Goal: Task Accomplishment & Management: Manage account settings

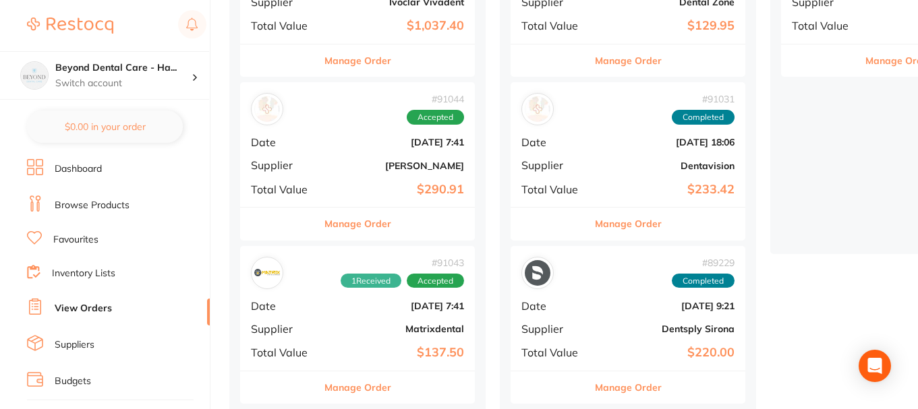
scroll to position [270, 0]
click at [152, 80] on p "Switch account" at bounding box center [123, 83] width 136 height 13
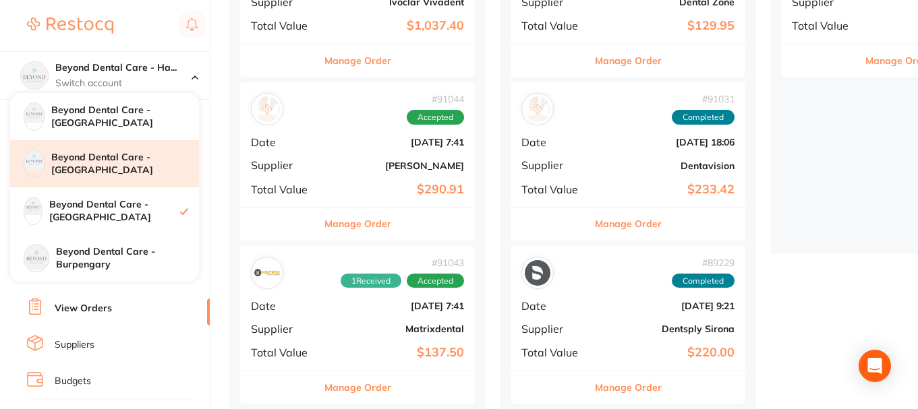
click at [127, 156] on div "Beyond Dental Care - [GEOGRAPHIC_DATA]" at bounding box center [104, 163] width 189 height 47
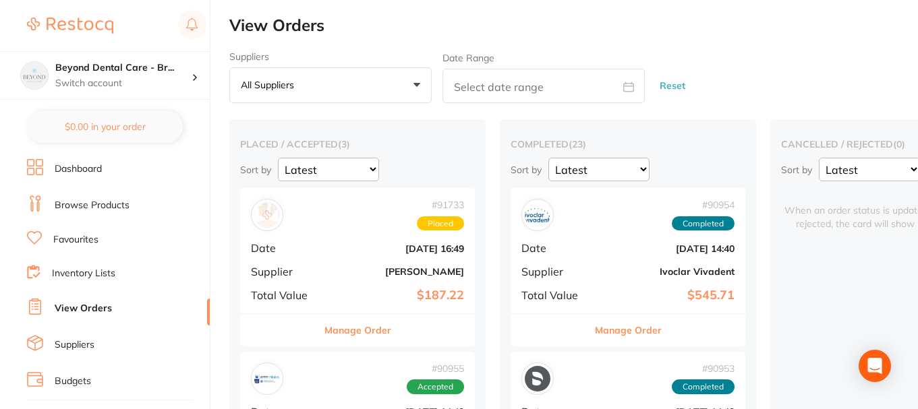
click at [81, 269] on link "Inventory Lists" at bounding box center [83, 273] width 63 height 13
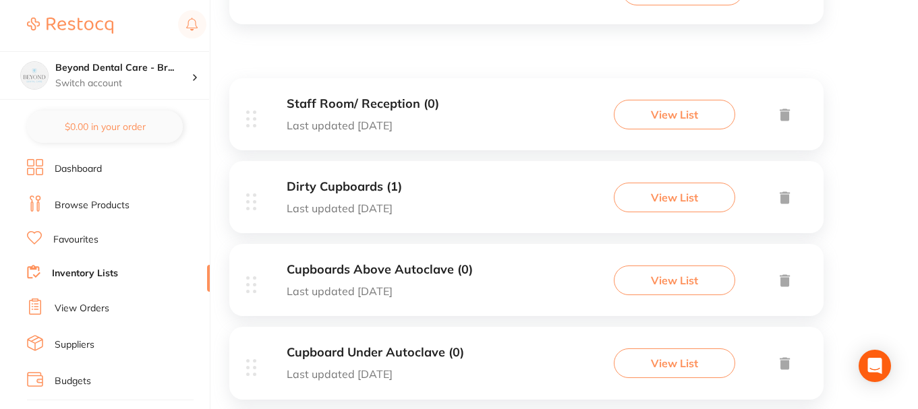
scroll to position [67, 0]
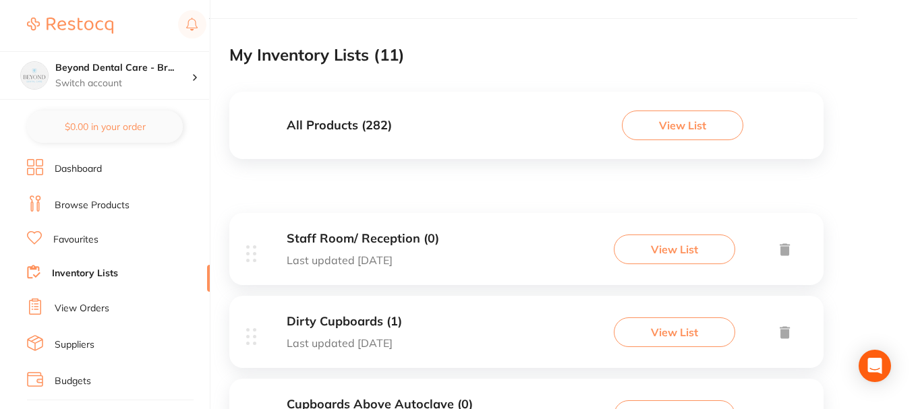
click at [434, 119] on div "All Products ( 282 ) View List" at bounding box center [526, 125] width 594 height 67
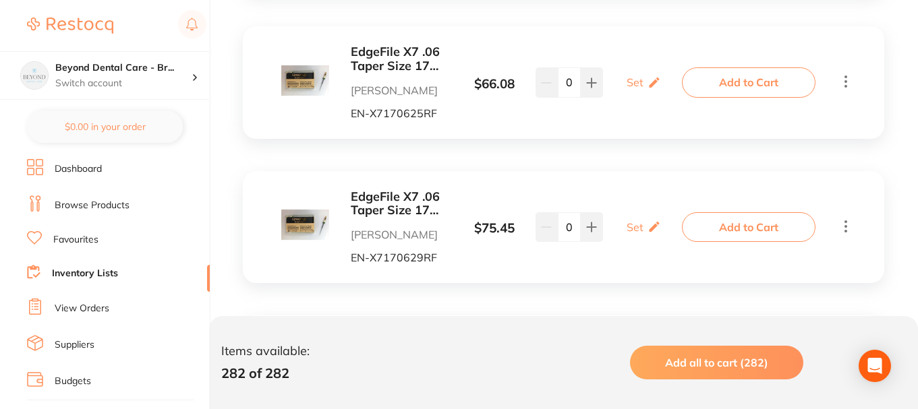
scroll to position [5161, 0]
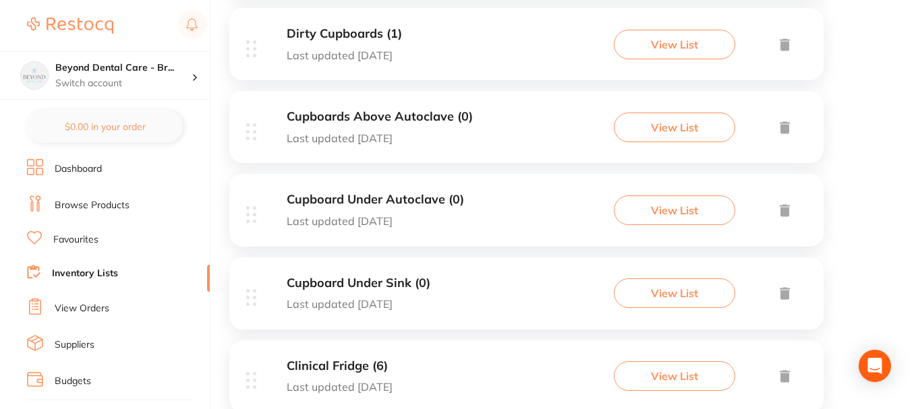
scroll to position [337, 0]
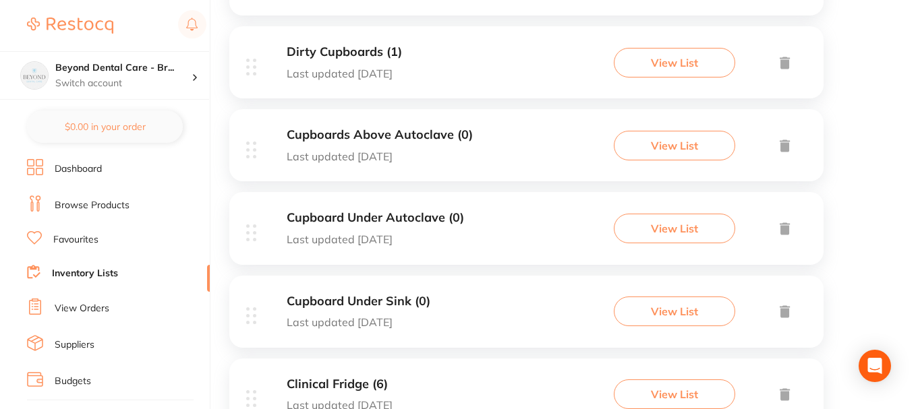
click at [496, 156] on div "Cupboards Above Autoclave (0) Last updated 1 day ago View List" at bounding box center [526, 145] width 594 height 72
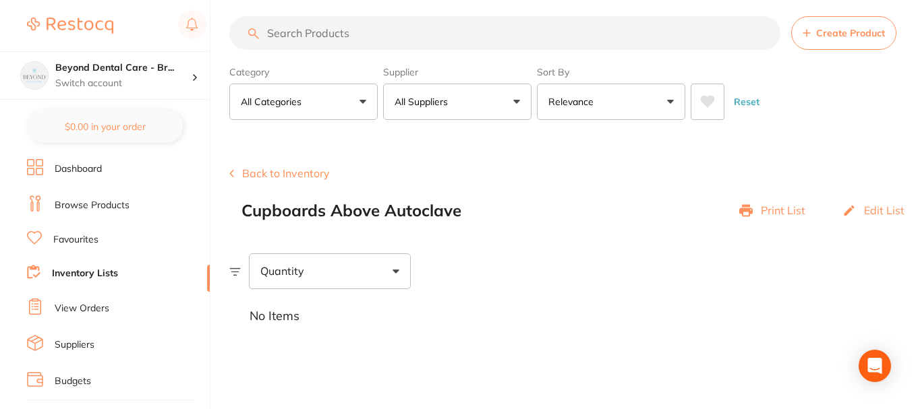
scroll to position [13, 0]
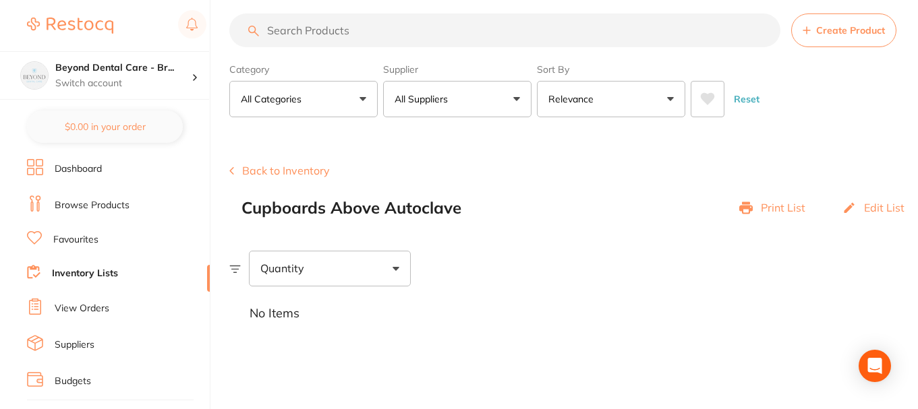
drag, startPoint x: 366, startPoint y: 28, endPoint x: 361, endPoint y: 33, distance: 7.2
click at [365, 29] on input "search" at bounding box center [504, 30] width 551 height 34
paste input "K52886"
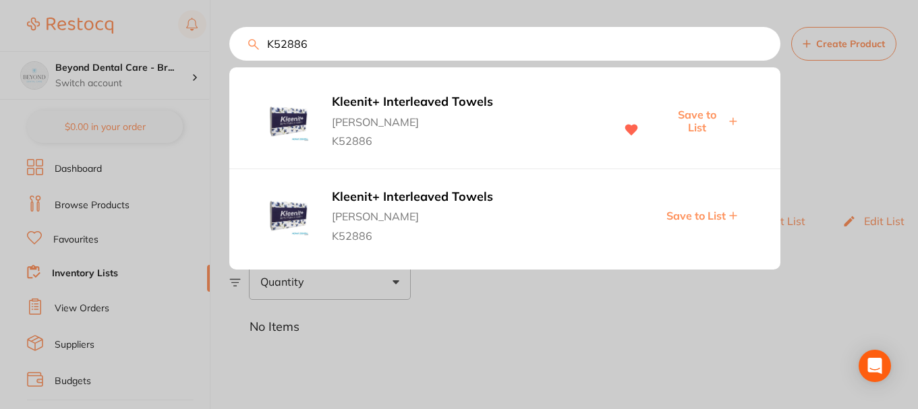
scroll to position [0, 0]
click at [697, 118] on span "Save to List" at bounding box center [699, 121] width 58 height 25
click at [701, 115] on span "Save to List" at bounding box center [699, 121] width 58 height 25
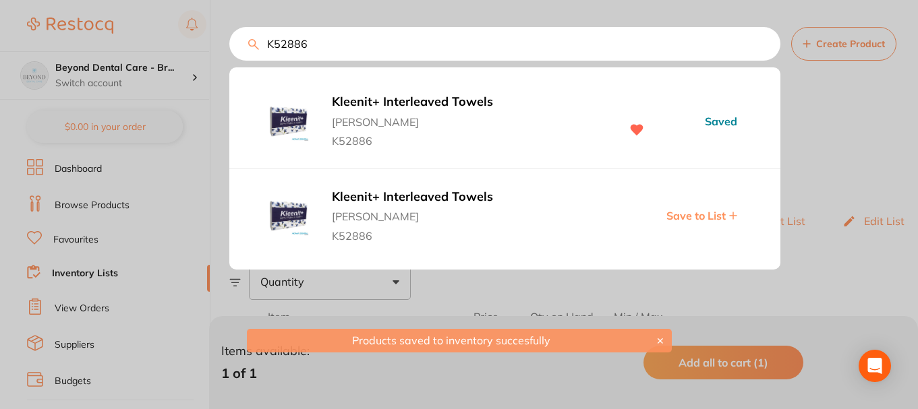
click at [848, 134] on div at bounding box center [459, 204] width 918 height 409
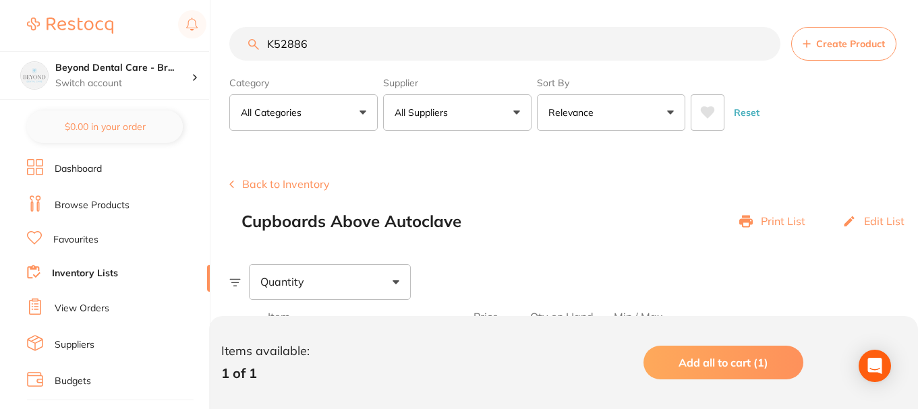
click at [320, 51] on input "K52886" at bounding box center [504, 44] width 551 height 34
drag, startPoint x: 324, startPoint y: 49, endPoint x: 213, endPoint y: 57, distance: 110.9
click at [213, 57] on div "$0.00 Beyond Dental Care - Br... Switch account Beyond Dental Care - Sandstone …" at bounding box center [459, 204] width 918 height 409
paste input "713803"
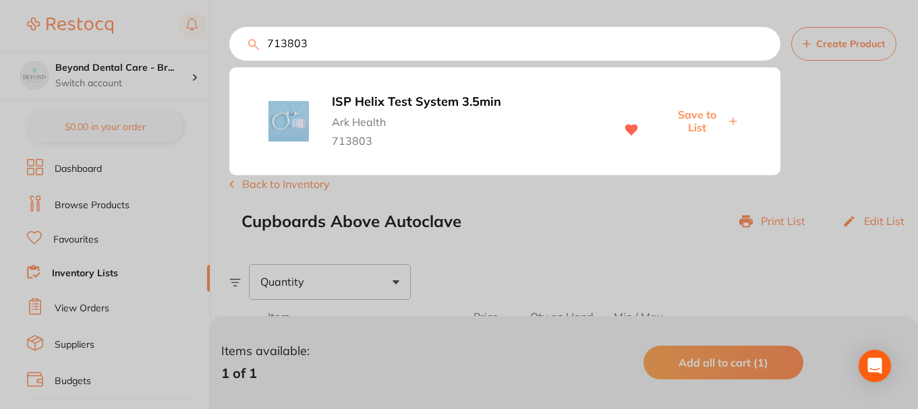
type input "713803"
click at [683, 125] on span "Save to List" at bounding box center [697, 121] width 58 height 25
drag, startPoint x: 311, startPoint y: 44, endPoint x: 266, endPoint y: 45, distance: 45.2
click at [266, 45] on input "713803" at bounding box center [504, 44] width 551 height 34
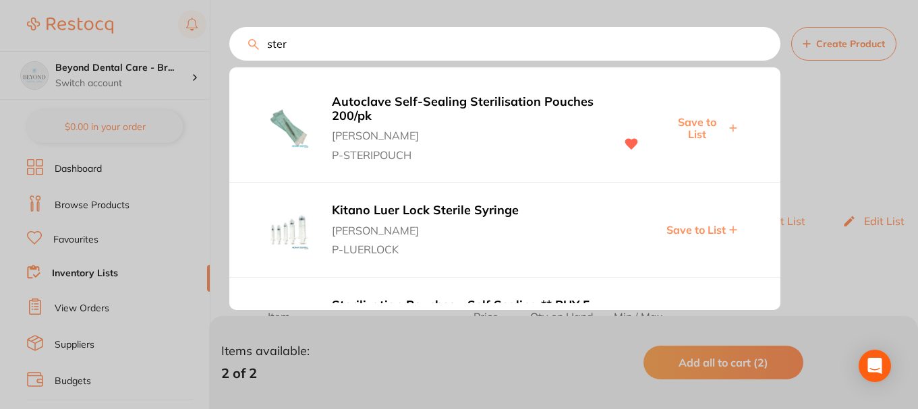
type input "ster"
click at [708, 123] on span "Save to List" at bounding box center [697, 128] width 58 height 25
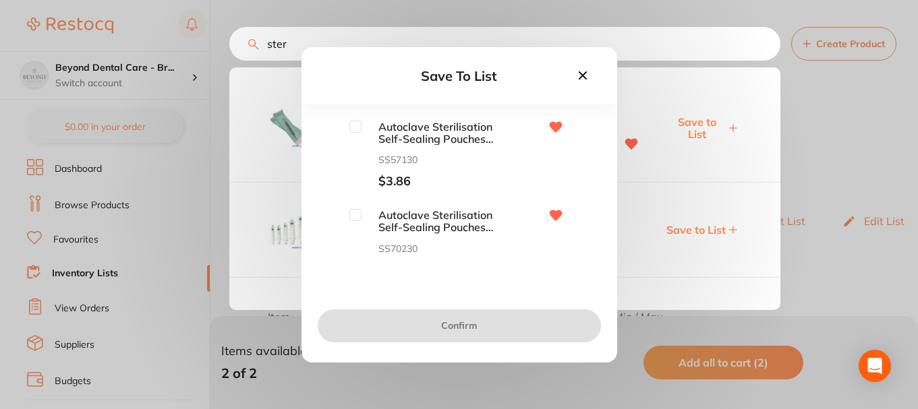
click at [357, 131] on input "checkbox" at bounding box center [355, 127] width 12 height 12
checkbox input "true"
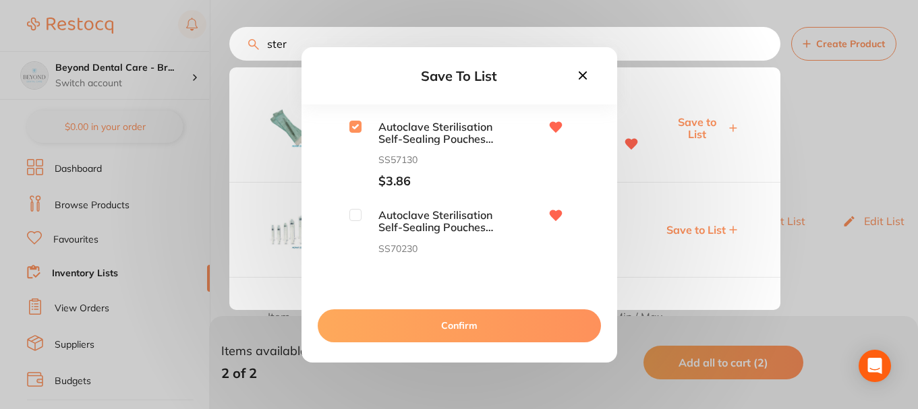
scroll to position [67, 0]
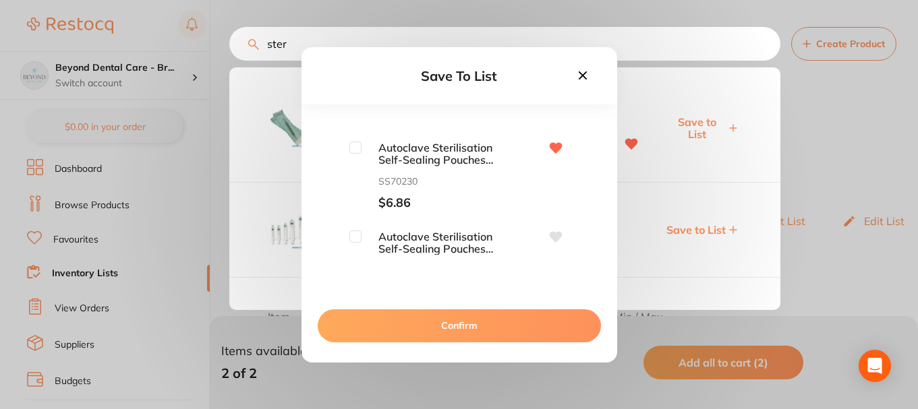
click at [355, 152] on input "checkbox" at bounding box center [355, 148] width 12 height 12
checkbox input "true"
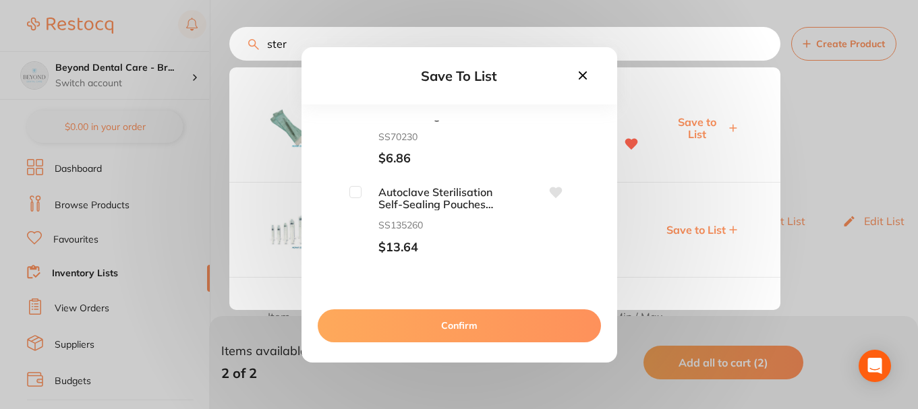
scroll to position [135, 0]
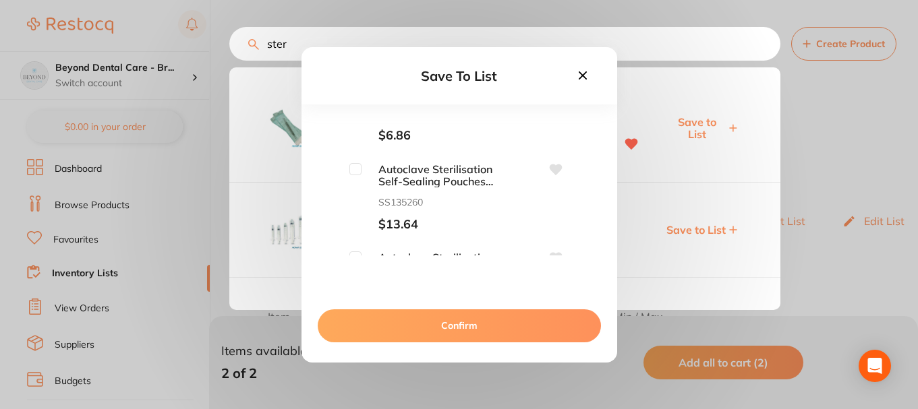
click at [355, 173] on input "checkbox" at bounding box center [355, 169] width 12 height 12
checkbox input "true"
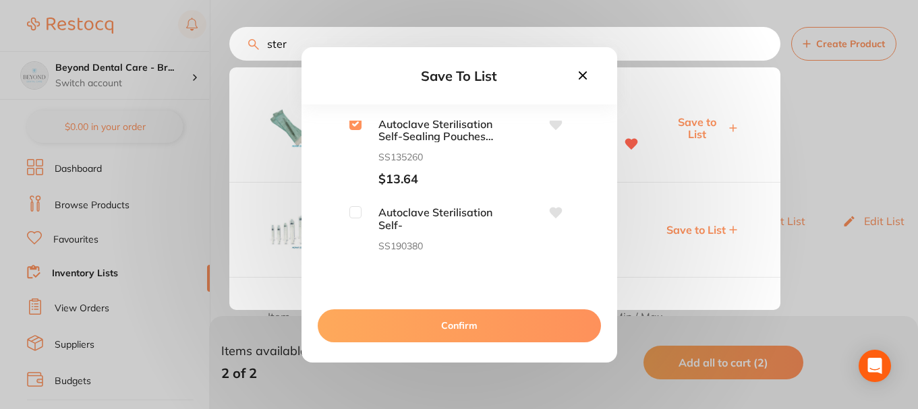
scroll to position [202, 0]
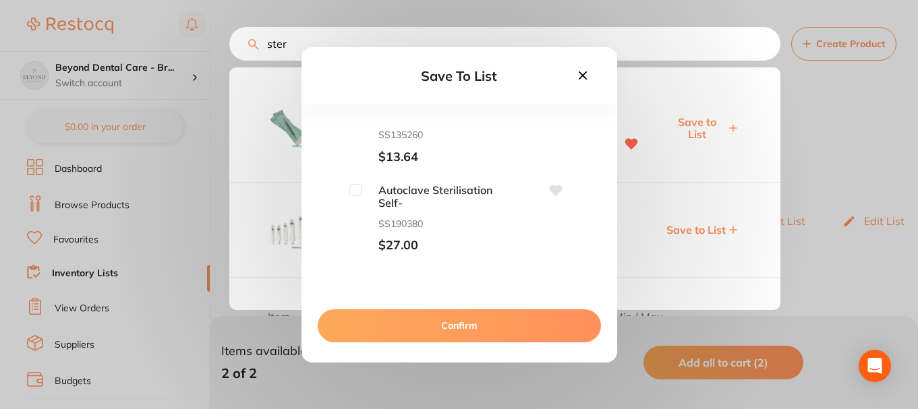
click at [351, 186] on input "checkbox" at bounding box center [355, 190] width 12 height 12
checkbox input "true"
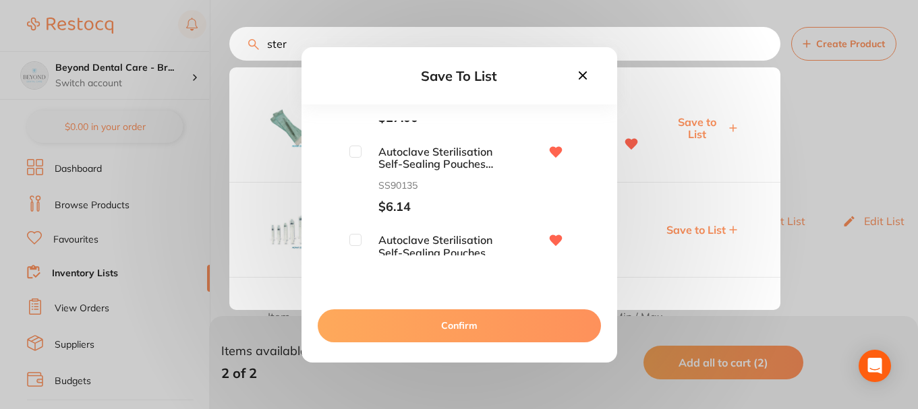
scroll to position [310, 0]
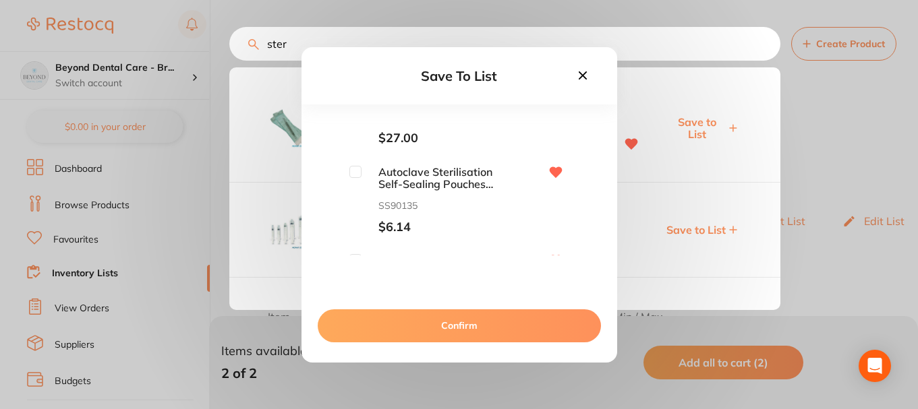
click at [355, 166] on input "checkbox" at bounding box center [355, 172] width 12 height 12
checkbox input "true"
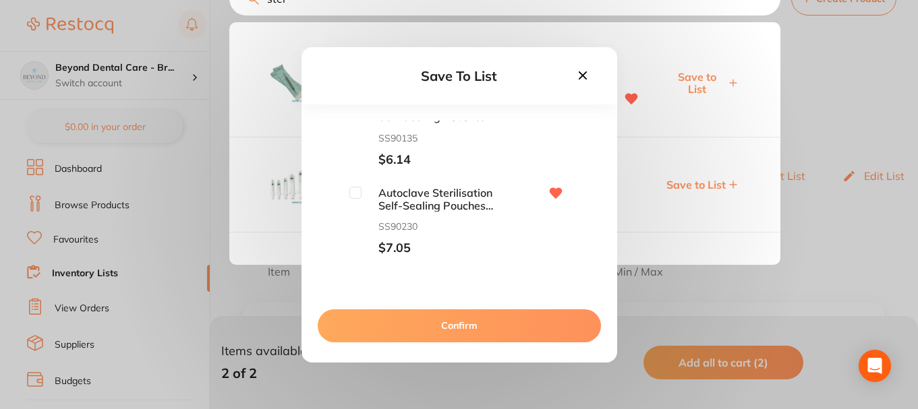
scroll to position [67, 0]
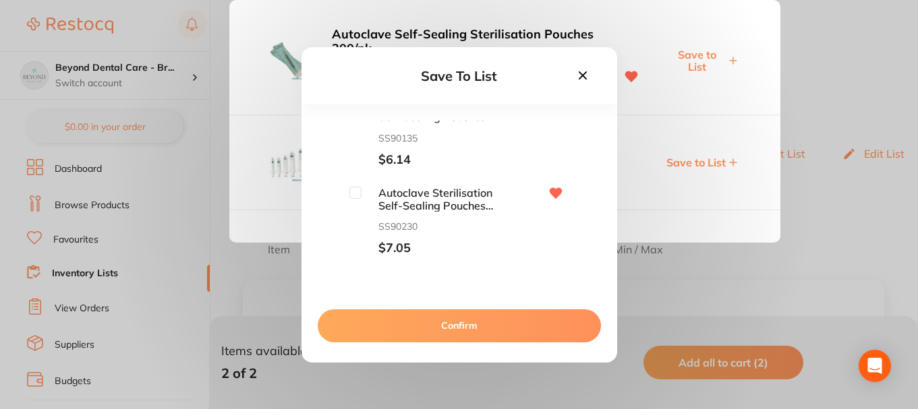
click at [355, 196] on input "checkbox" at bounding box center [355, 193] width 12 height 12
checkbox input "true"
click at [425, 316] on button "Confirm" at bounding box center [459, 326] width 283 height 32
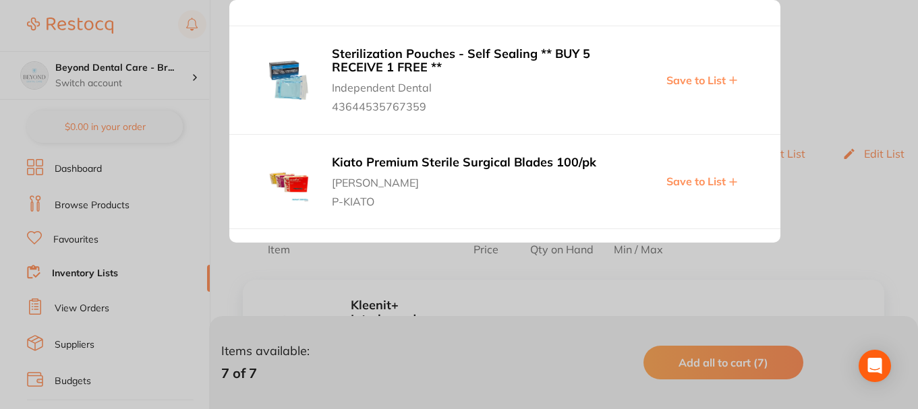
scroll to position [201, 0]
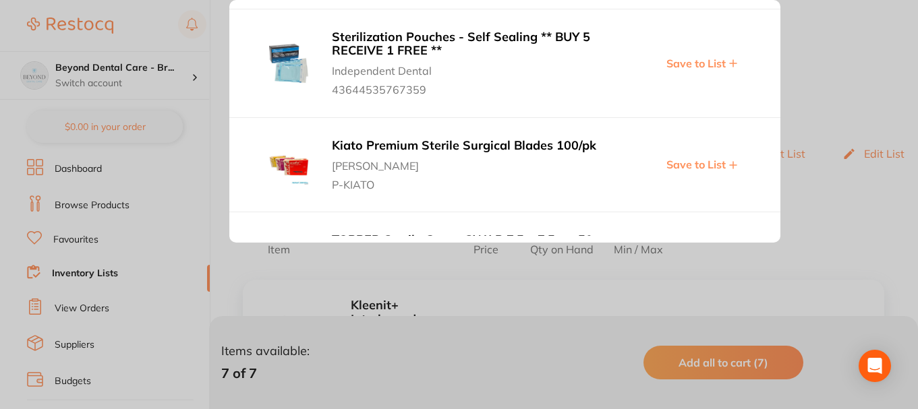
click at [793, 59] on div at bounding box center [459, 204] width 918 height 409
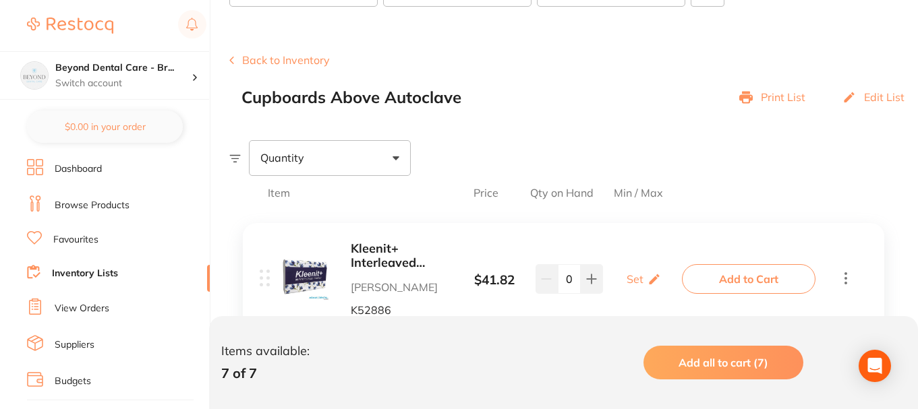
scroll to position [0, 0]
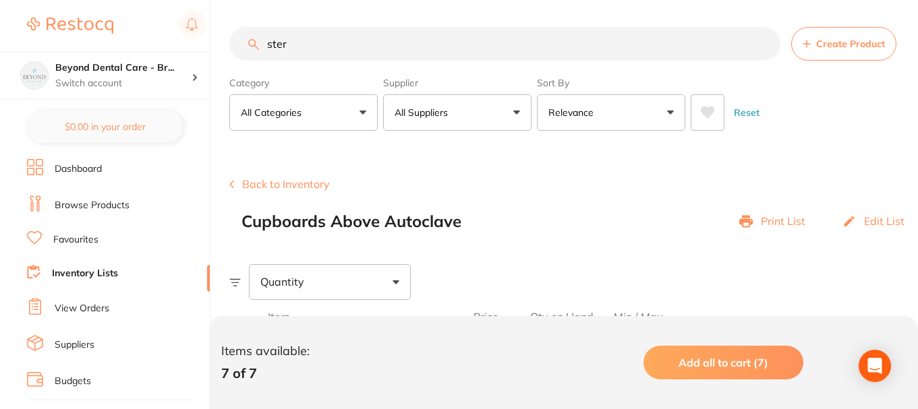
drag, startPoint x: 303, startPoint y: 46, endPoint x: 235, endPoint y: 38, distance: 67.9
click at [232, 38] on input "ster" at bounding box center [504, 44] width 551 height 34
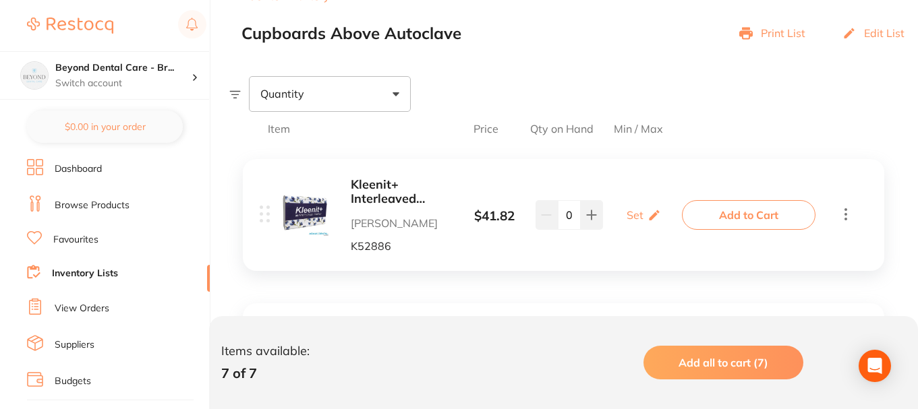
scroll to position [202, 0]
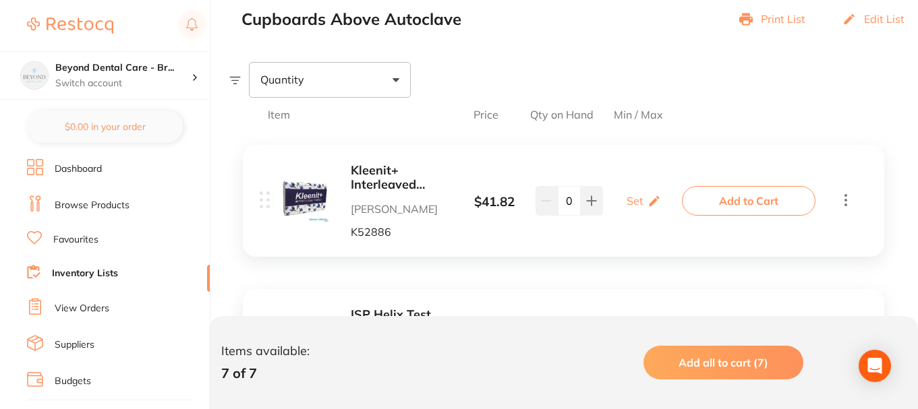
click at [97, 274] on link "Inventory Lists" at bounding box center [85, 273] width 66 height 13
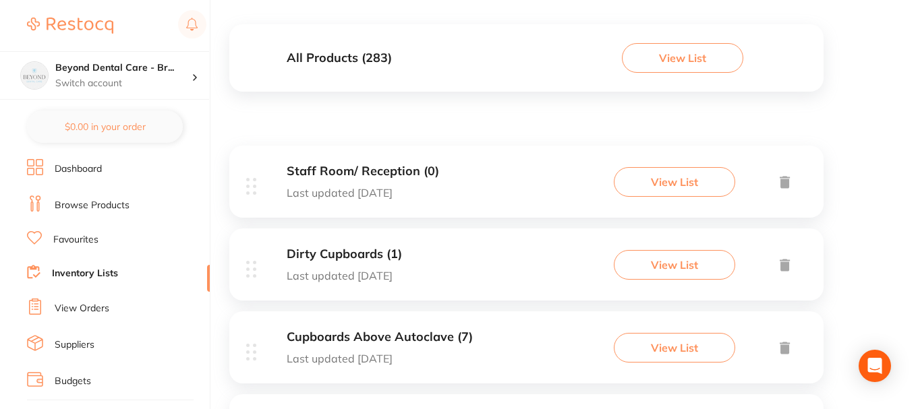
scroll to position [270, 0]
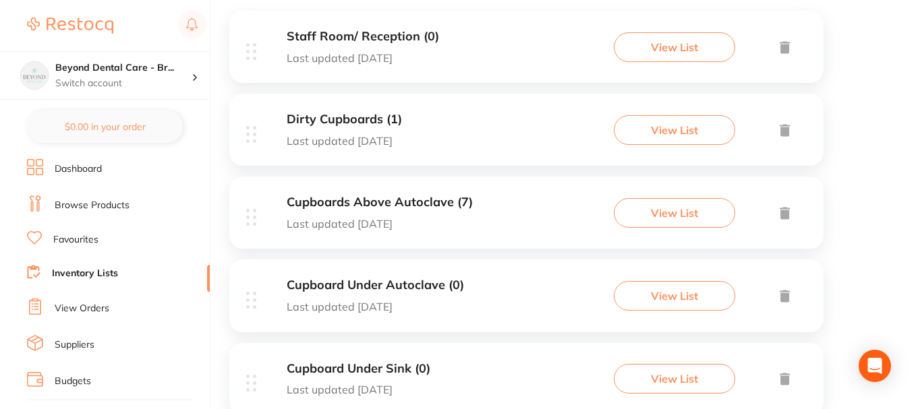
click at [453, 132] on div "Dirty Cupboards (1) Last updated 1 day ago View List" at bounding box center [526, 130] width 594 height 72
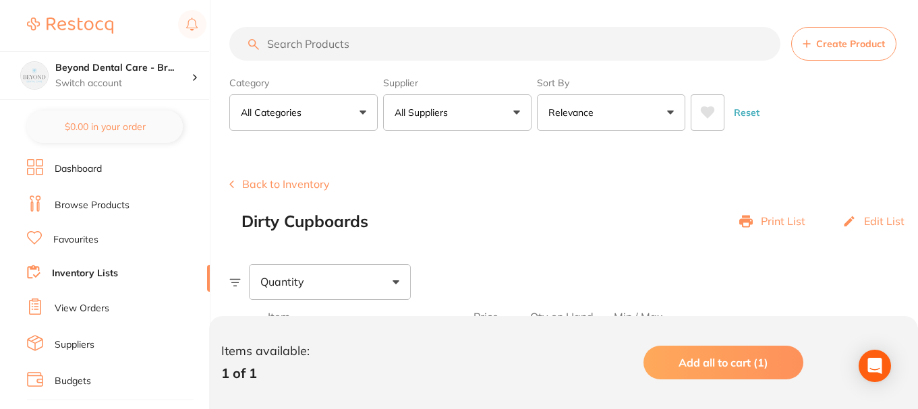
click at [357, 45] on input "search" at bounding box center [504, 44] width 551 height 34
paste input "122500"
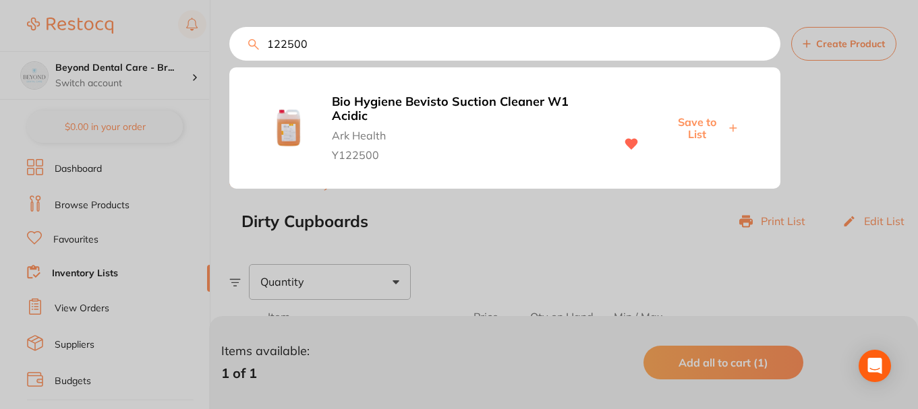
type input "122500"
click at [703, 126] on span "Save to List" at bounding box center [697, 128] width 58 height 25
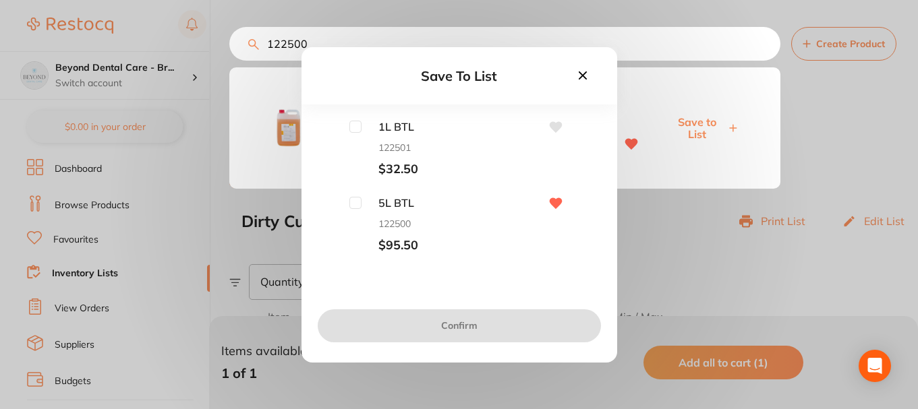
click at [351, 202] on input "checkbox" at bounding box center [355, 203] width 12 height 12
checkbox input "true"
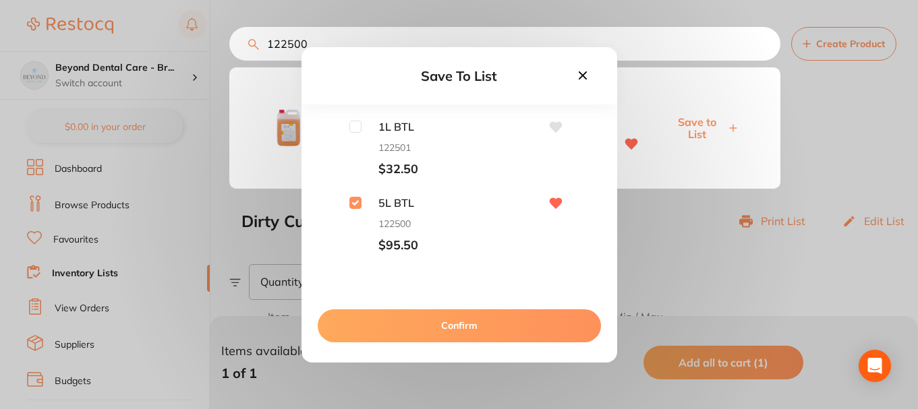
click at [386, 329] on button "Confirm" at bounding box center [459, 326] width 283 height 32
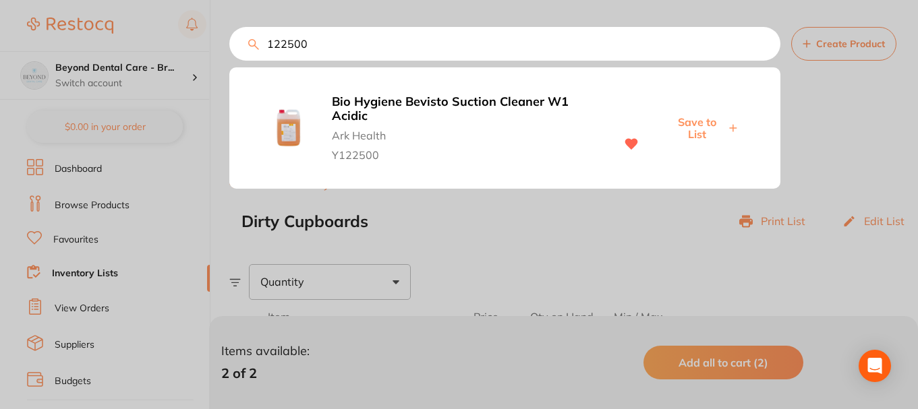
drag, startPoint x: 331, startPoint y: 44, endPoint x: 221, endPoint y: 47, distance: 110.0
click at [229, 48] on div "122500 Bio Hygiene Bevisto Suction Cleaner W1 Acidic Ark Health Y122500 Save to…" at bounding box center [504, 44] width 551 height 34
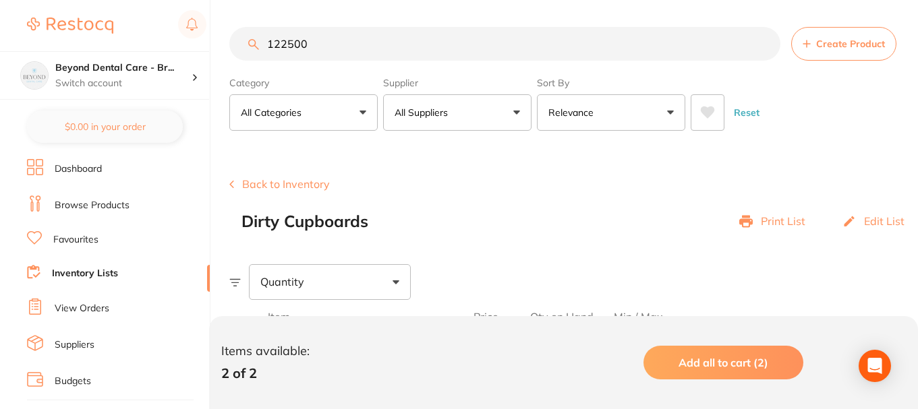
paste input "2"
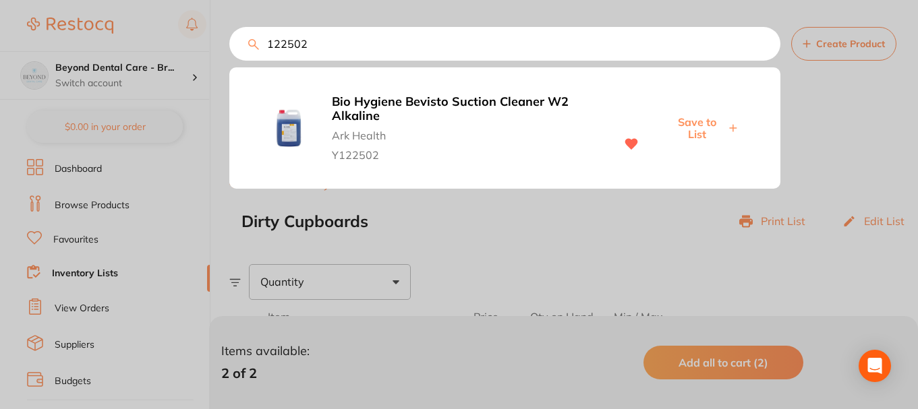
type input "122502"
click at [698, 124] on span "Save to List" at bounding box center [697, 128] width 58 height 25
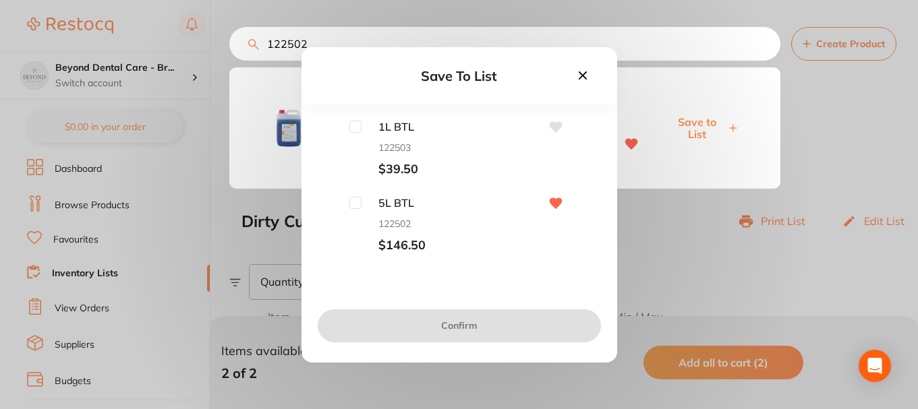
click at [349, 200] on input "checkbox" at bounding box center [355, 203] width 12 height 12
checkbox input "true"
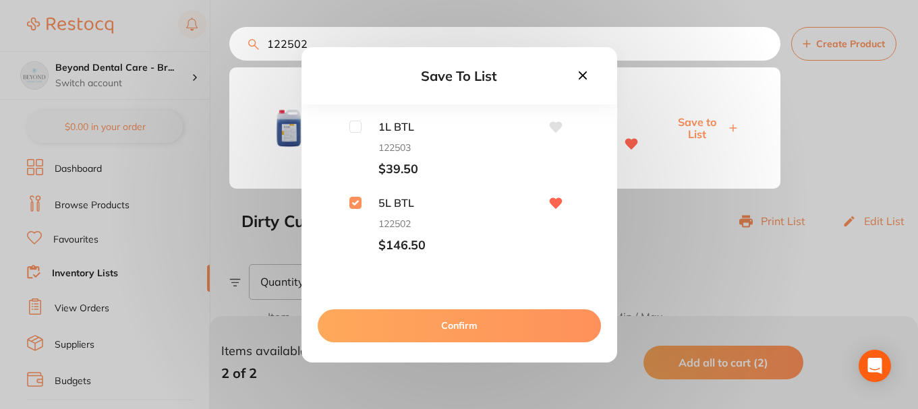
click at [398, 313] on button "Confirm" at bounding box center [459, 326] width 283 height 32
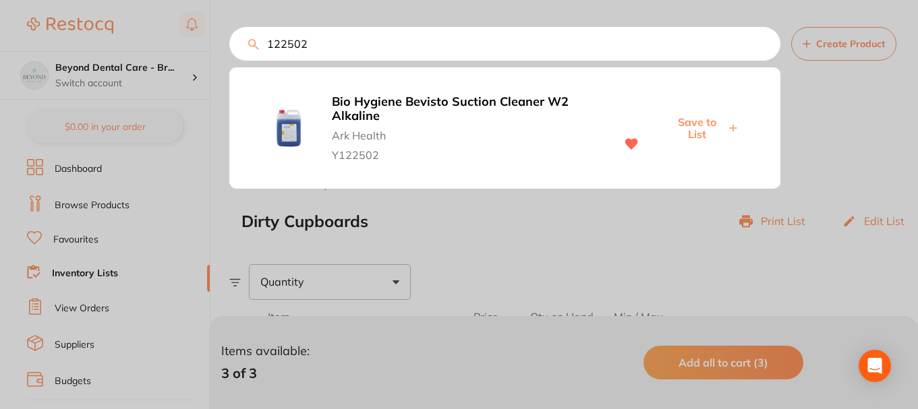
drag, startPoint x: 323, startPoint y: 50, endPoint x: 209, endPoint y: 48, distance: 114.0
click at [229, 48] on div "122502 Bio Hygiene Bevisto Suction Cleaner W2 Alkaline Ark Health Y122502 Save …" at bounding box center [504, 44] width 551 height 34
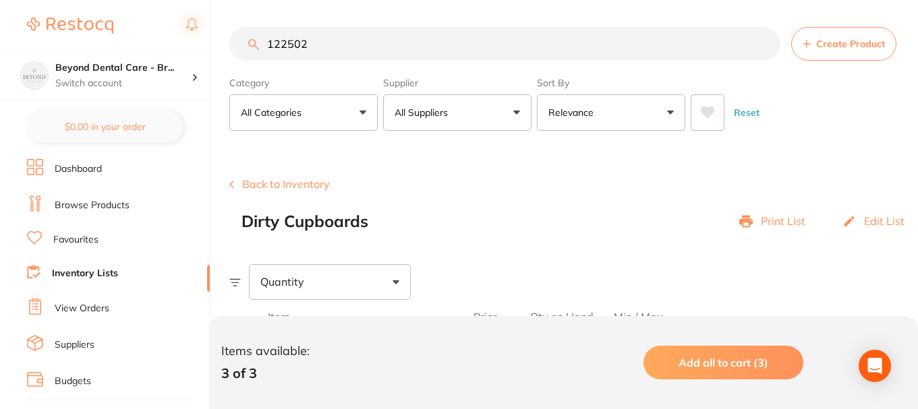
paste input "MMF04"
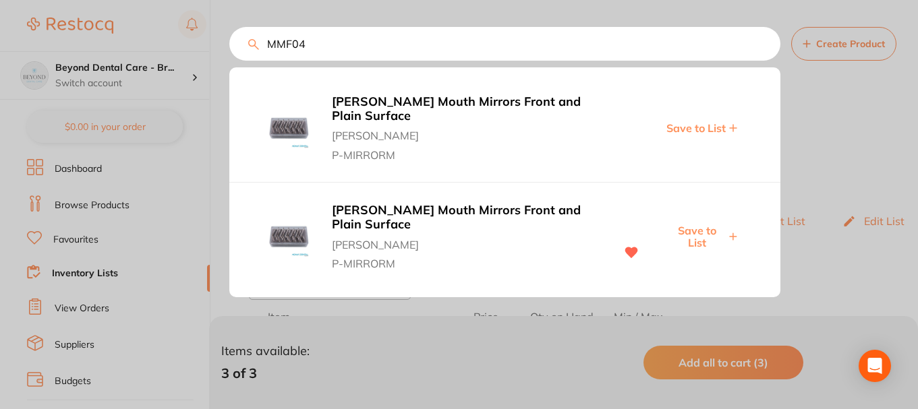
type input "MMF04"
click at [703, 225] on span "Save to List" at bounding box center [697, 237] width 58 height 25
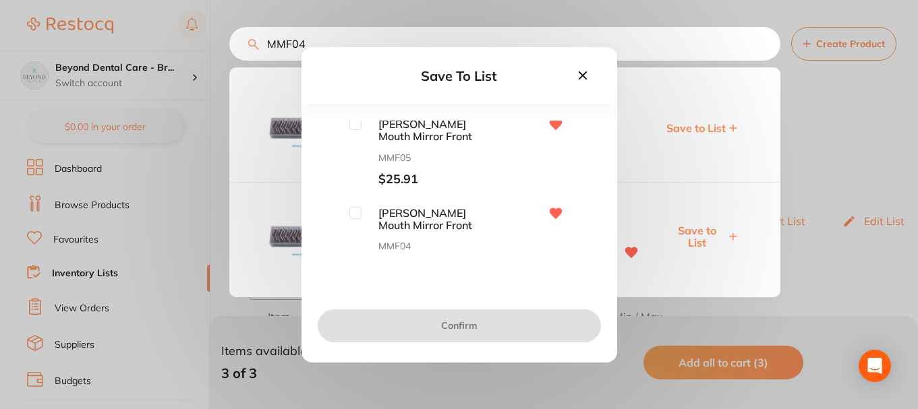
scroll to position [111, 0]
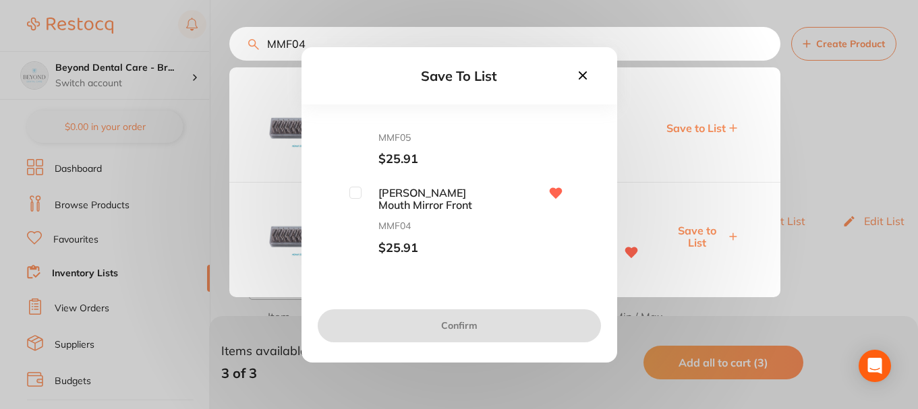
click at [357, 196] on input "checkbox" at bounding box center [355, 193] width 12 height 12
checkbox input "true"
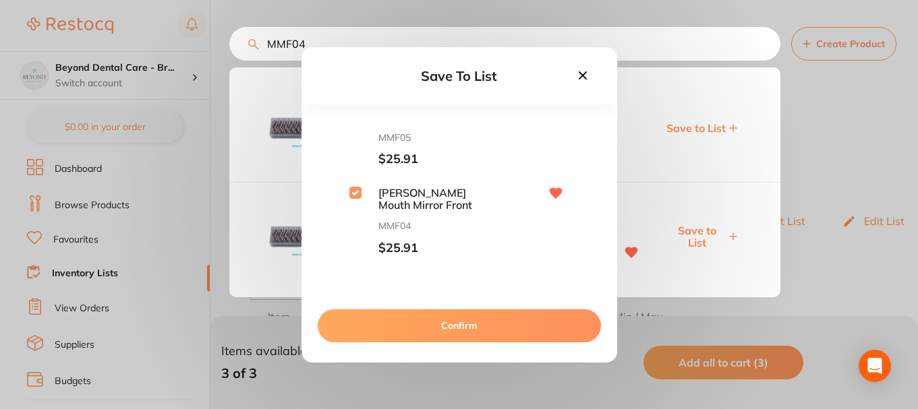
click at [403, 317] on button "Confirm" at bounding box center [459, 326] width 283 height 32
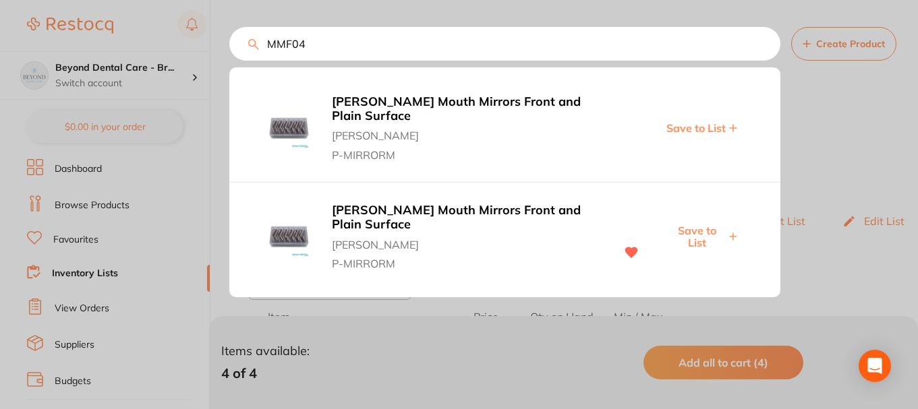
click at [200, 136] on div at bounding box center [459, 204] width 918 height 409
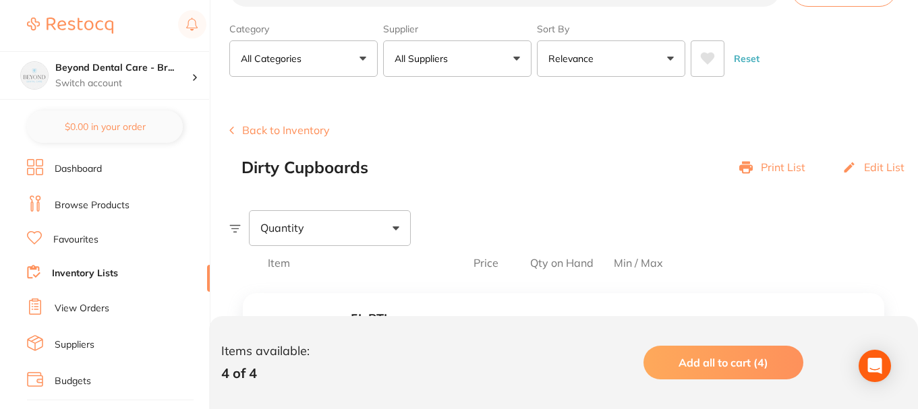
scroll to position [0, 0]
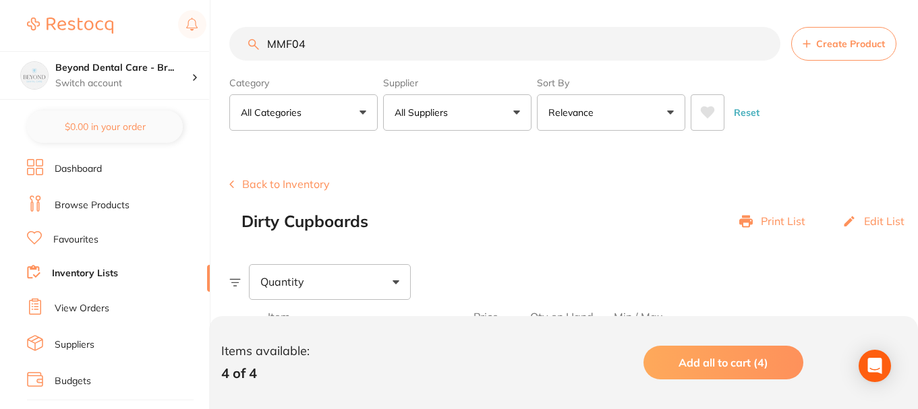
drag, startPoint x: 330, startPoint y: 45, endPoint x: 204, endPoint y: 49, distance: 125.5
click at [204, 49] on div "$0.00 Beyond Dental Care - Br... Switch account Beyond Dental Care - Sandstone …" at bounding box center [459, 204] width 918 height 409
paste input "NK-Z016130"
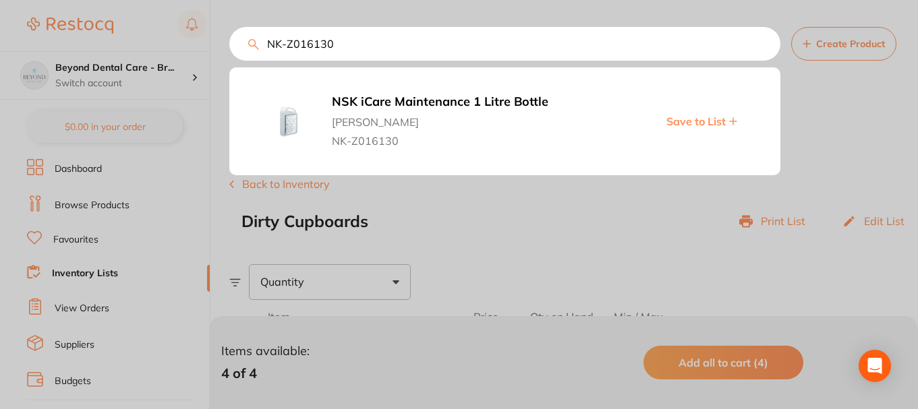
type input "NK-Z016130"
click at [685, 121] on span "Save to List" at bounding box center [695, 121] width 59 height 12
click at [189, 194] on div at bounding box center [459, 204] width 918 height 409
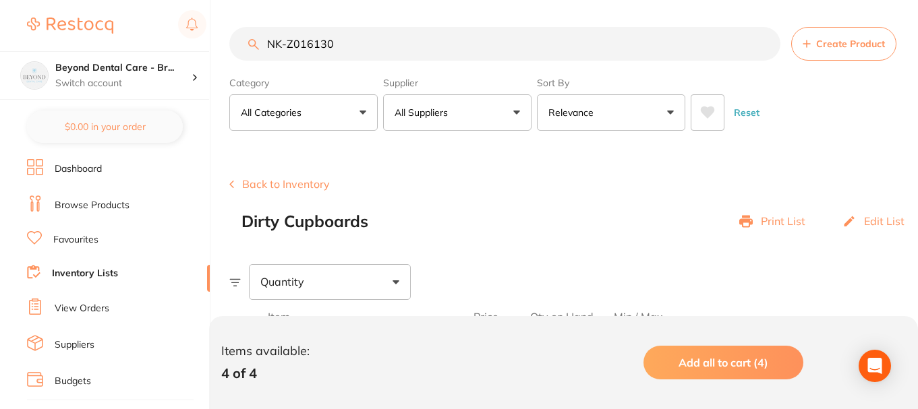
click at [86, 277] on link "Inventory Lists" at bounding box center [85, 273] width 66 height 13
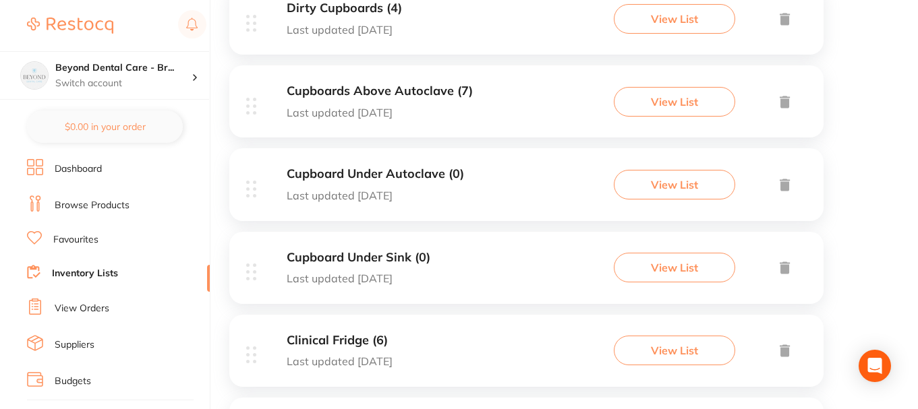
scroll to position [405, 0]
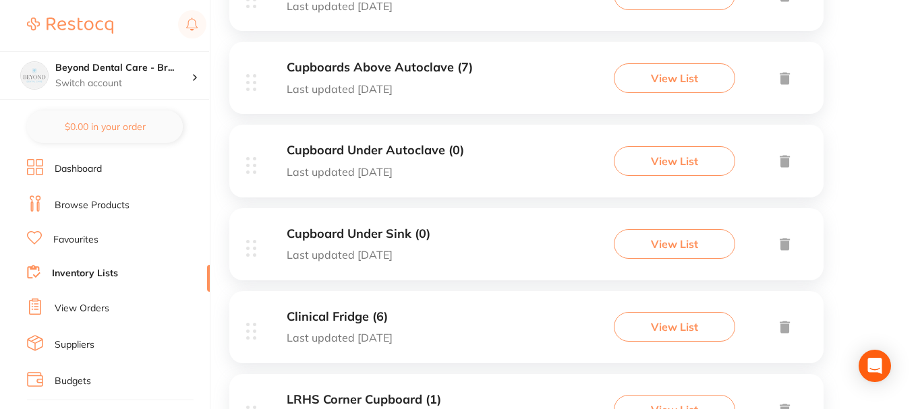
click at [422, 161] on div "Cupboard Under Autoclave (0) Last updated 1 day ago" at bounding box center [375, 161] width 177 height 34
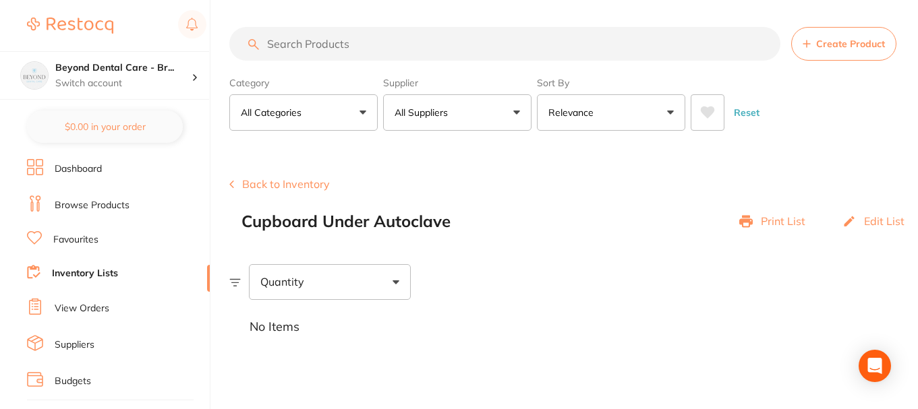
click at [337, 47] on input "search" at bounding box center [504, 44] width 551 height 34
paste input "DZMTYE"
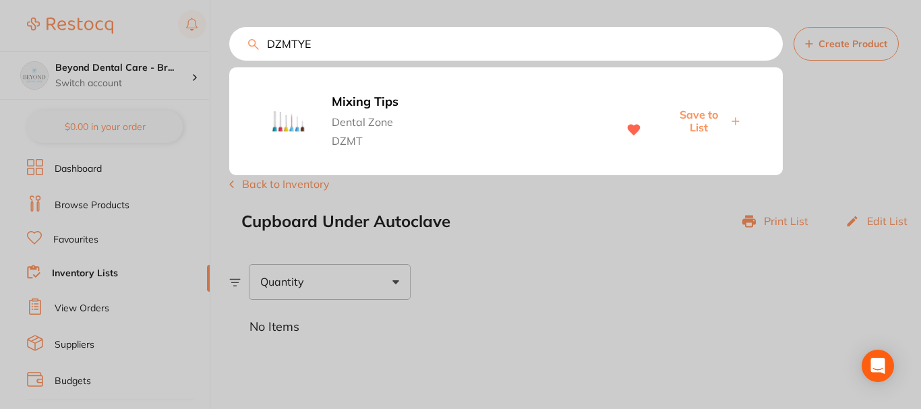
type input "DZMTYE"
click at [710, 118] on span "Save to List" at bounding box center [699, 121] width 58 height 25
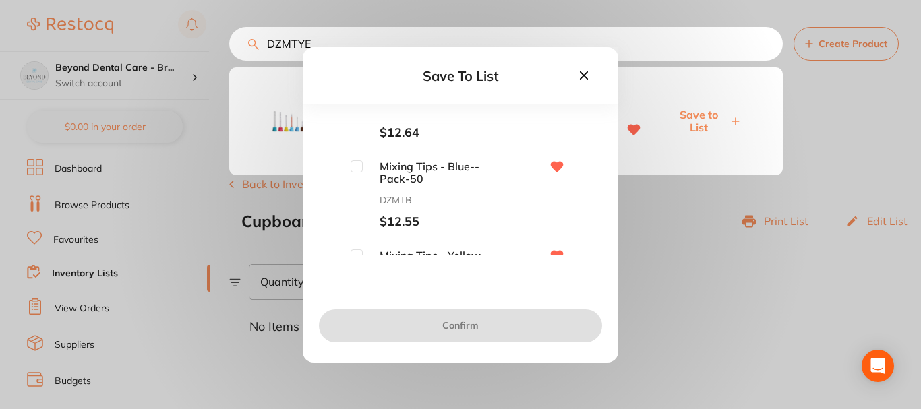
scroll to position [67, 0]
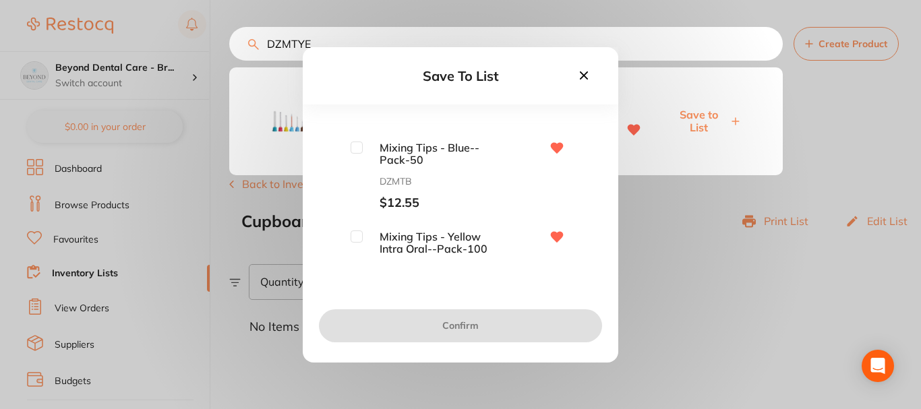
click at [355, 152] on input "checkbox" at bounding box center [357, 148] width 12 height 12
checkbox input "true"
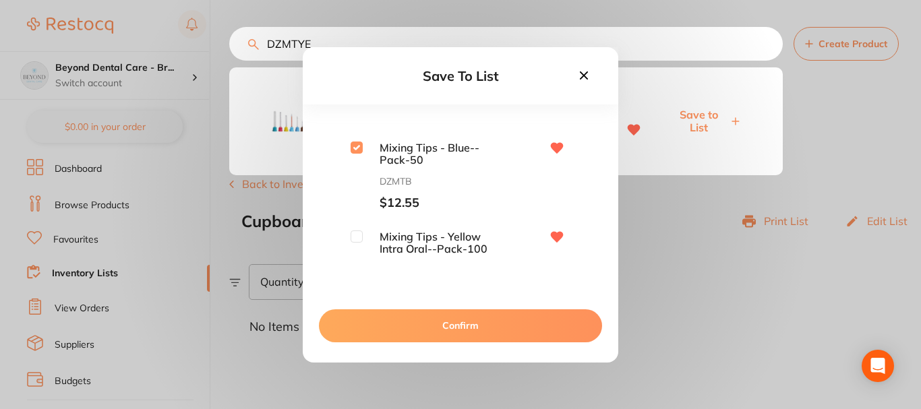
click at [354, 239] on input "checkbox" at bounding box center [357, 237] width 12 height 12
checkbox input "true"
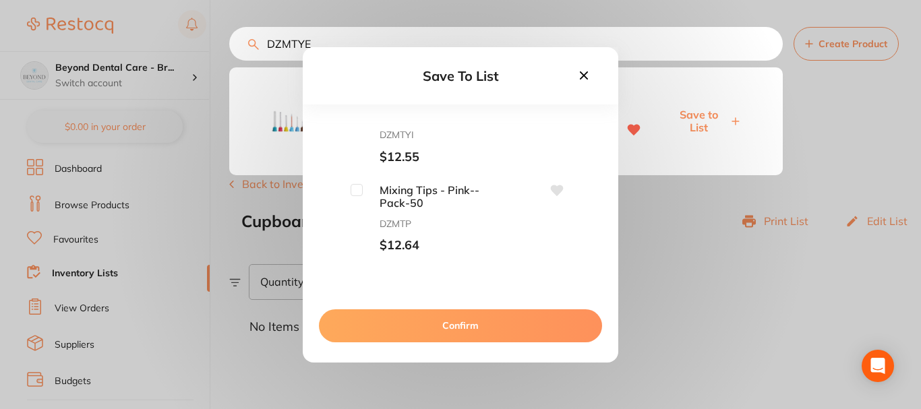
click at [358, 194] on input "checkbox" at bounding box center [357, 190] width 12 height 12
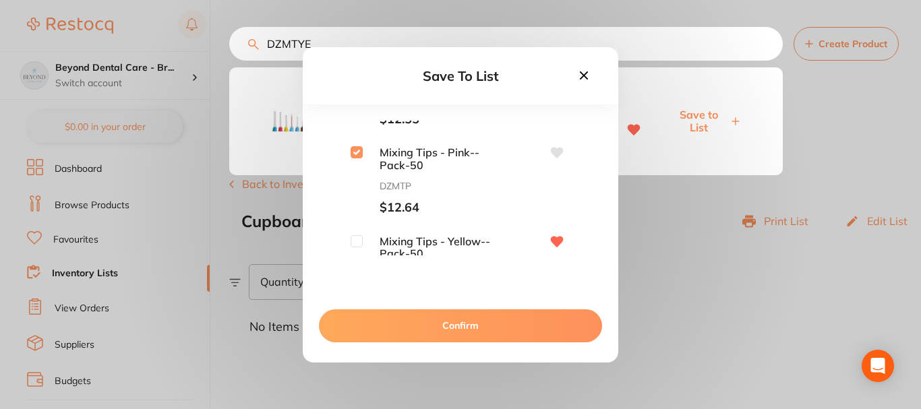
scroll to position [270, 0]
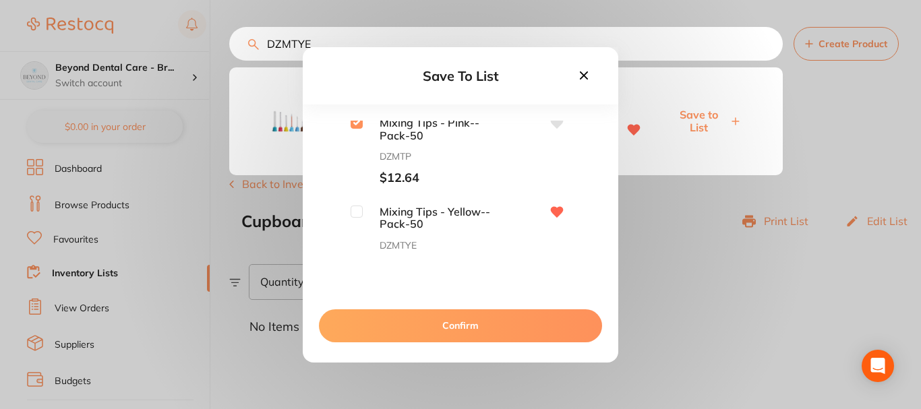
click at [360, 123] on input "checkbox" at bounding box center [357, 123] width 12 height 12
checkbox input "false"
click at [355, 214] on input "checkbox" at bounding box center [357, 212] width 12 height 12
checkbox input "true"
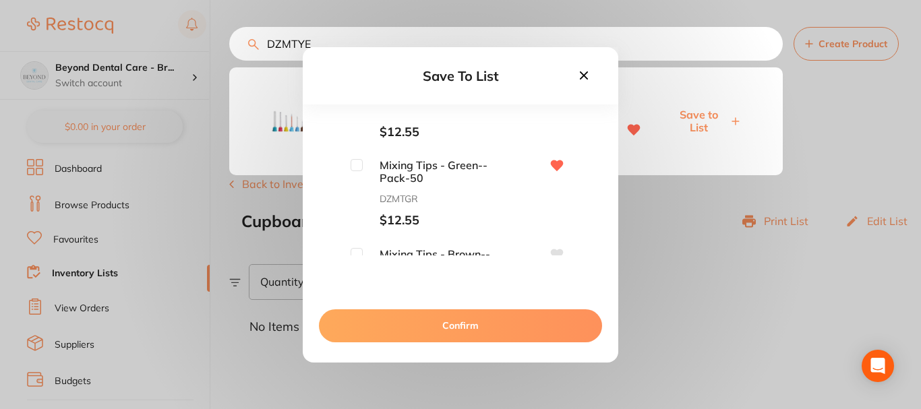
click at [353, 167] on input "checkbox" at bounding box center [357, 165] width 12 height 12
checkbox input "true"
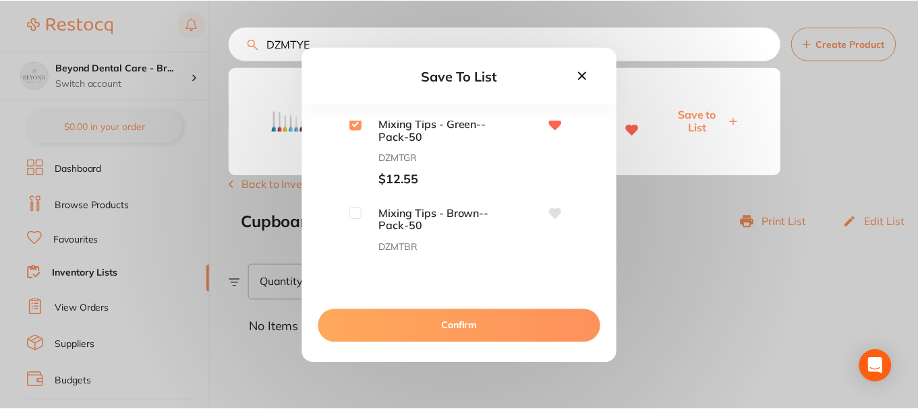
scroll to position [466, 0]
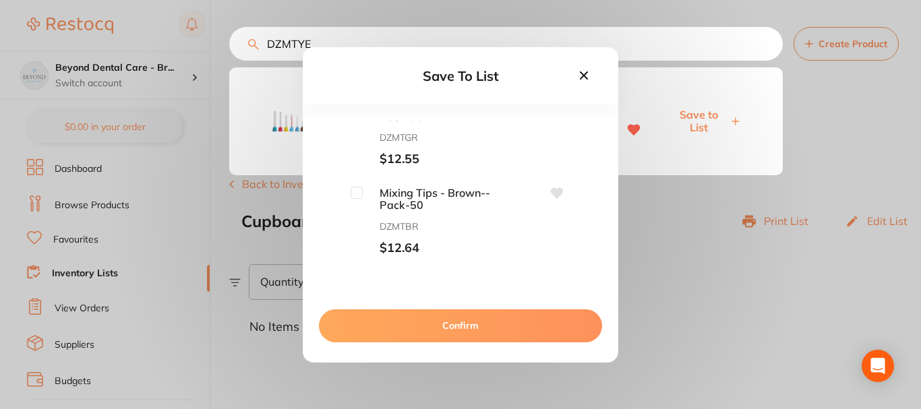
click at [357, 194] on input "checkbox" at bounding box center [357, 193] width 12 height 12
checkbox input "true"
click at [440, 324] on button "Confirm" at bounding box center [460, 326] width 283 height 32
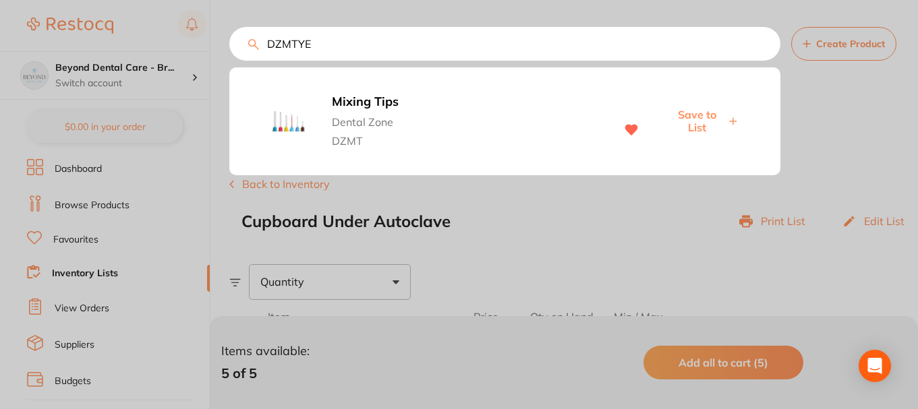
drag, startPoint x: 264, startPoint y: 41, endPoint x: 235, endPoint y: 40, distance: 29.7
click at [235, 40] on input "DZMTYE" at bounding box center [504, 44] width 551 height 34
paste input "Z90100"
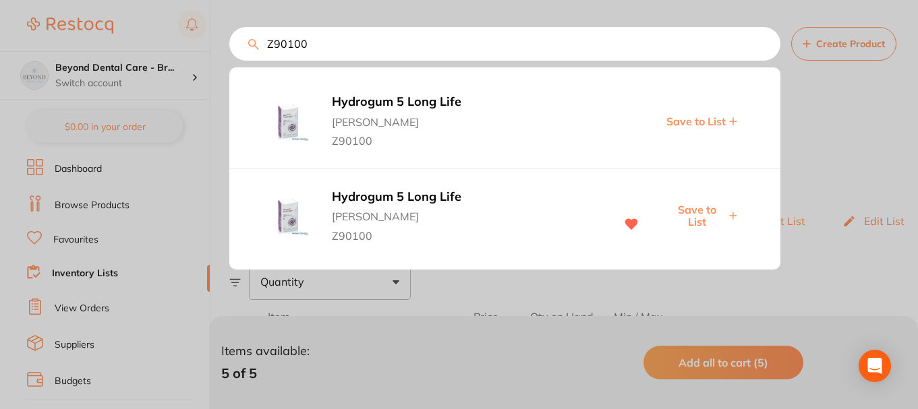
click at [700, 214] on span "Save to List" at bounding box center [697, 216] width 58 height 25
click at [322, 47] on input "Z90100" at bounding box center [504, 44] width 551 height 34
click at [249, 49] on div "Z90100 Hydrogum 5 Long Life Adam Dental Z90100 Save to List Hydrogum 5 Long Lif…" at bounding box center [573, 44] width 689 height 34
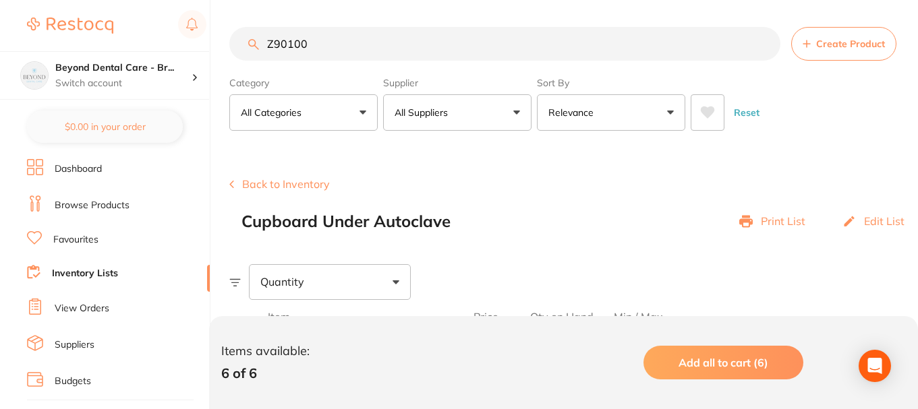
paste input "MO2BR"
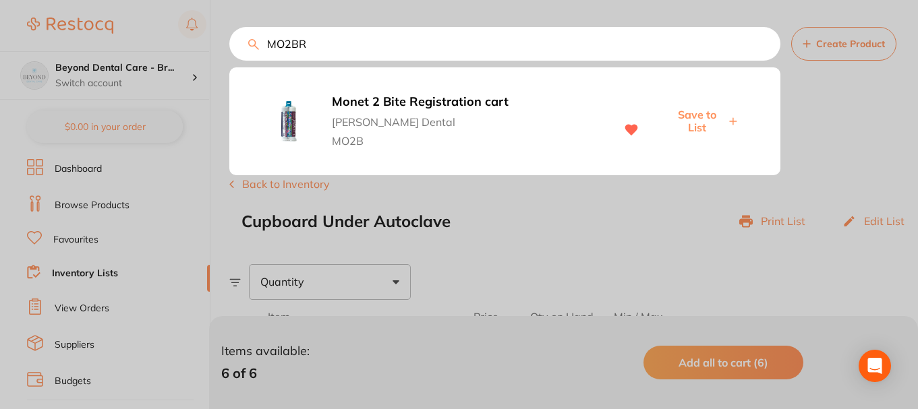
type input "MO2BR"
click at [693, 119] on span "Save to List" at bounding box center [697, 121] width 58 height 25
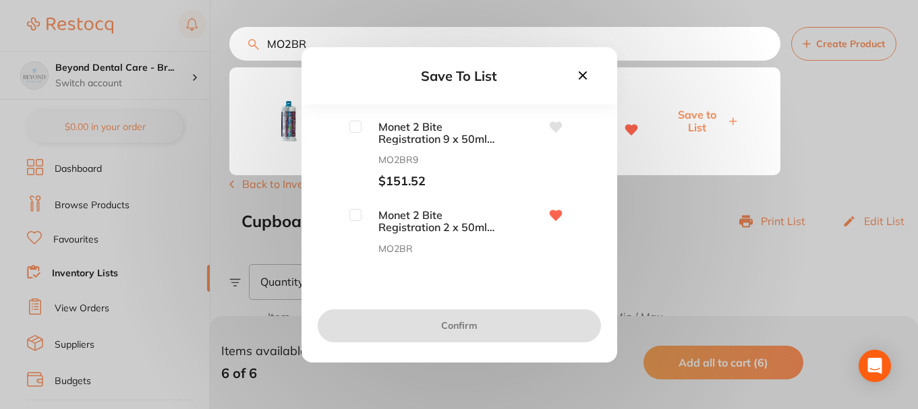
click at [357, 221] on input "checkbox" at bounding box center [355, 215] width 12 height 12
checkbox input "true"
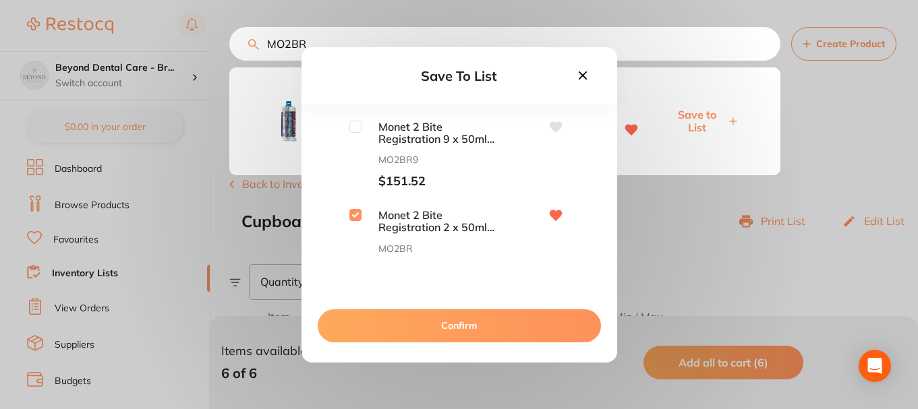
click at [391, 313] on button "Confirm" at bounding box center [459, 326] width 283 height 32
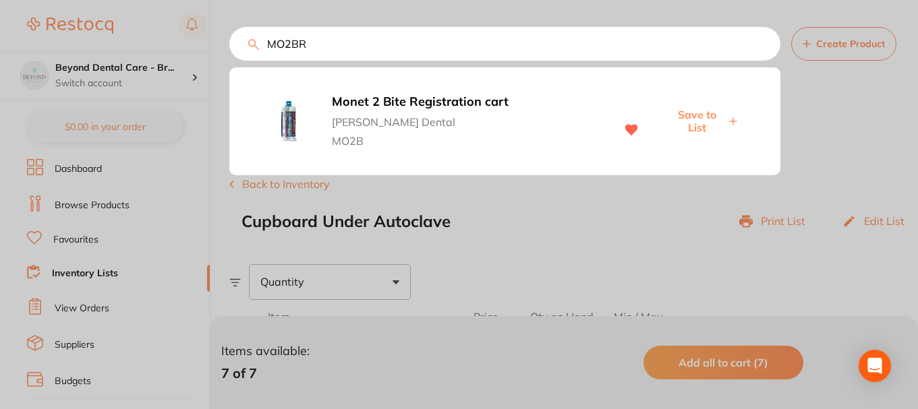
click at [330, 52] on input "MO2BR" at bounding box center [504, 44] width 551 height 34
click at [229, 43] on div "MO2BR Monet 2 Bite Registration cart Erskine Dental MO2B Save to List" at bounding box center [504, 44] width 551 height 34
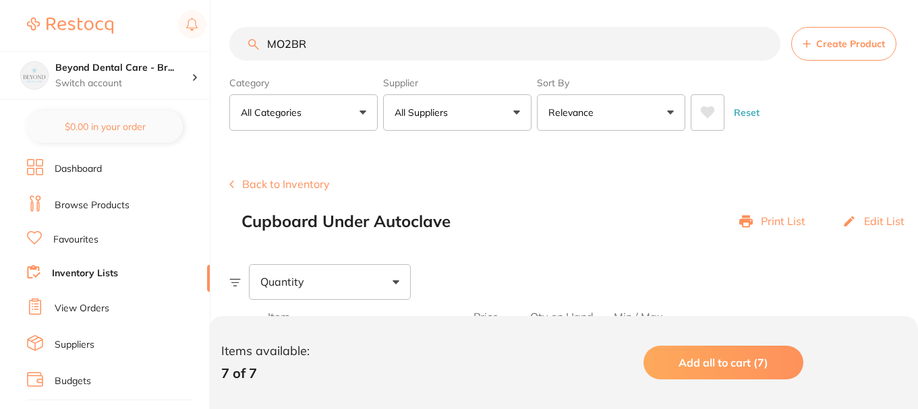
paste input "VC1485"
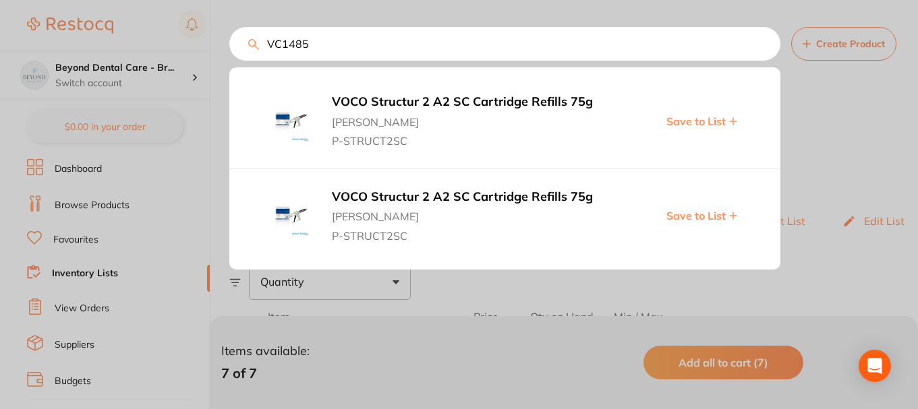
type input "VC1485"
click at [700, 123] on span "Save to List" at bounding box center [695, 121] width 59 height 12
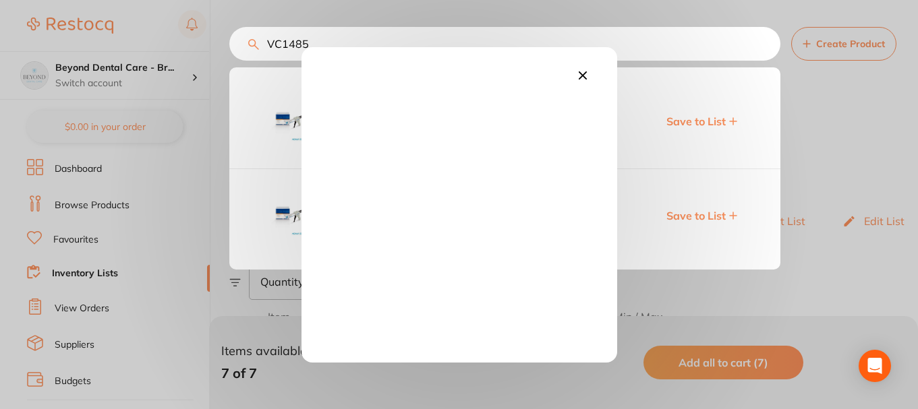
click at [581, 73] on icon at bounding box center [582, 75] width 15 height 15
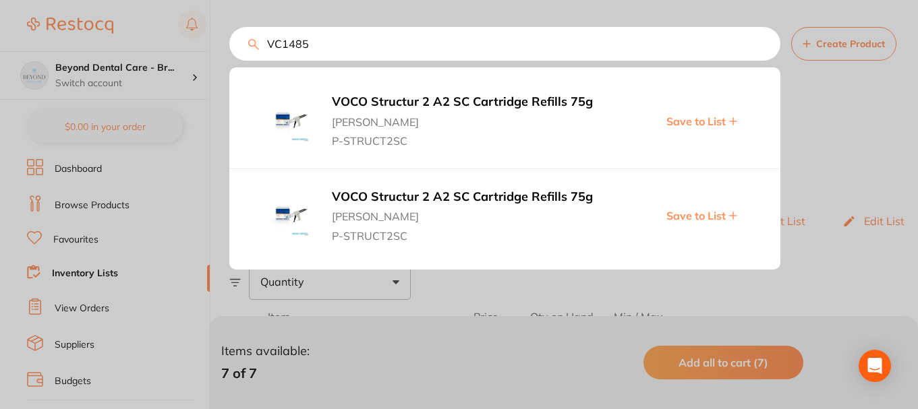
click at [696, 217] on span "Save to List" at bounding box center [695, 216] width 59 height 12
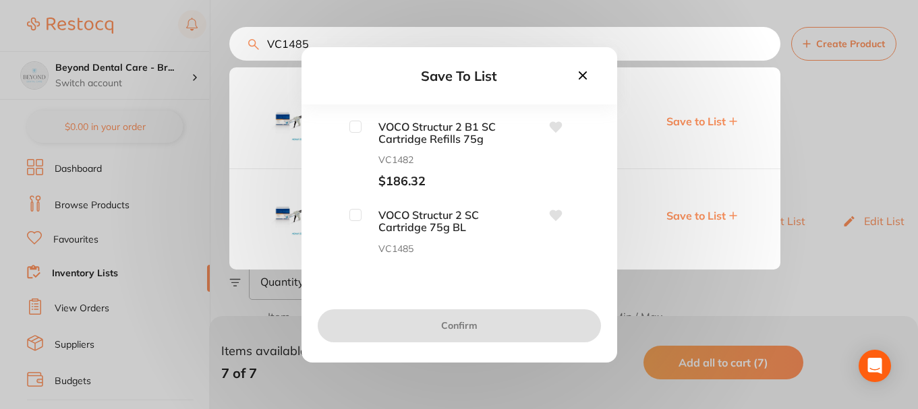
click at [353, 125] on input "checkbox" at bounding box center [355, 127] width 12 height 12
checkbox input "true"
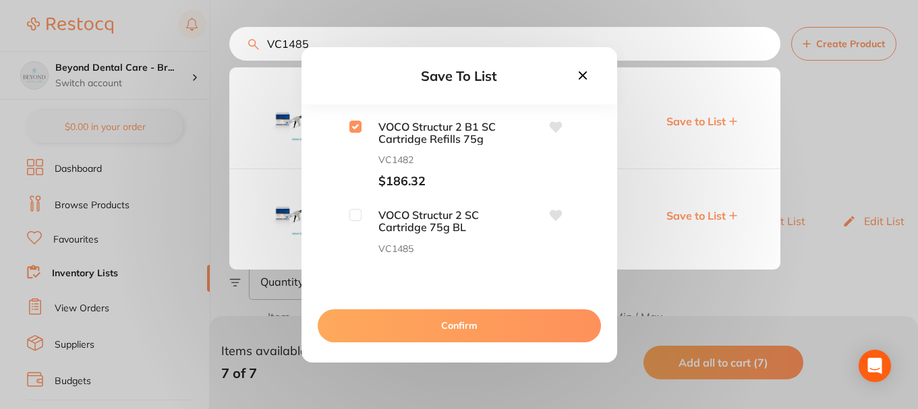
click at [357, 212] on input "checkbox" at bounding box center [355, 215] width 12 height 12
checkbox input "true"
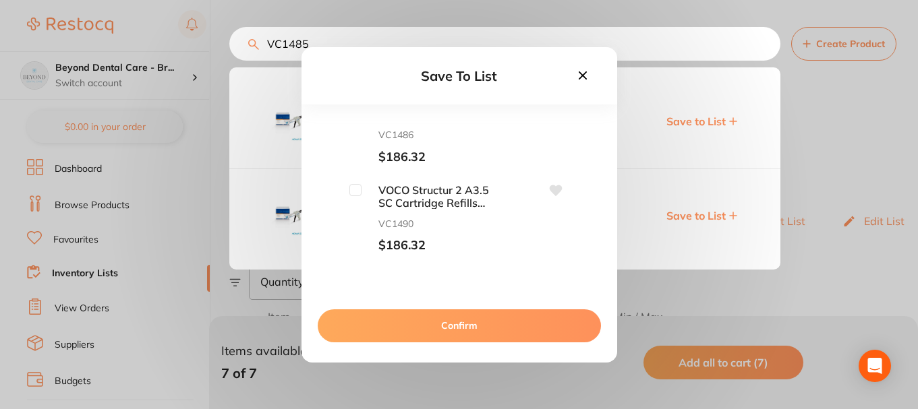
click at [350, 191] on input "checkbox" at bounding box center [355, 190] width 12 height 12
checkbox input "true"
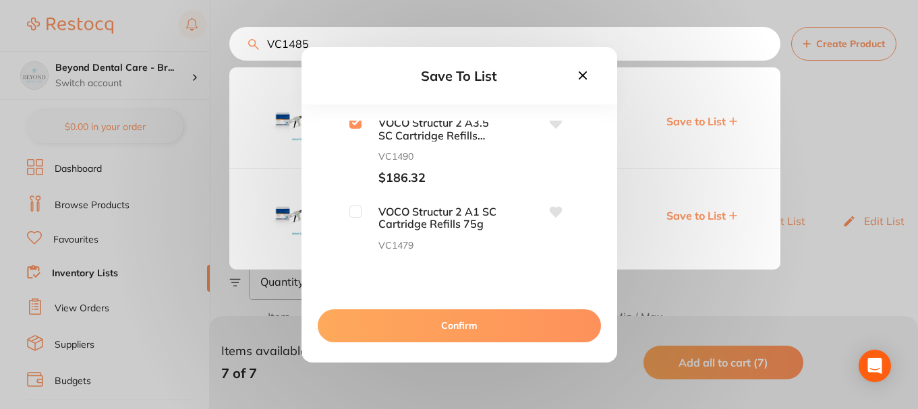
scroll to position [337, 0]
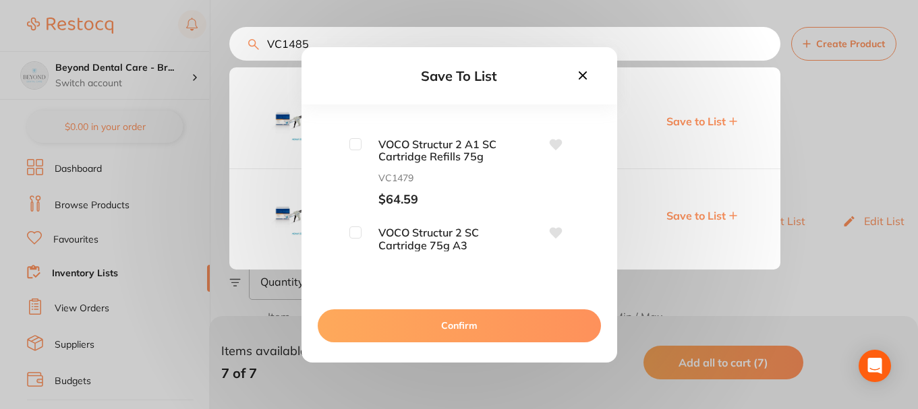
click at [359, 146] on input "checkbox" at bounding box center [355, 144] width 12 height 12
checkbox input "true"
click at [349, 229] on input "checkbox" at bounding box center [355, 233] width 12 height 12
checkbox input "true"
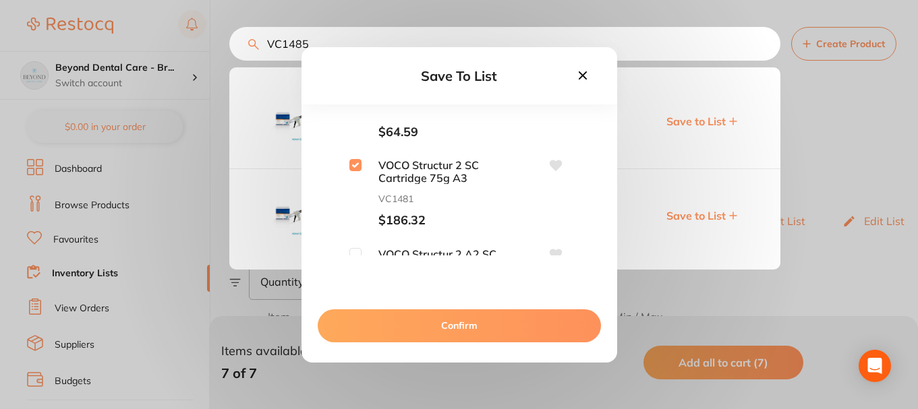
scroll to position [466, 0]
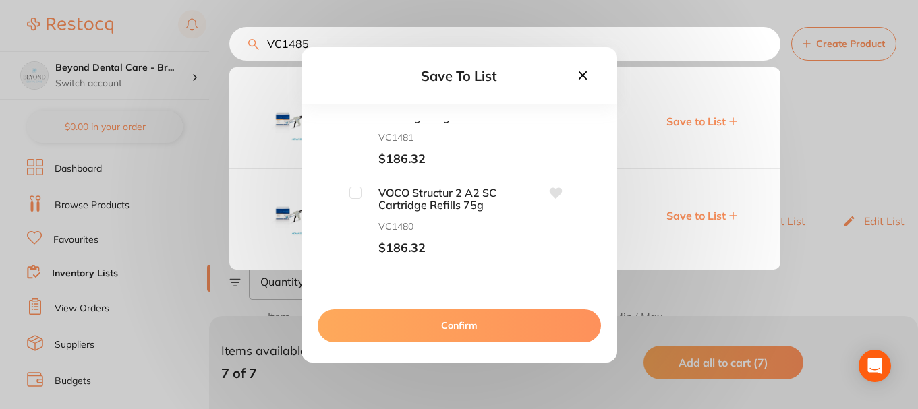
click at [353, 191] on input "checkbox" at bounding box center [355, 193] width 12 height 12
checkbox input "true"
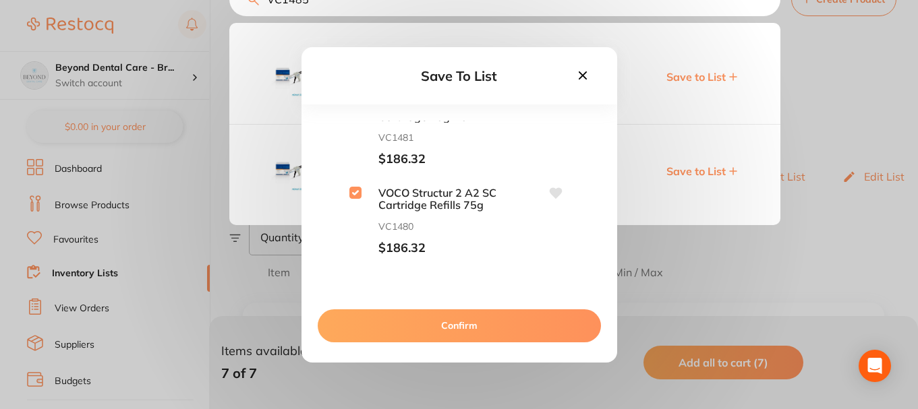
scroll to position [67, 0]
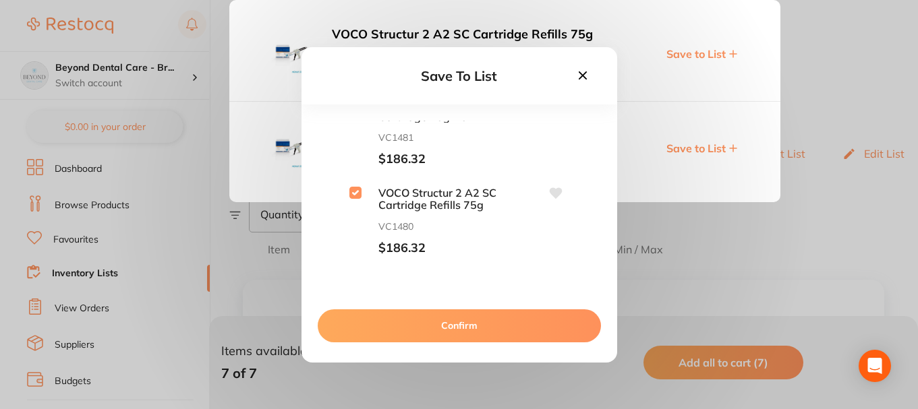
click at [424, 322] on button "Confirm" at bounding box center [459, 326] width 283 height 32
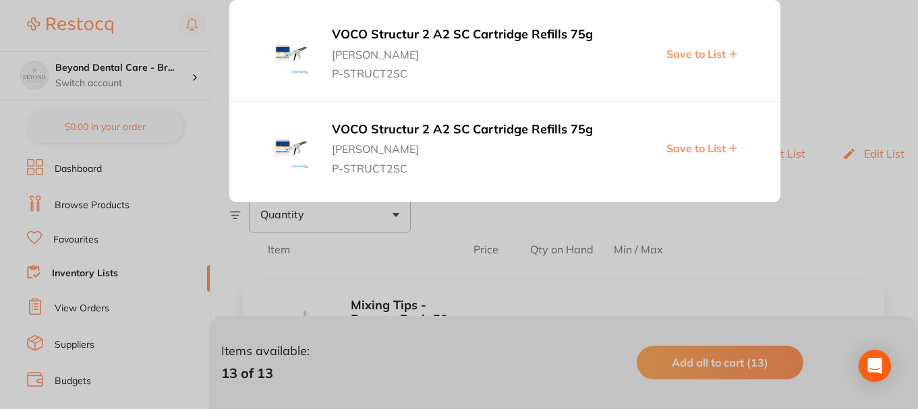
click at [252, 42] on div "VOCO Structur 2 A2 SC Cartridge Refills 75g Adam Dental P-STRUCT2SC Save to List" at bounding box center [504, 54] width 551 height 94
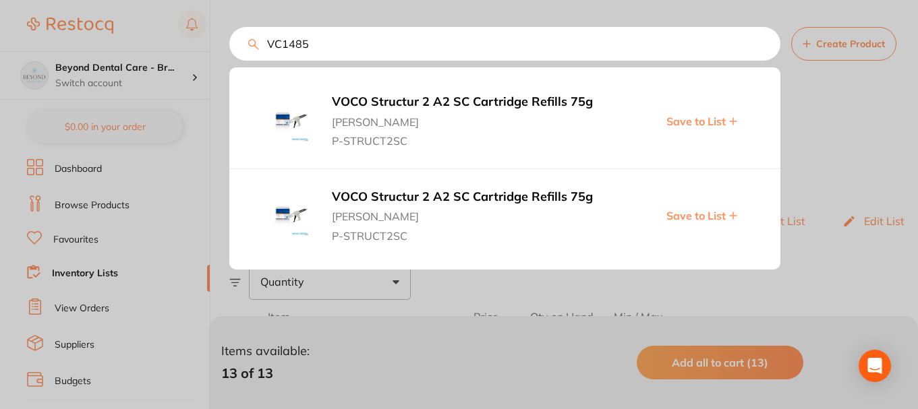
click at [318, 42] on input "VC1485" at bounding box center [504, 44] width 551 height 34
drag, startPoint x: 318, startPoint y: 42, endPoint x: 229, endPoint y: 43, distance: 89.0
click at [229, 43] on div "VC1485 VOCO Structur 2 A2 SC Cartridge Refills 75g Adam Dental P-STRUCT2SC Save…" at bounding box center [504, 44] width 551 height 34
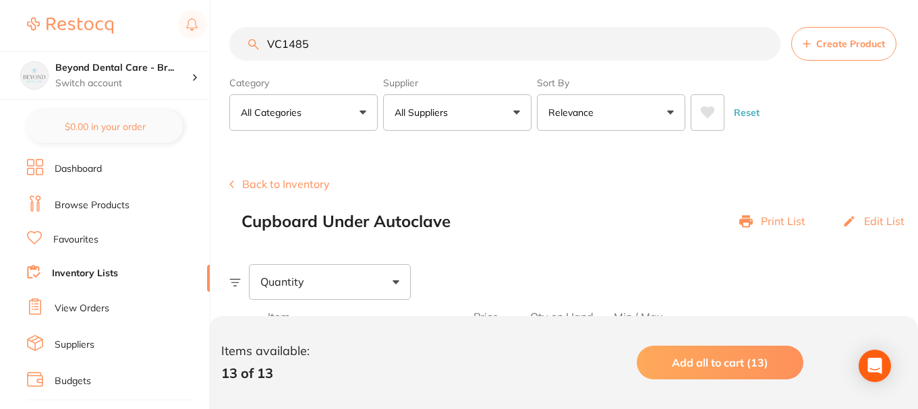
paste input "MO2HB"
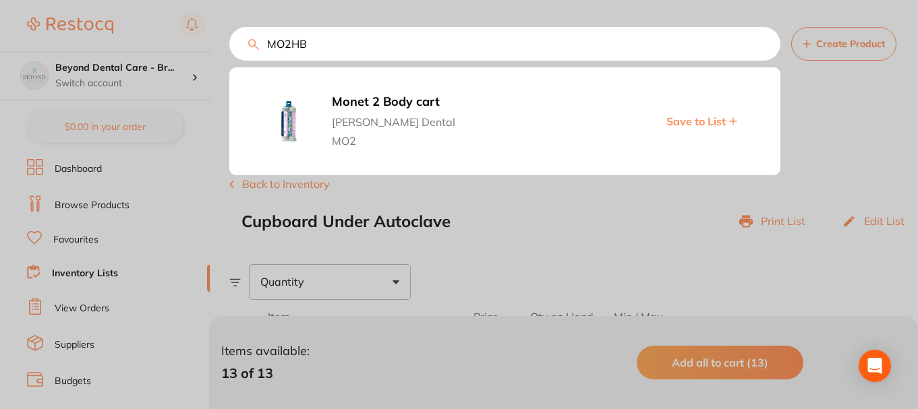
type input "MO2HB"
click at [698, 123] on span "Save to List" at bounding box center [695, 121] width 59 height 12
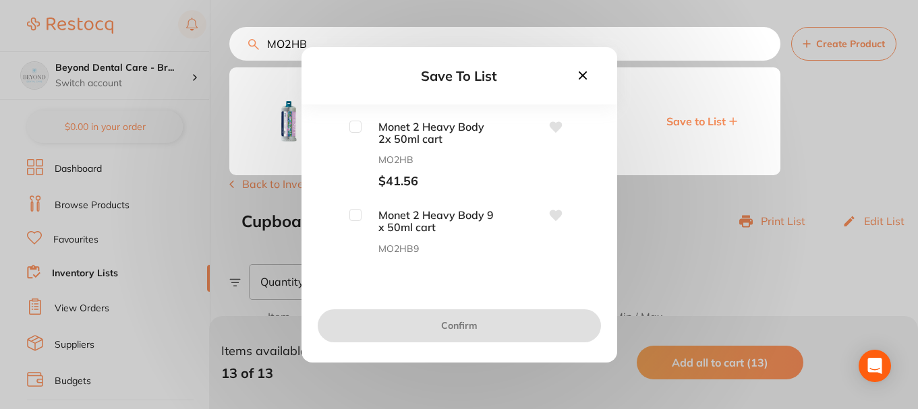
click at [355, 125] on input "checkbox" at bounding box center [355, 127] width 12 height 12
checkbox input "true"
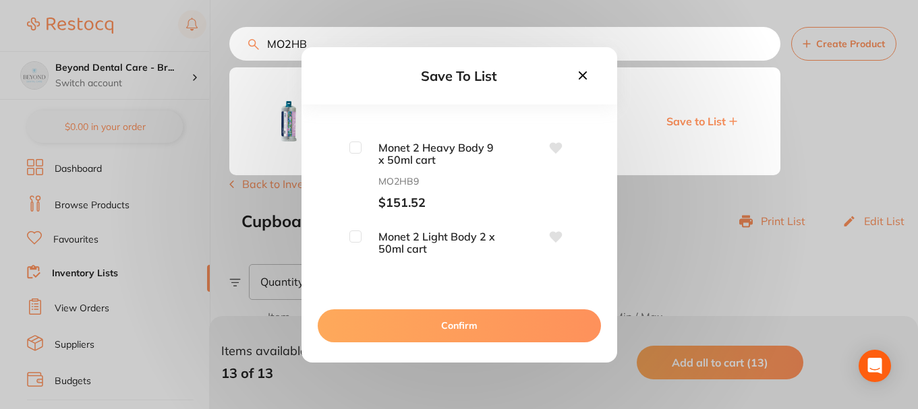
scroll to position [135, 0]
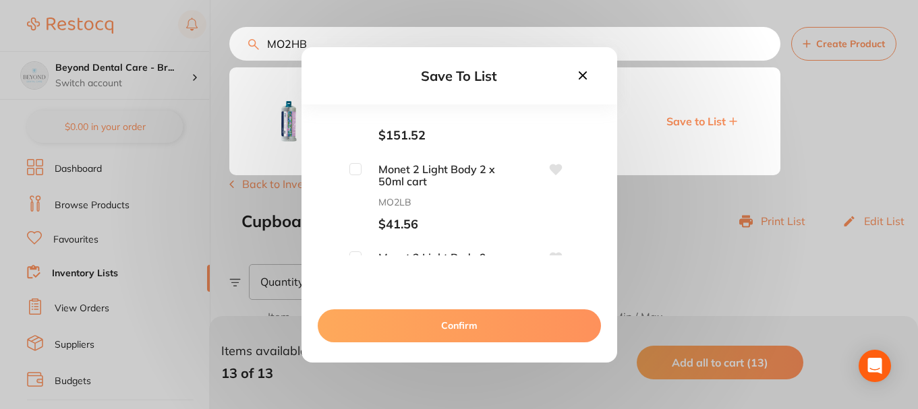
click at [351, 169] on input "checkbox" at bounding box center [355, 169] width 12 height 12
checkbox input "true"
click at [443, 326] on button "Confirm" at bounding box center [459, 326] width 283 height 32
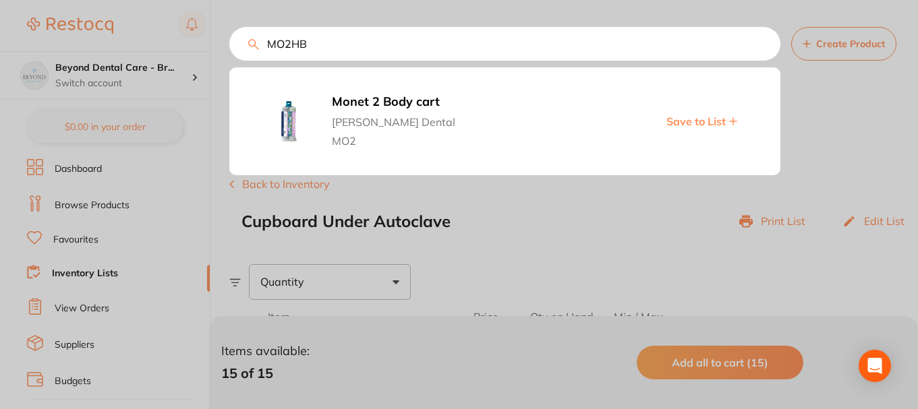
click at [473, 236] on div at bounding box center [459, 204] width 918 height 409
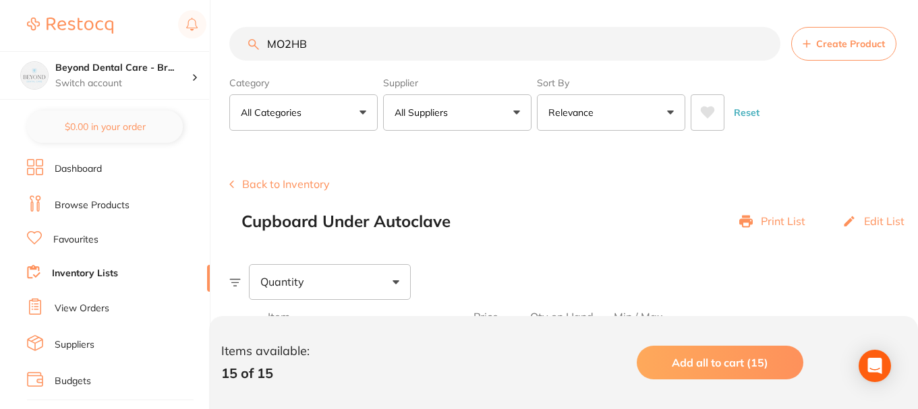
click at [81, 271] on link "Inventory Lists" at bounding box center [85, 273] width 66 height 13
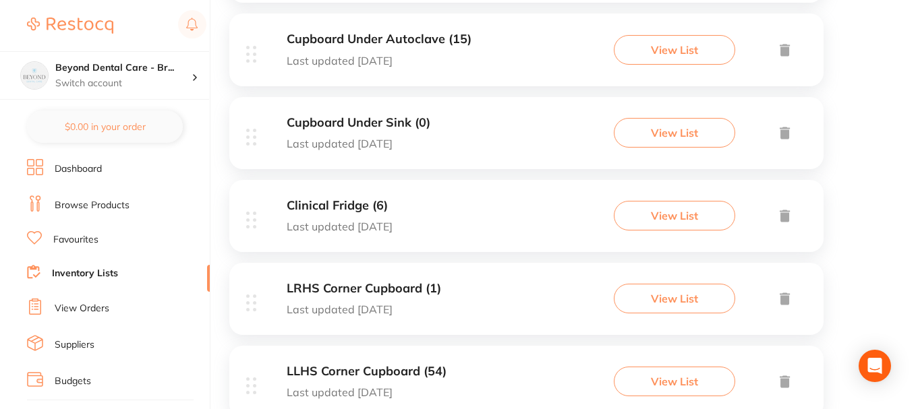
scroll to position [540, 0]
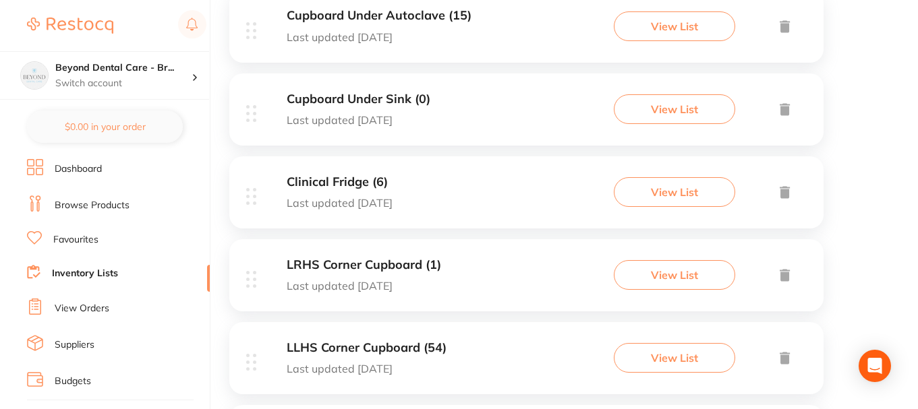
click at [474, 116] on div "Cupboard Under Sink (0) Last updated 1 day ago View List" at bounding box center [526, 110] width 594 height 72
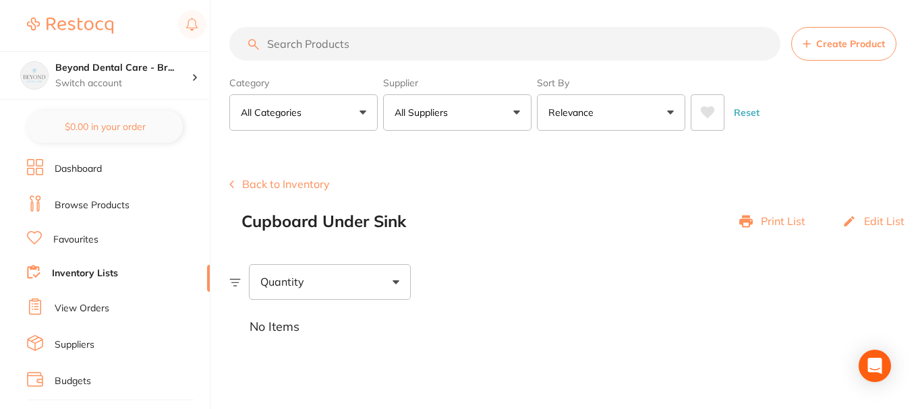
click at [357, 51] on input "search" at bounding box center [504, 44] width 551 height 34
paste input "WH190333"
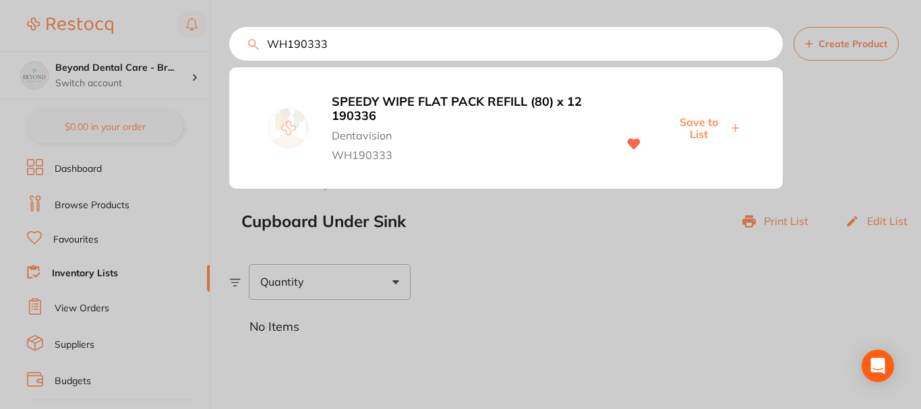
type input "WH190333"
click at [704, 124] on span "Save to List" at bounding box center [699, 128] width 58 height 25
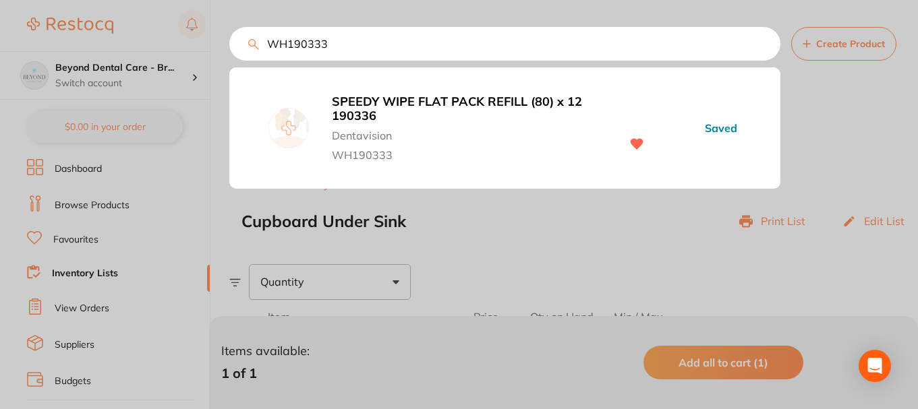
click at [80, 284] on div at bounding box center [459, 204] width 918 height 409
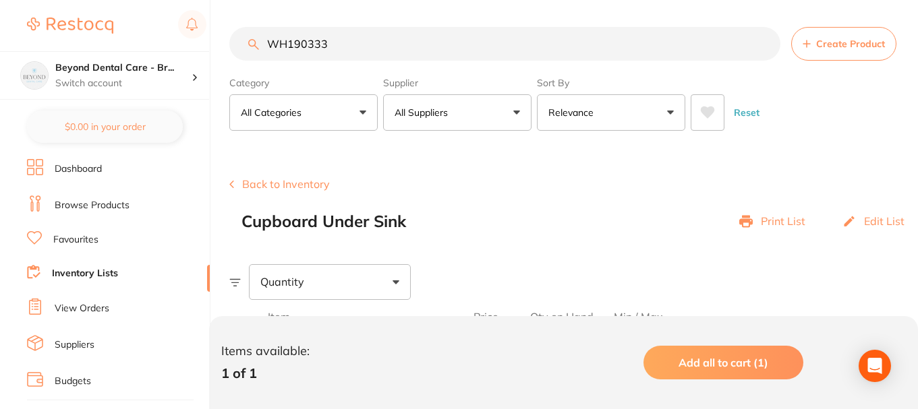
click at [86, 277] on link "Inventory Lists" at bounding box center [85, 273] width 66 height 13
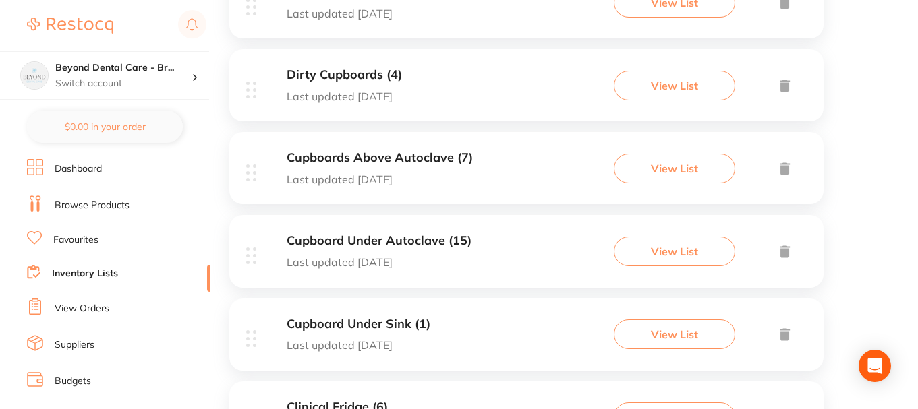
scroll to position [337, 0]
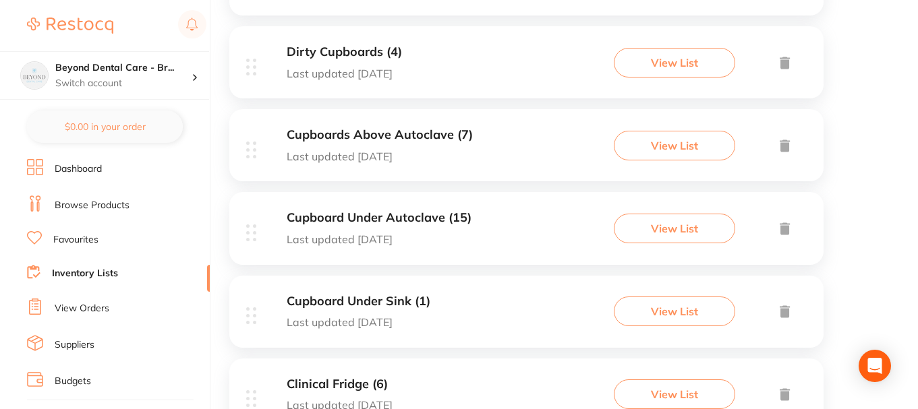
click at [449, 239] on p "Last updated [DATE]" at bounding box center [379, 239] width 185 height 12
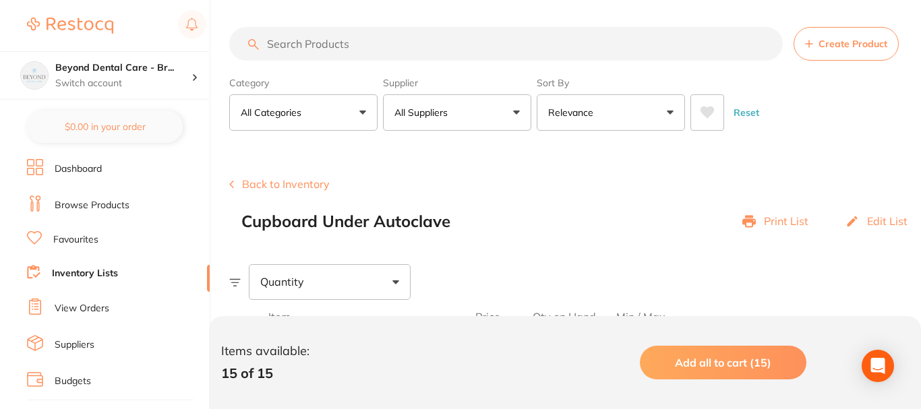
click at [384, 42] on input "search" at bounding box center [506, 44] width 554 height 34
paste input "[PERSON_NAME]"
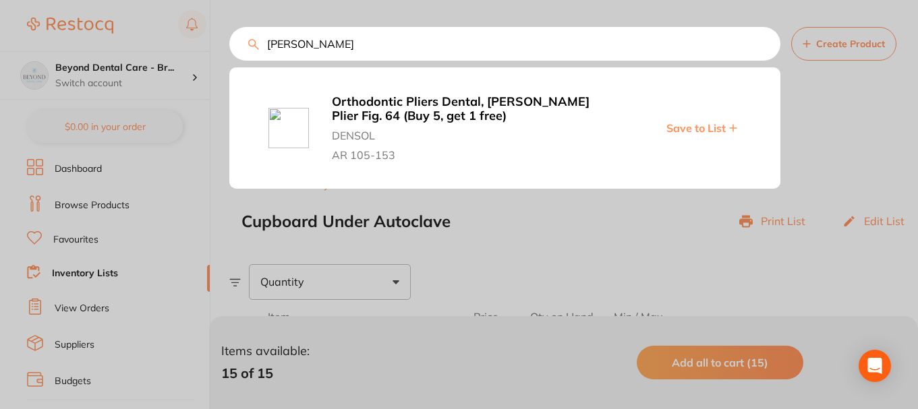
drag, startPoint x: 339, startPoint y: 48, endPoint x: 248, endPoint y: 42, distance: 91.2
click at [250, 43] on div "Adam Dental Orthodontic Pliers Dental, Adam Maxi Plier Fig. 64 (Buy 5, get 1 fr…" at bounding box center [573, 44] width 689 height 34
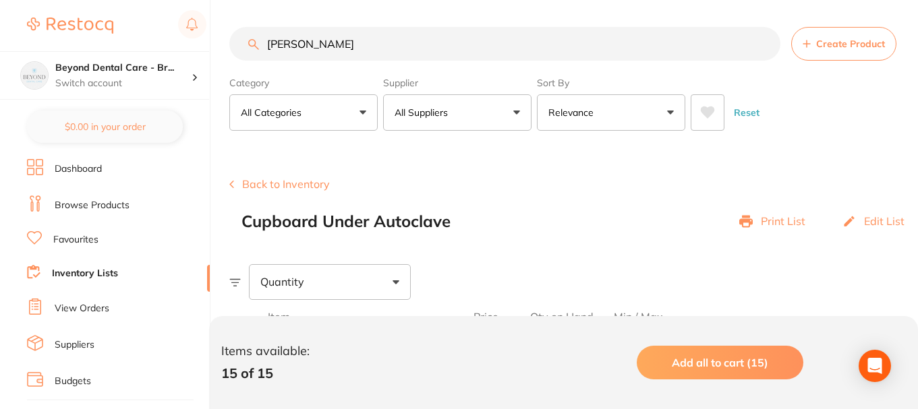
paste input "KE-29676"
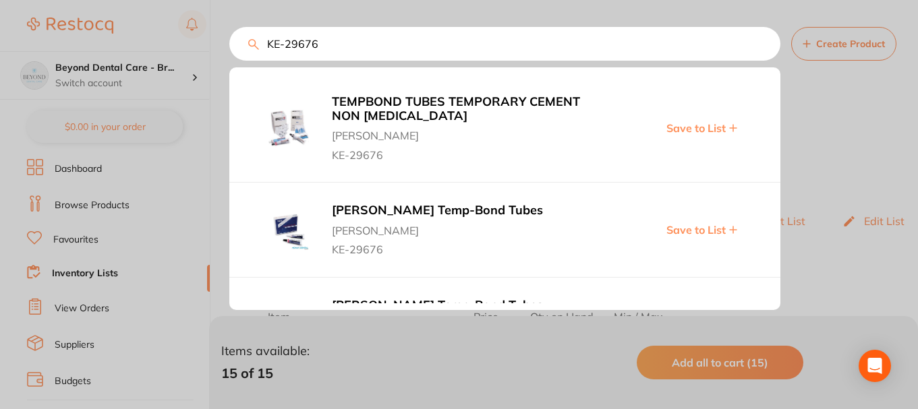
scroll to position [67, 0]
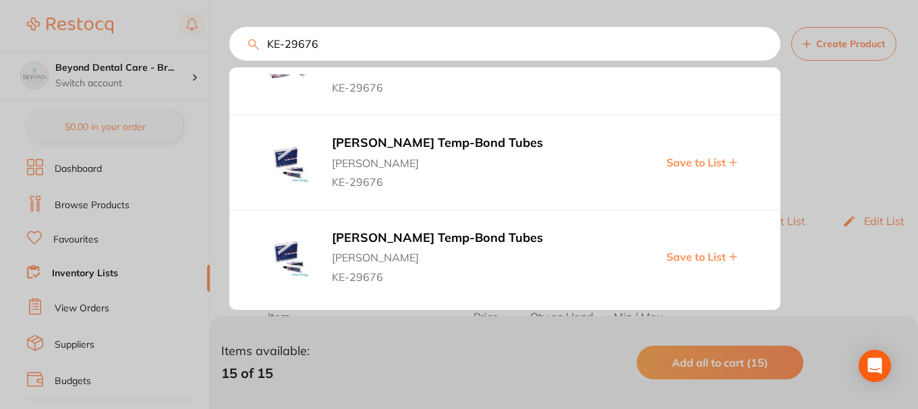
type input "KE-29676"
click at [698, 162] on span "Save to List" at bounding box center [695, 162] width 59 height 12
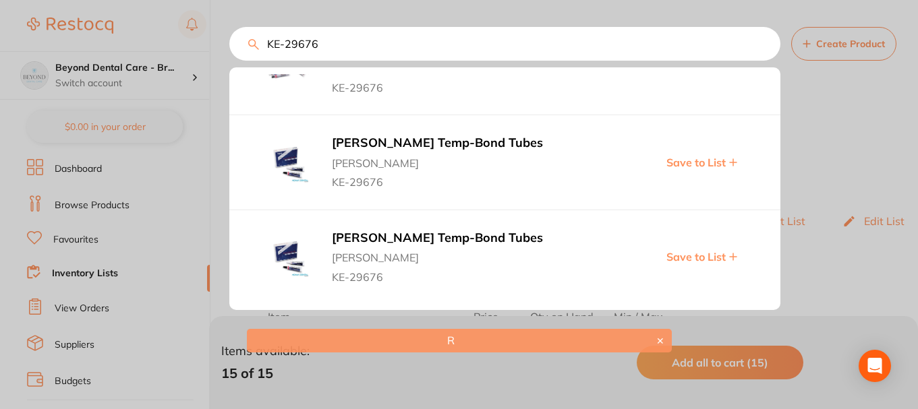
click at [687, 258] on span "Save to List" at bounding box center [695, 257] width 59 height 12
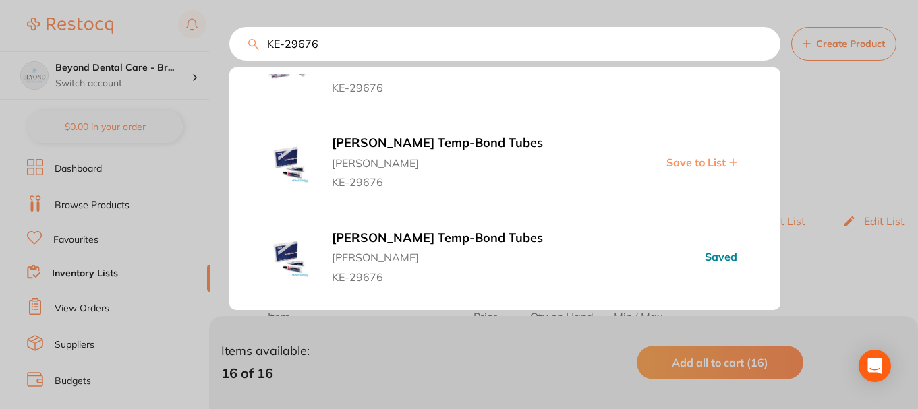
click at [127, 179] on div at bounding box center [459, 204] width 918 height 409
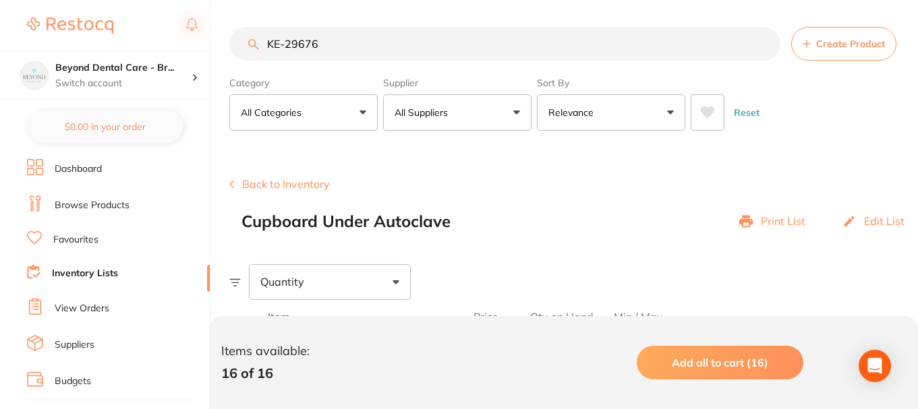
click at [100, 275] on link "Inventory Lists" at bounding box center [85, 273] width 66 height 13
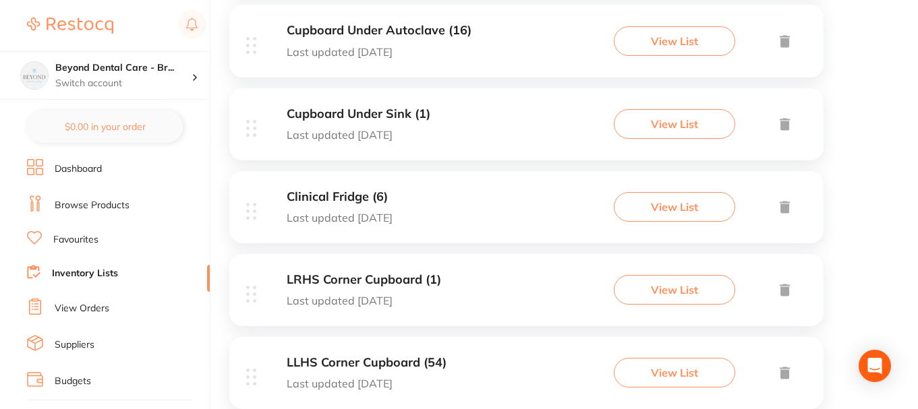
scroll to position [540, 0]
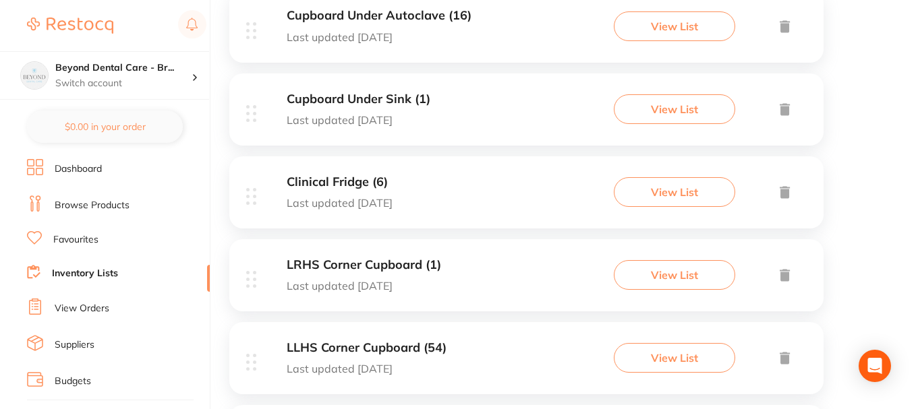
click at [465, 192] on div "Clinical Fridge (6) Last updated 1 day ago View List" at bounding box center [526, 192] width 594 height 72
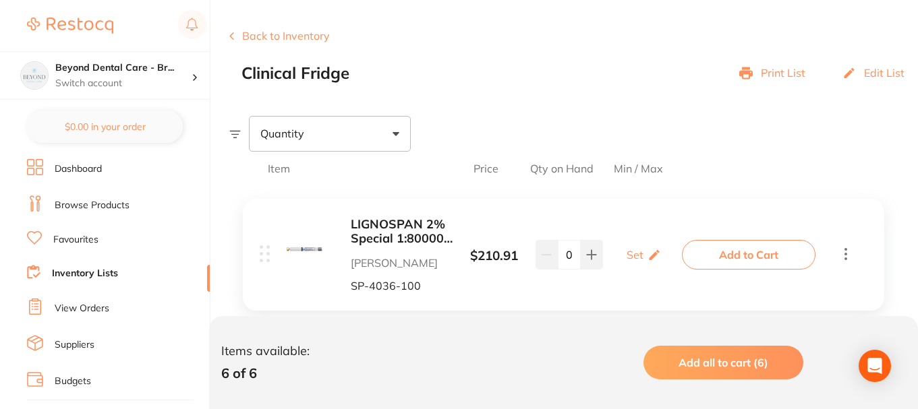
scroll to position [95, 0]
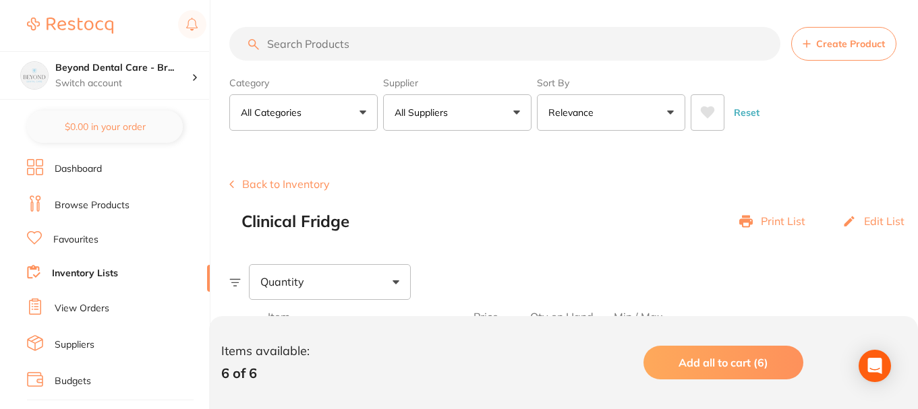
click at [361, 49] on input "search" at bounding box center [504, 44] width 551 height 34
paste input "AD-4ART100"
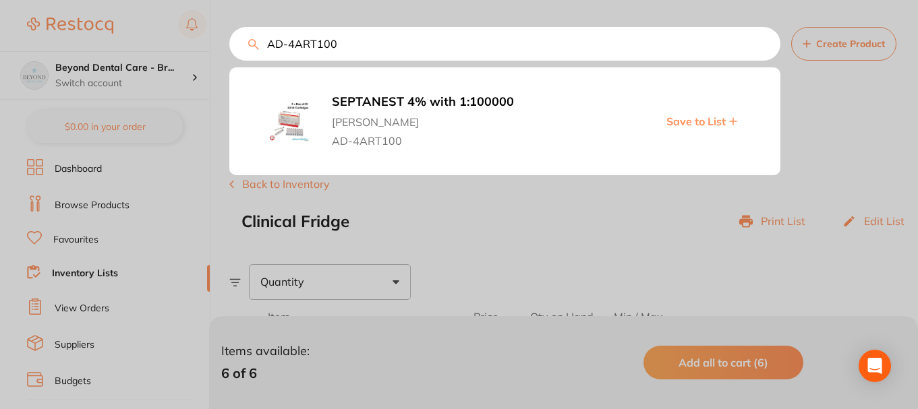
type input "AD-4ART100"
click at [682, 120] on span "Save to List" at bounding box center [695, 121] width 59 height 12
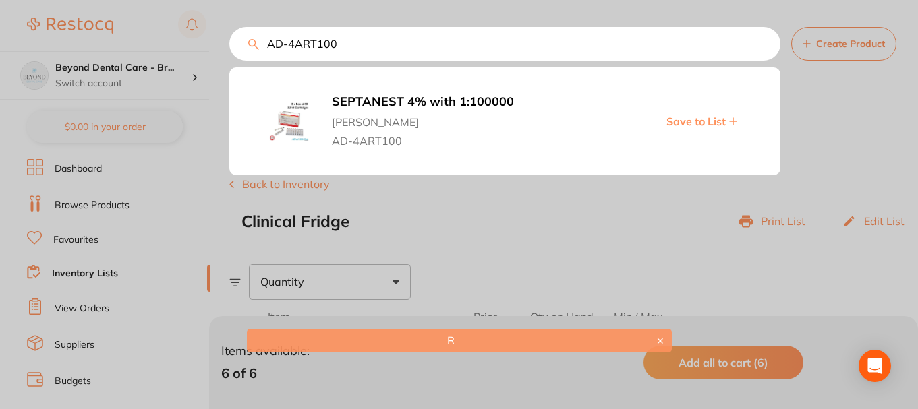
click at [488, 200] on div at bounding box center [459, 204] width 918 height 409
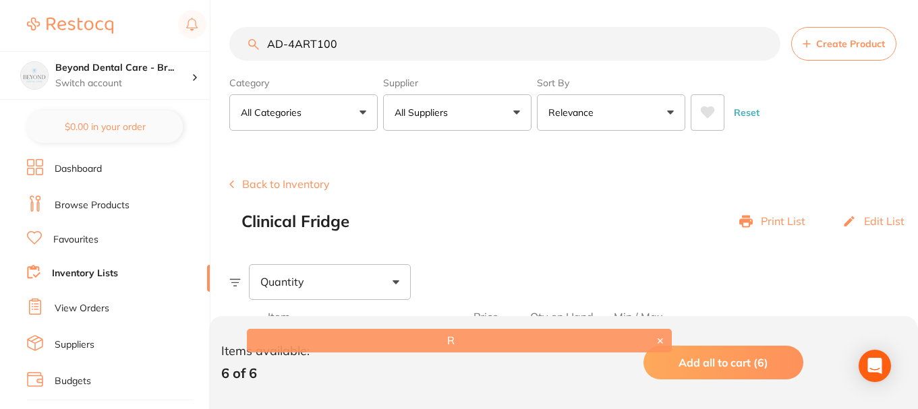
click at [130, 204] on li "Browse Products" at bounding box center [118, 206] width 183 height 20
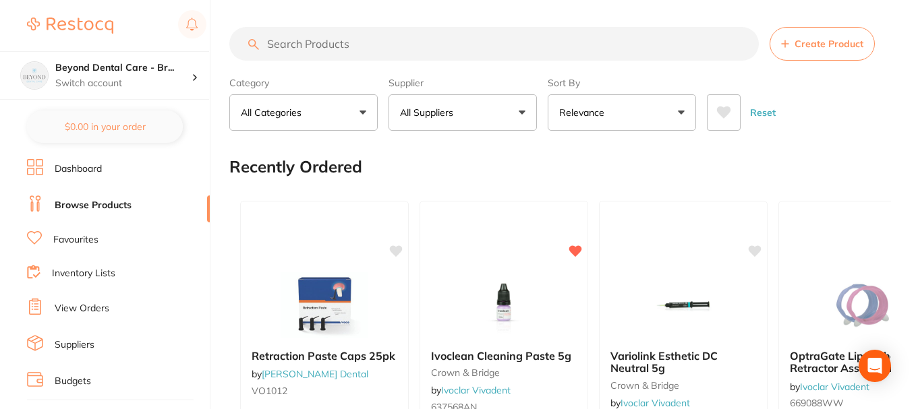
click at [360, 44] on input "search" at bounding box center [493, 44] width 529 height 34
paste input "AD-4ART100"
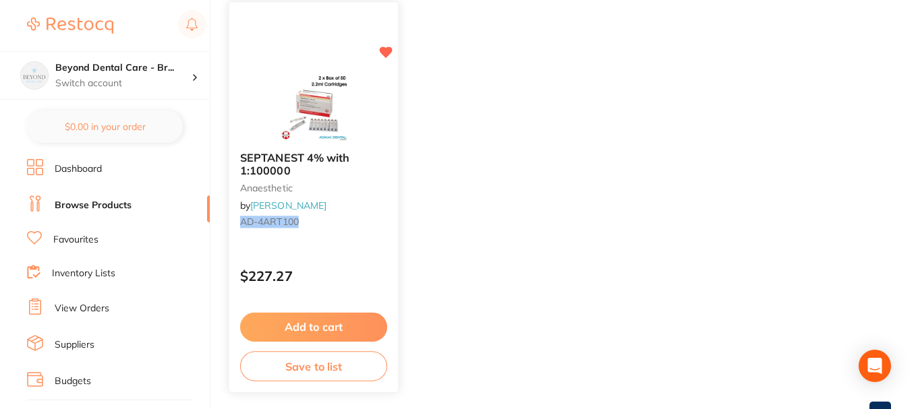
scroll to position [239, 0]
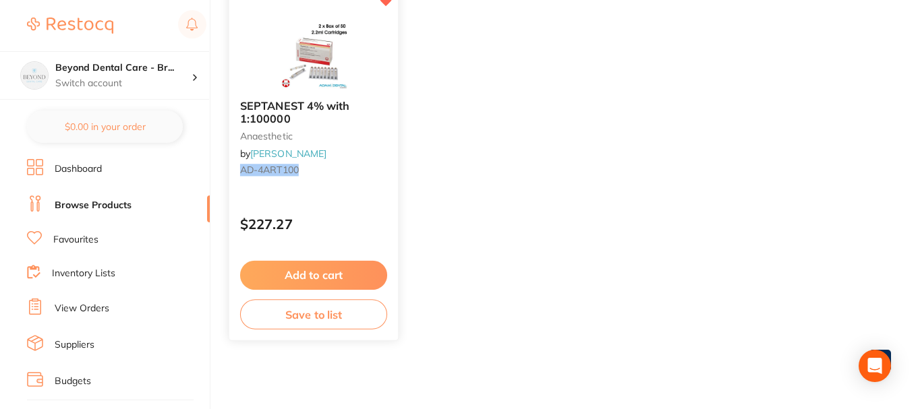
type input "AD-4ART100"
click at [306, 312] on button "Save to list" at bounding box center [313, 314] width 147 height 30
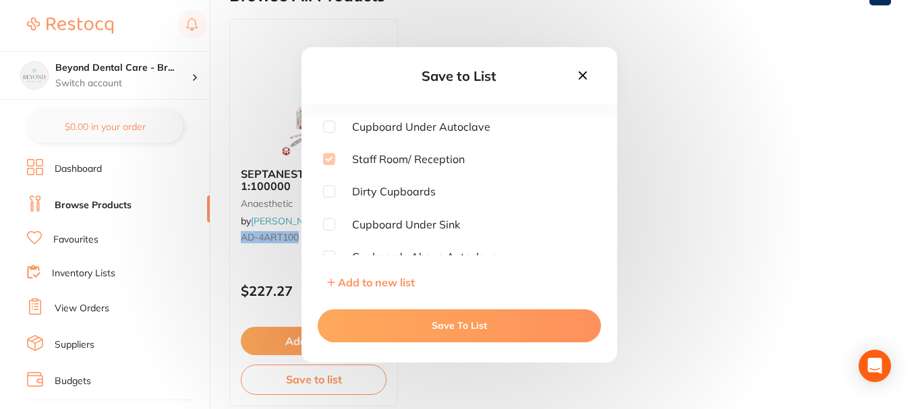
scroll to position [67, 0]
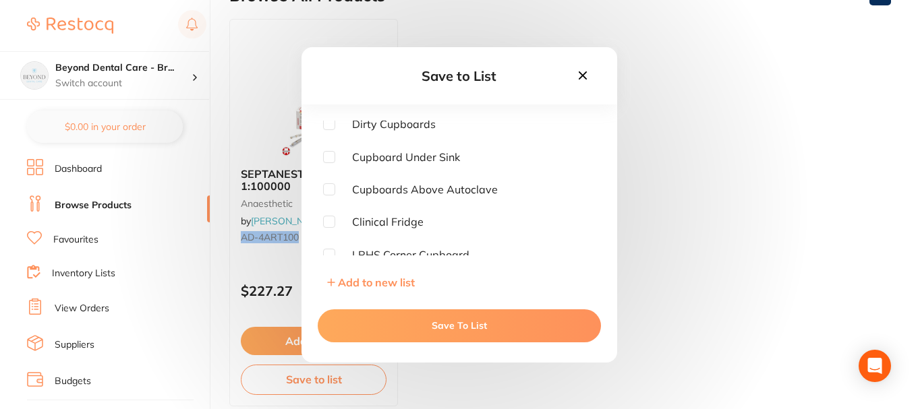
click at [330, 220] on input "checkbox" at bounding box center [329, 222] width 12 height 12
checkbox input "true"
click at [422, 314] on button "Save To List" at bounding box center [459, 326] width 283 height 32
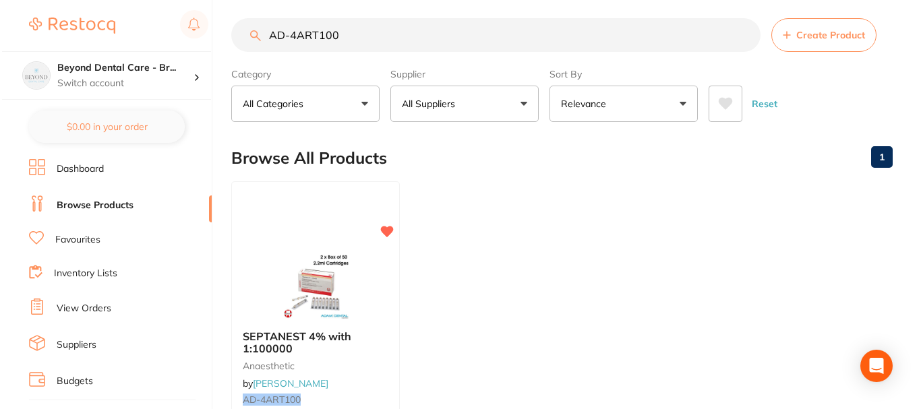
scroll to position [0, 0]
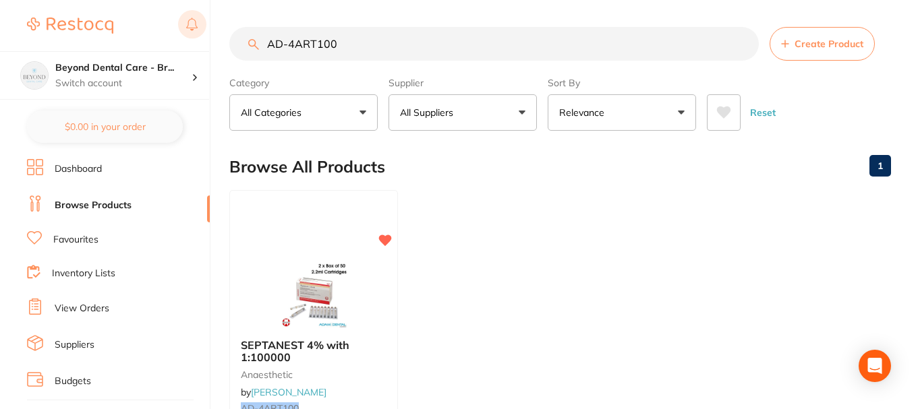
drag, startPoint x: 349, startPoint y: 49, endPoint x: 202, endPoint y: 34, distance: 147.1
click at [214, 36] on div "$0.00 Beyond Dental Care - Br... Switch account Beyond Dental Care - Sandstone …" at bounding box center [459, 204] width 918 height 409
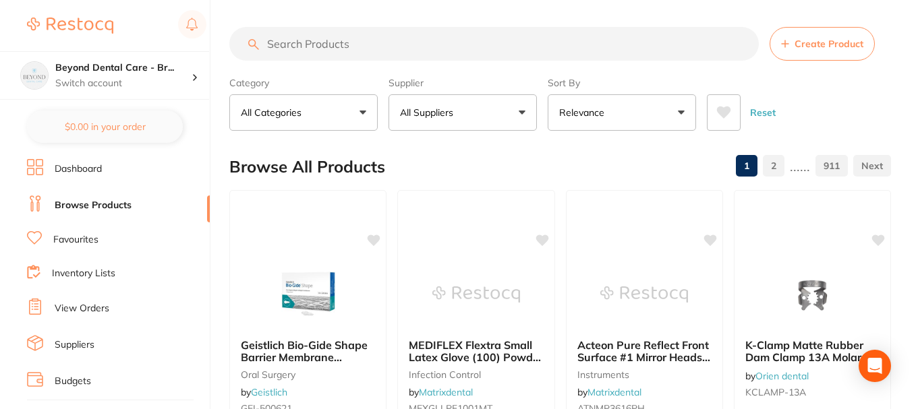
click at [78, 272] on link "Inventory Lists" at bounding box center [83, 273] width 63 height 13
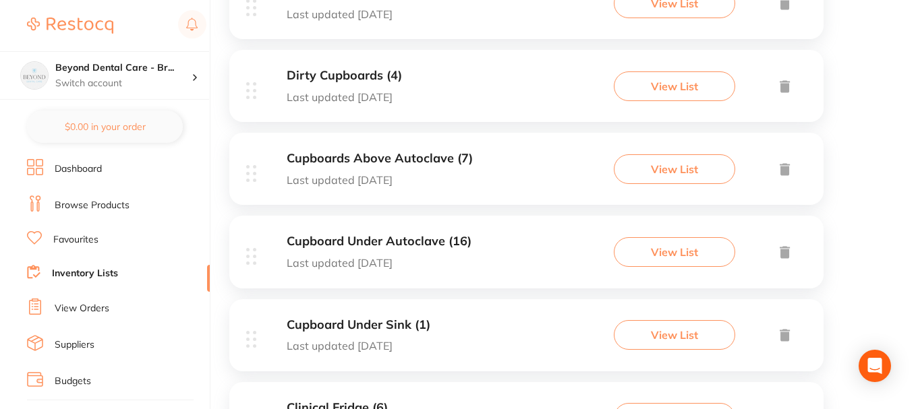
scroll to position [337, 0]
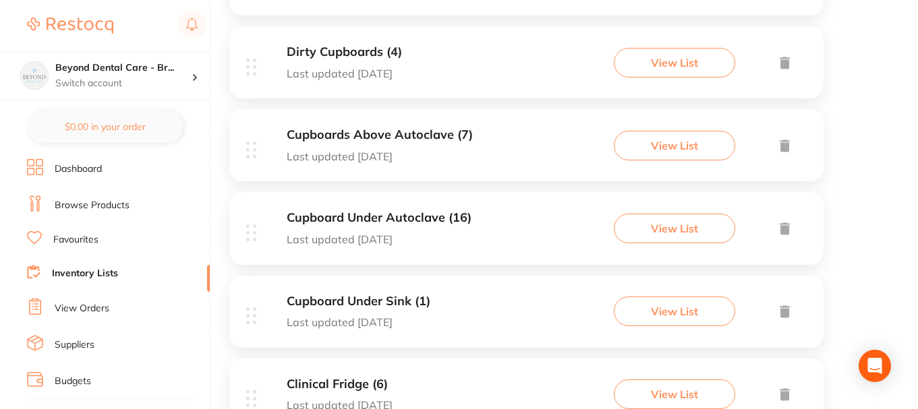
click at [389, 221] on h3 "Cupboard Under Autoclave (16)" at bounding box center [379, 218] width 185 height 14
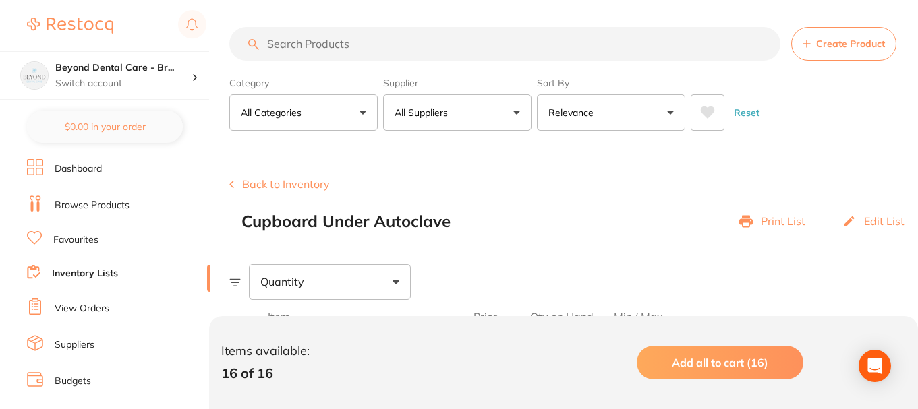
click at [386, 50] on input "search" at bounding box center [504, 44] width 551 height 34
paste input "UDT0131"
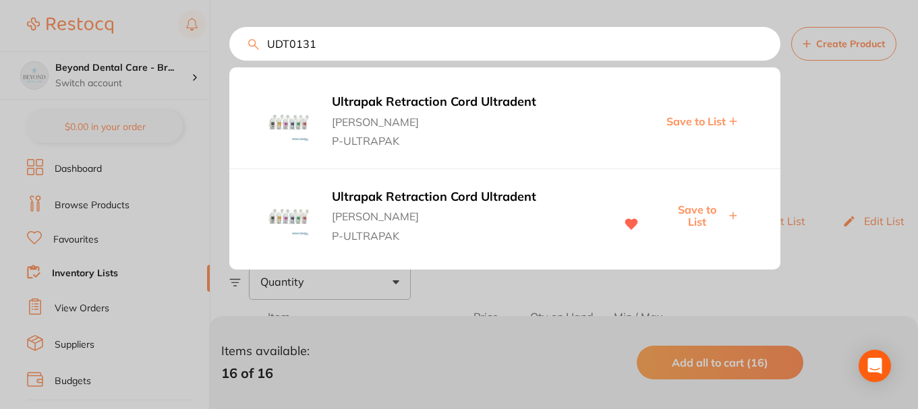
type input "UDT0131"
click at [695, 204] on span "Save to List" at bounding box center [697, 216] width 58 height 25
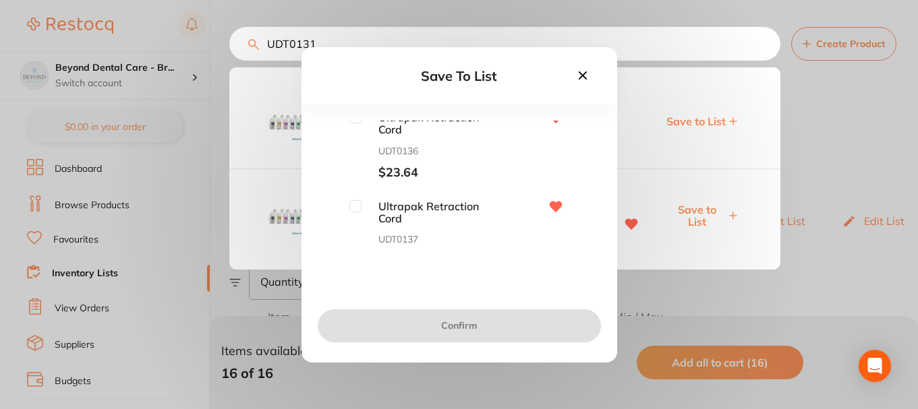
scroll to position [111, 0]
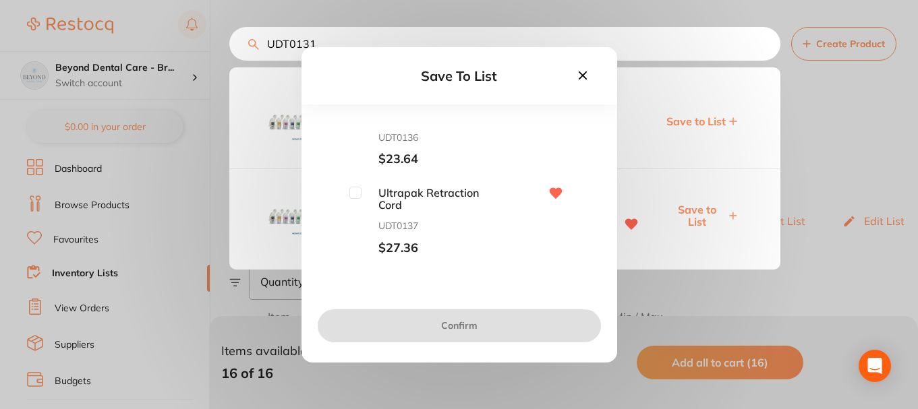
click at [355, 194] on input "checkbox" at bounding box center [355, 193] width 12 height 12
checkbox input "true"
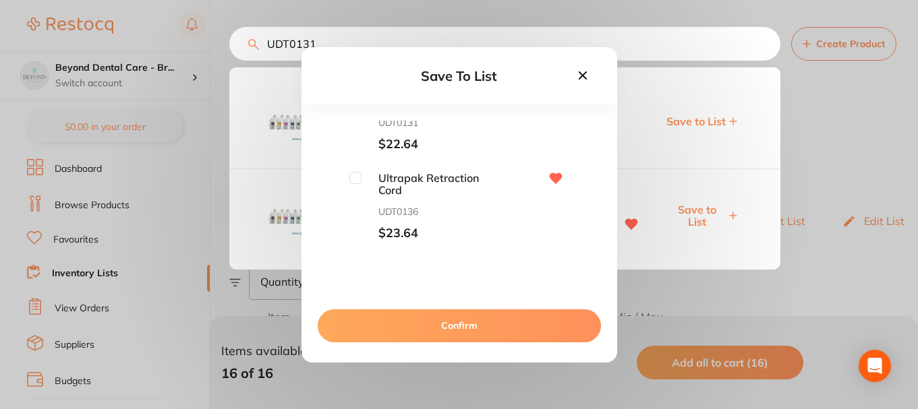
scroll to position [0, 0]
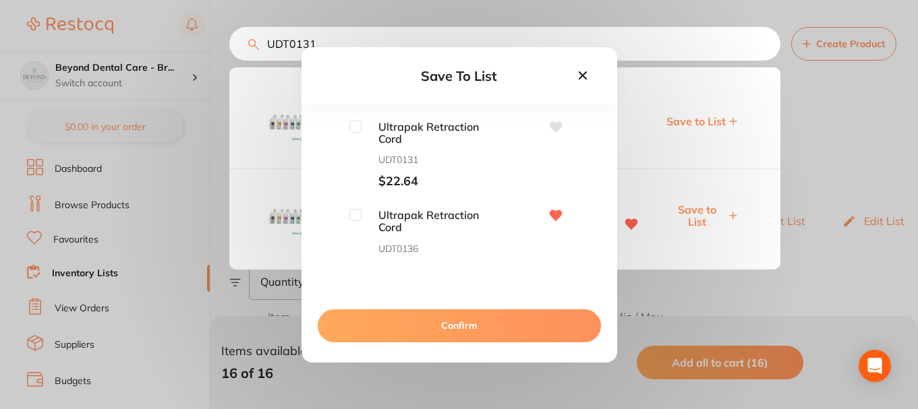
drag, startPoint x: 351, startPoint y: 215, endPoint x: 346, endPoint y: 182, distance: 33.4
click at [351, 214] on input "checkbox" at bounding box center [355, 215] width 12 height 12
checkbox input "true"
click at [352, 131] on input "checkbox" at bounding box center [355, 127] width 12 height 12
checkbox input "true"
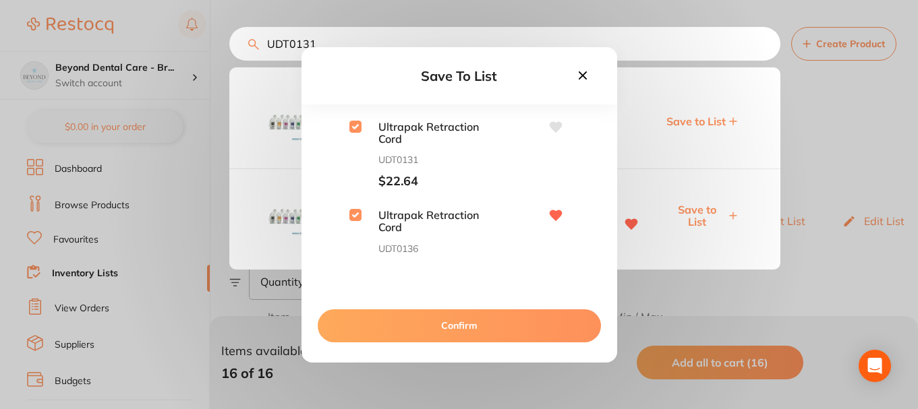
click at [411, 314] on button "Confirm" at bounding box center [459, 326] width 283 height 32
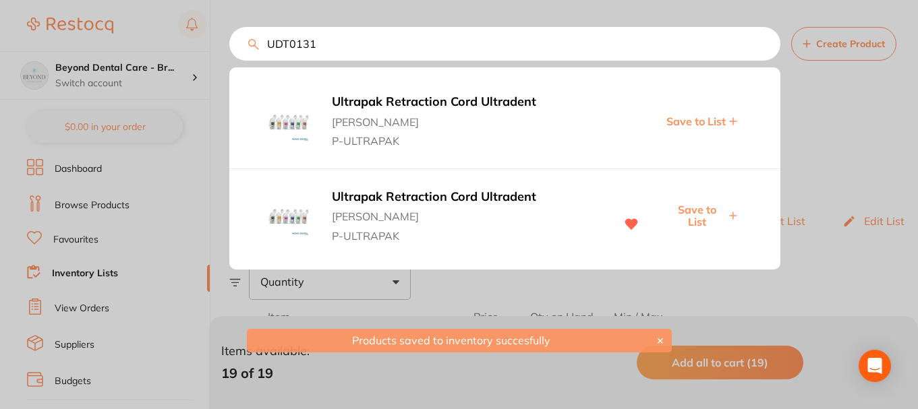
click at [174, 162] on div at bounding box center [459, 204] width 918 height 409
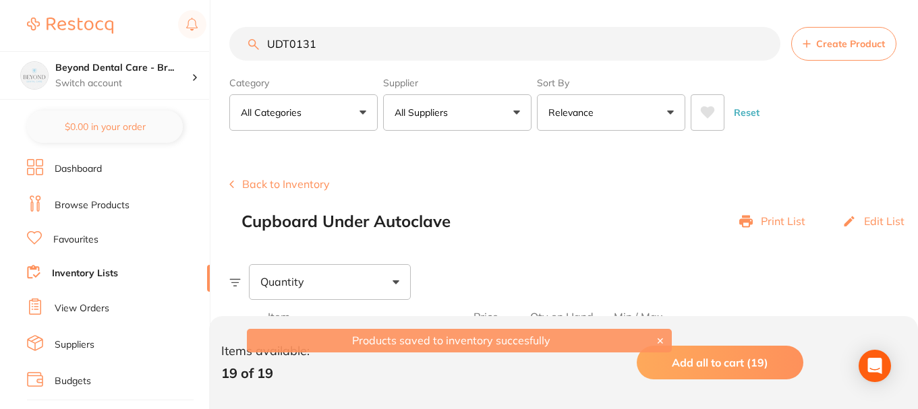
click at [100, 274] on link "Inventory Lists" at bounding box center [85, 273] width 66 height 13
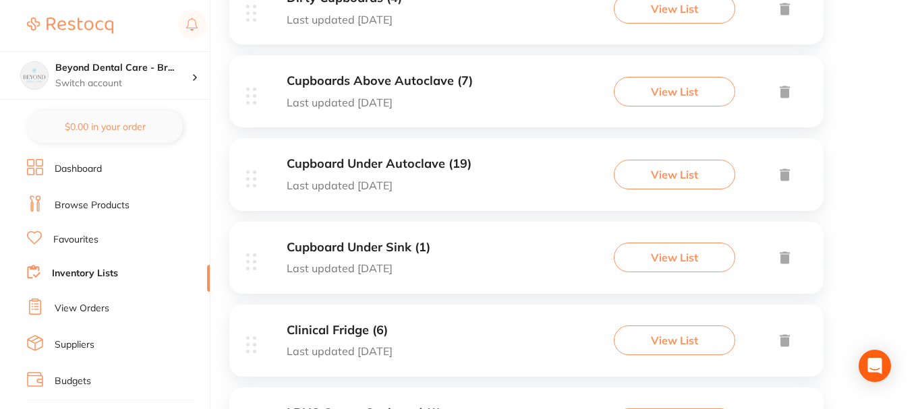
scroll to position [472, 0]
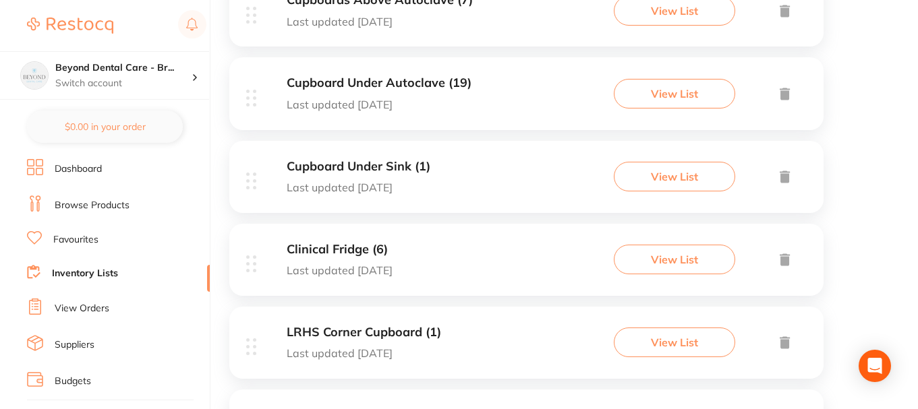
click at [426, 257] on div "Clinical Fridge (6) Last updated [DATE] View List" at bounding box center [526, 260] width 594 height 72
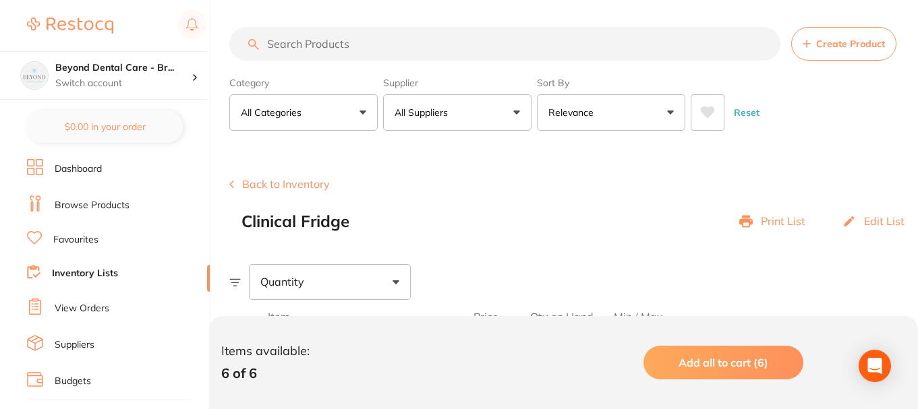
click at [84, 203] on link "Browse Products" at bounding box center [92, 205] width 75 height 13
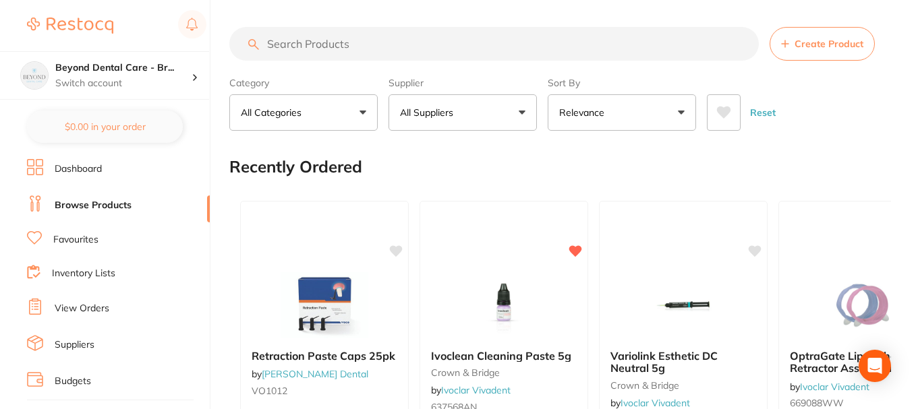
click at [313, 42] on input "search" at bounding box center [493, 44] width 529 height 34
paste input "AD-4ART100"
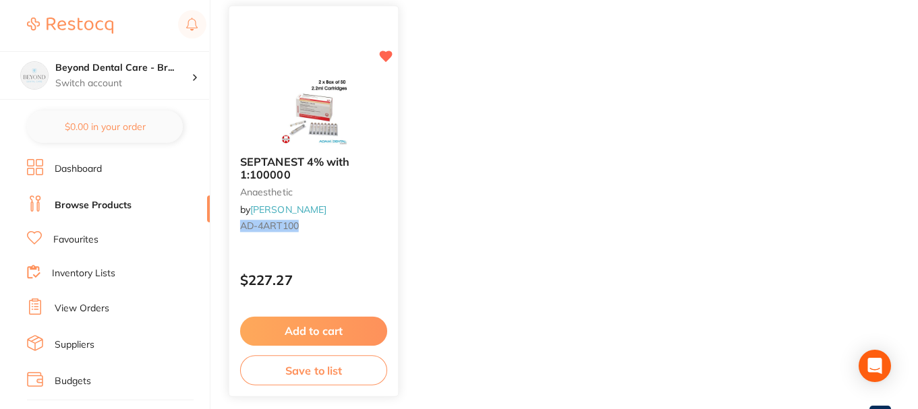
scroll to position [239, 0]
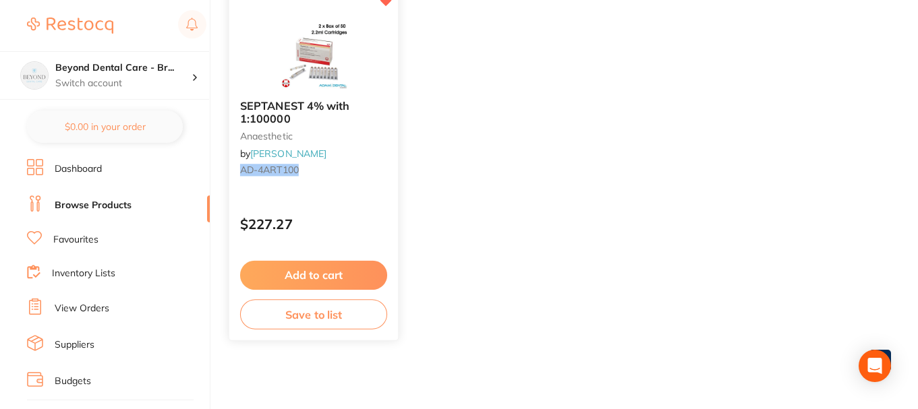
type input "AD-4ART100"
click at [309, 313] on button "Save to list" at bounding box center [313, 314] width 147 height 30
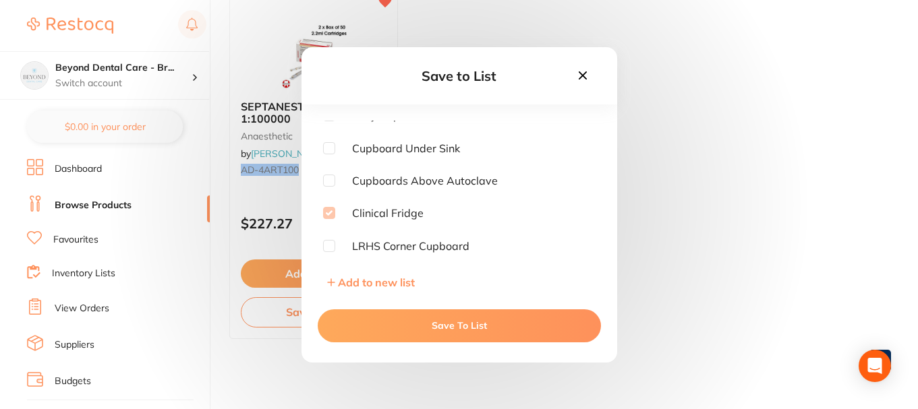
scroll to position [71, 0]
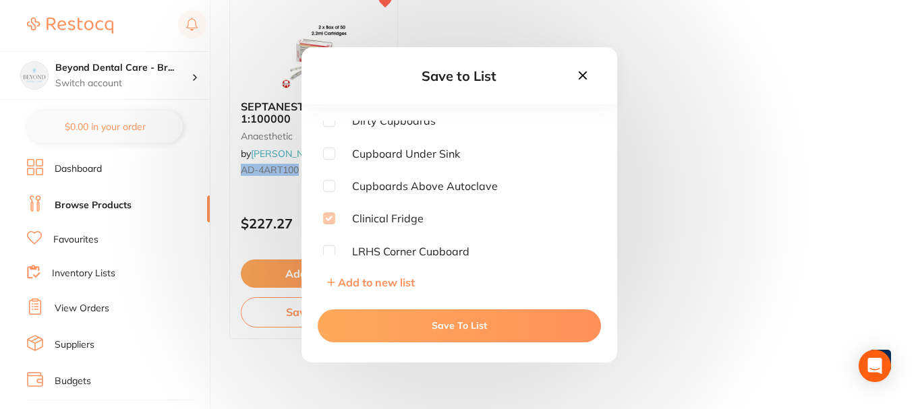
click at [384, 321] on button "Save To List" at bounding box center [459, 326] width 283 height 32
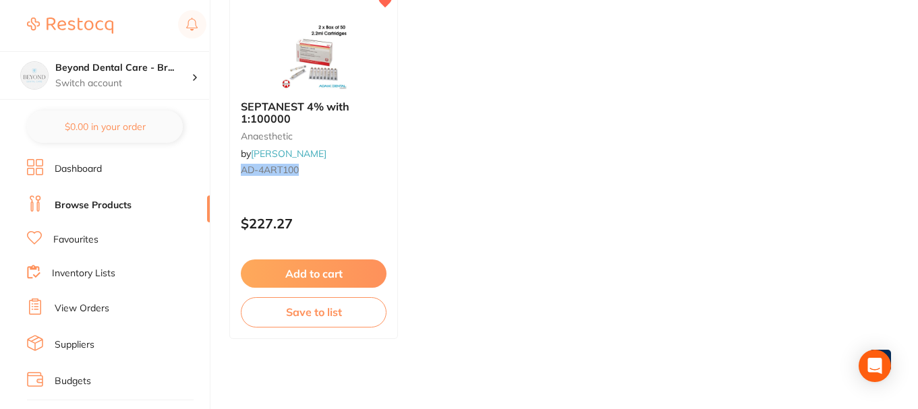
click at [86, 272] on link "Inventory Lists" at bounding box center [83, 273] width 63 height 13
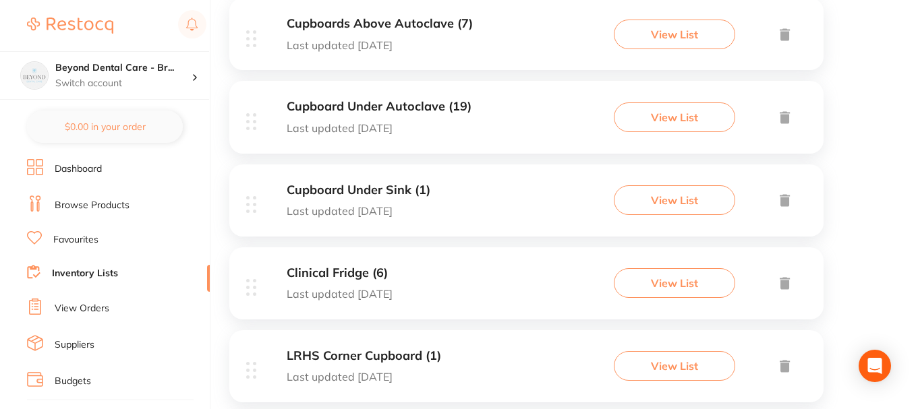
scroll to position [472, 0]
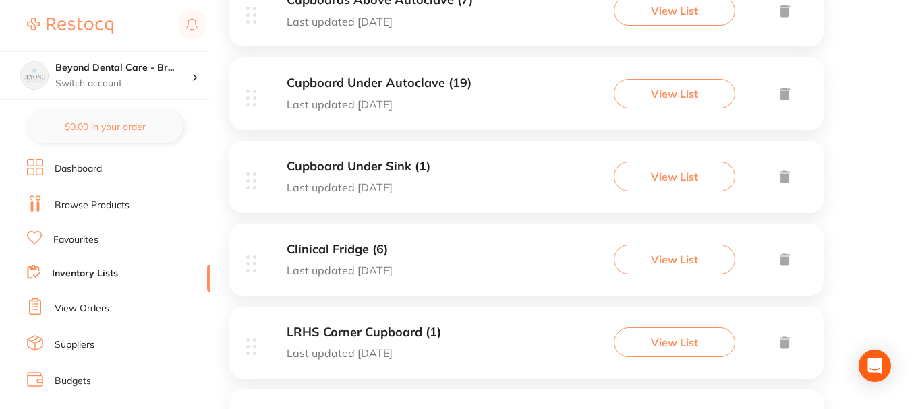
click at [452, 246] on div "Clinical Fridge (6) Last updated [DATE] View List" at bounding box center [526, 260] width 594 height 72
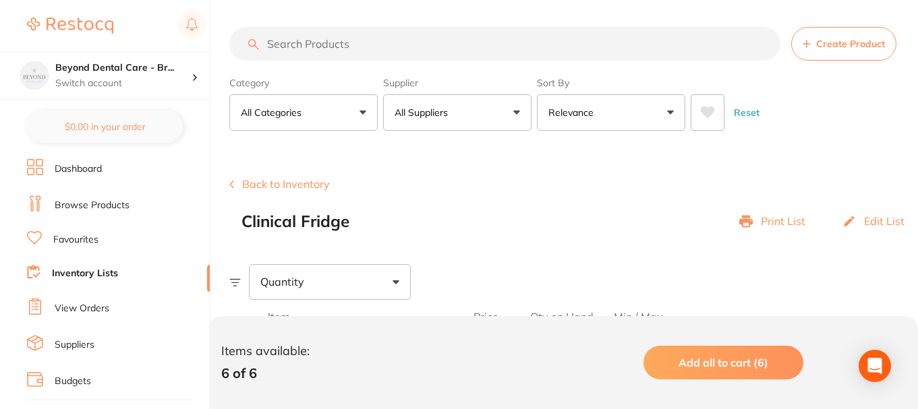
click at [330, 47] on input "search" at bounding box center [504, 44] width 551 height 34
paste input "665156WW"
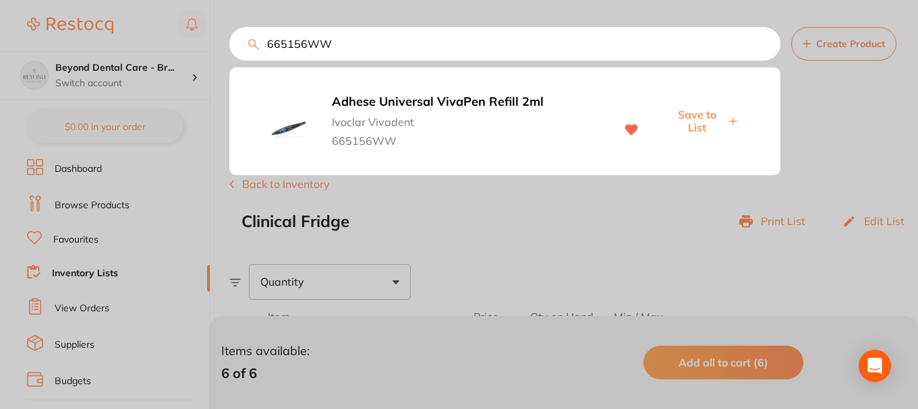
click at [702, 118] on span "Save to List" at bounding box center [697, 121] width 58 height 25
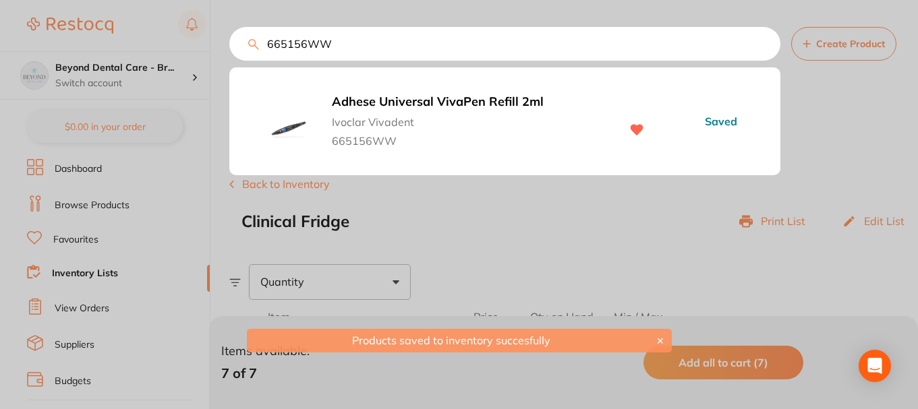
scroll to position [1, 0]
drag, startPoint x: 347, startPoint y: 42, endPoint x: 228, endPoint y: 59, distance: 120.6
click at [229, 60] on div "665156WW Adhese Universal VivaPen Refill 2ml Ivoclar Vivadent 665156WW Saved" at bounding box center [504, 44] width 551 height 34
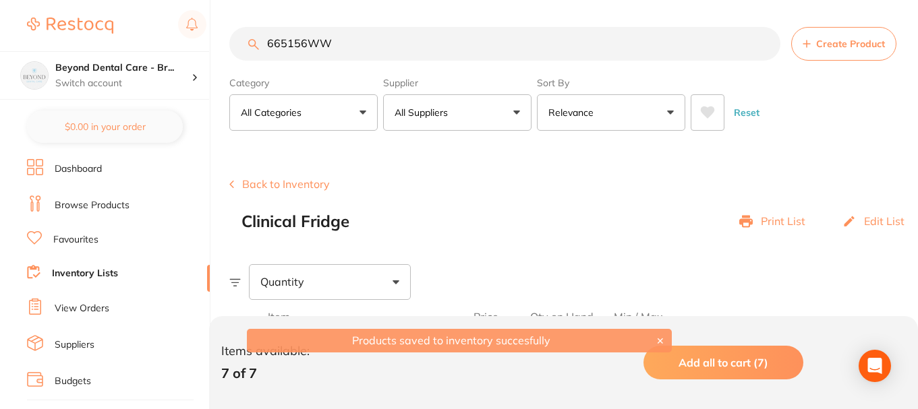
paste input "6119"
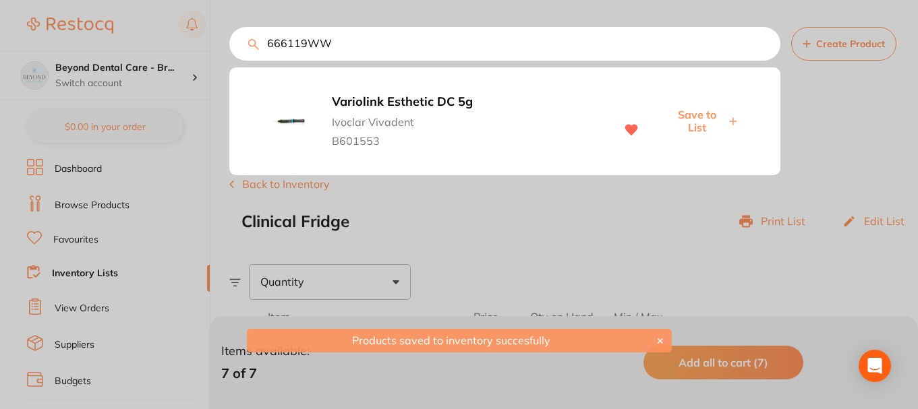
type input "666119WW"
click at [695, 114] on span "Save to List" at bounding box center [697, 121] width 58 height 25
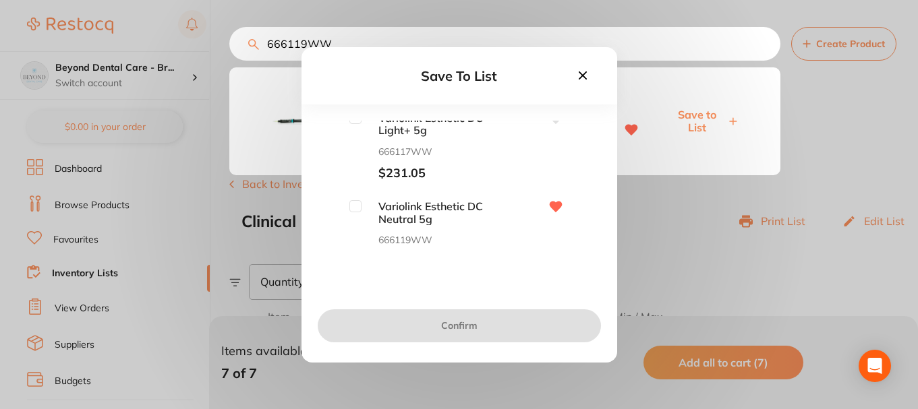
scroll to position [377, 0]
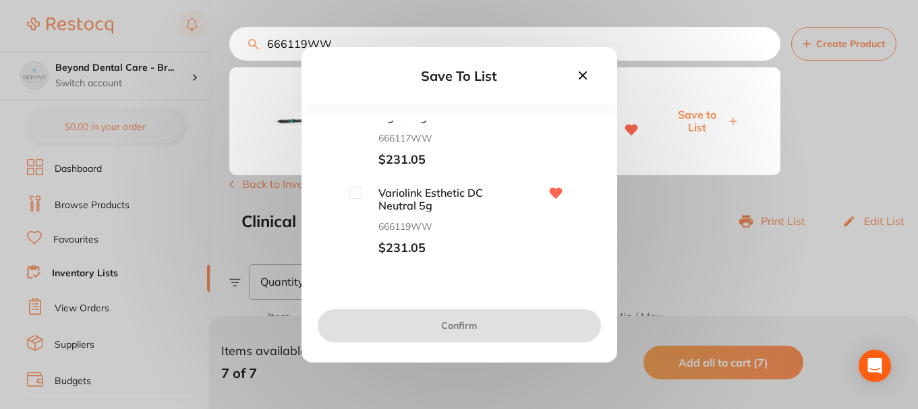
click at [355, 195] on input "checkbox" at bounding box center [355, 193] width 12 height 12
checkbox input "true"
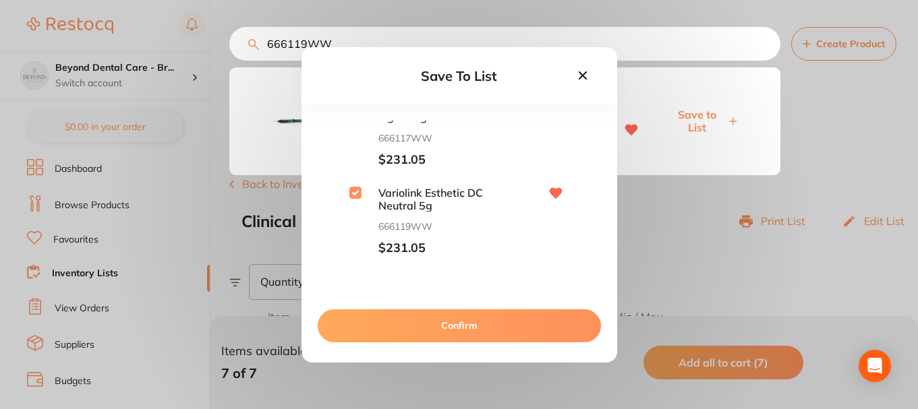
click at [377, 325] on button "Confirm" at bounding box center [459, 326] width 283 height 32
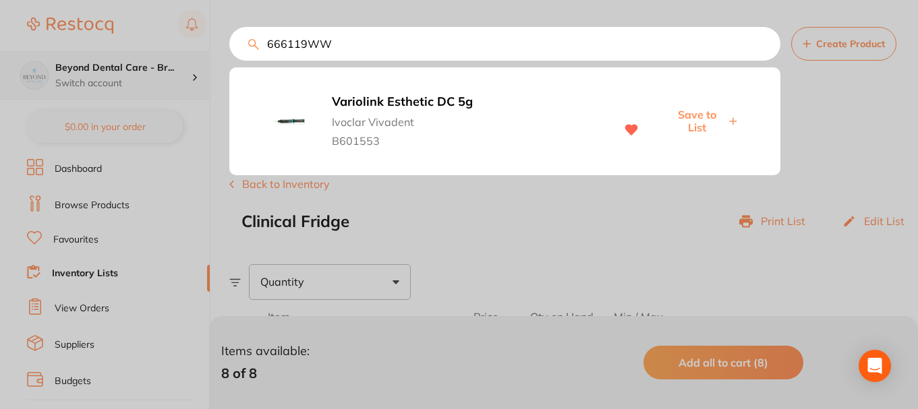
drag, startPoint x: 312, startPoint y: 44, endPoint x: 188, endPoint y: 65, distance: 126.0
click at [229, 61] on div "666119WW Variolink Esthetic DC 5g Ivoclar Vivadent B601553 Save to List" at bounding box center [504, 44] width 551 height 34
paste input "23"
click at [693, 114] on span "Save to List" at bounding box center [697, 121] width 58 height 25
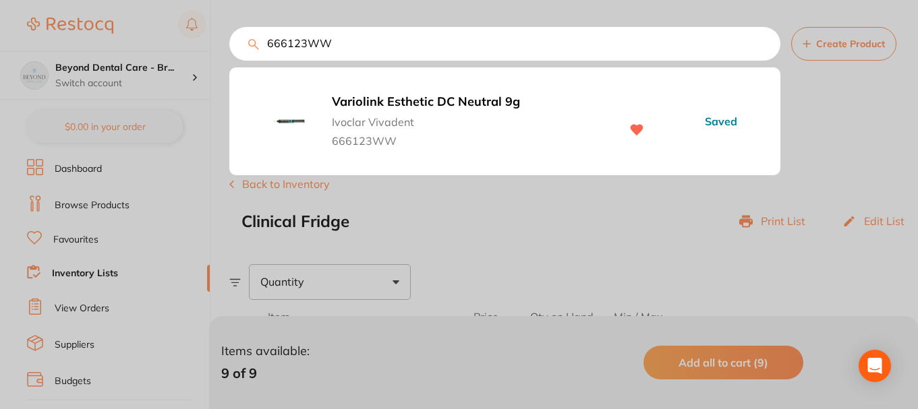
drag, startPoint x: 351, startPoint y: 53, endPoint x: 238, endPoint y: 51, distance: 112.7
click at [238, 51] on input "666123WW" at bounding box center [504, 44] width 551 height 34
paste input "763446"
type input "763446WW"
click at [694, 118] on span "Save to List" at bounding box center [697, 121] width 58 height 25
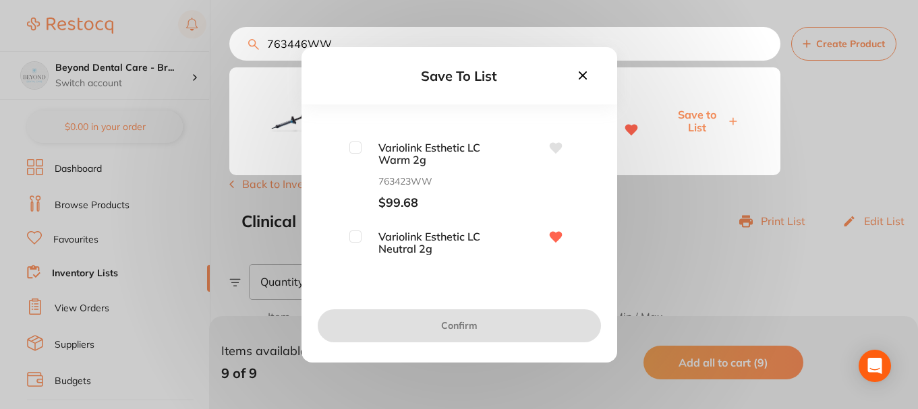
scroll to position [135, 0]
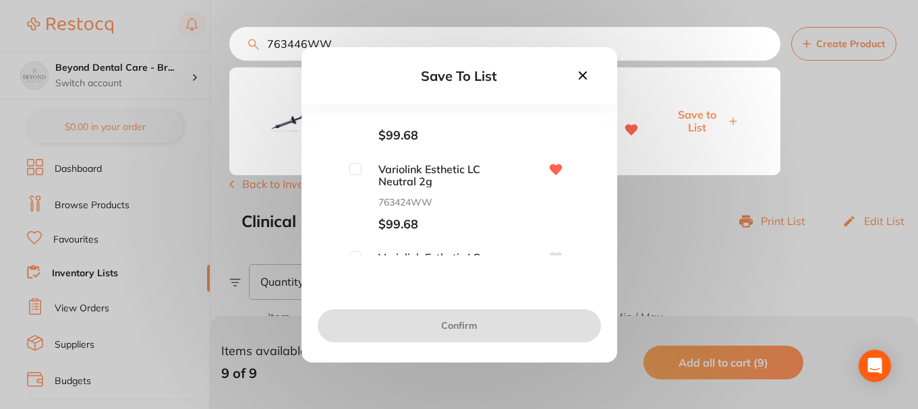
click at [355, 169] on input "checkbox" at bounding box center [355, 169] width 12 height 12
checkbox input "true"
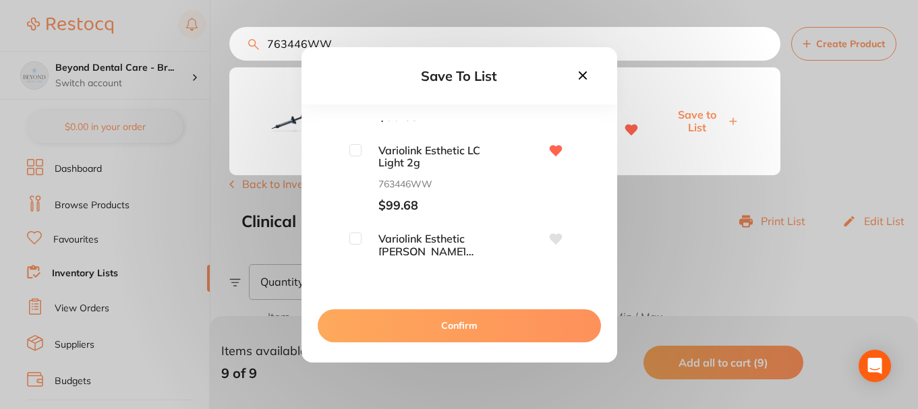
scroll to position [337, 0]
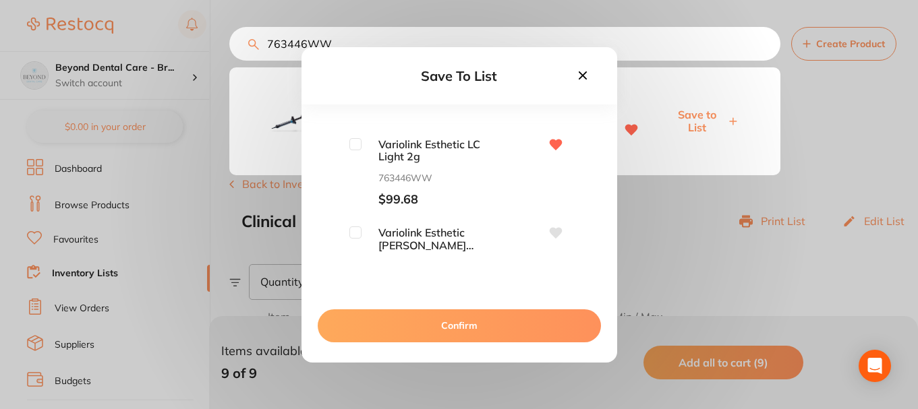
click at [353, 146] on input "checkbox" at bounding box center [355, 144] width 12 height 12
checkbox input "true"
click at [386, 326] on button "Confirm" at bounding box center [459, 326] width 283 height 32
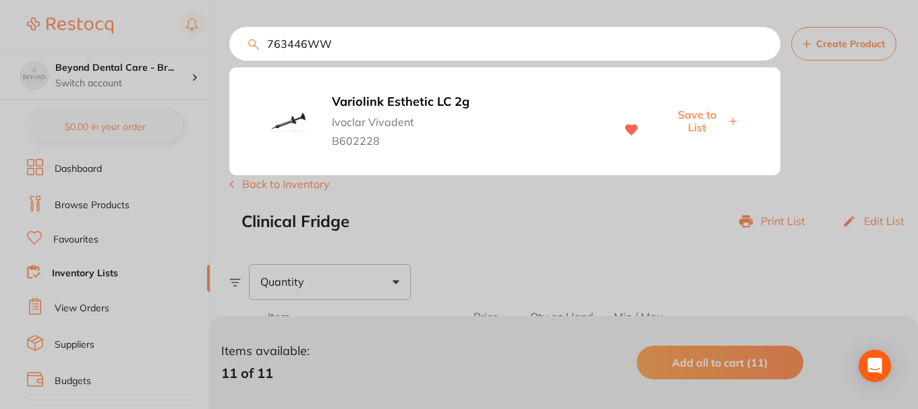
drag, startPoint x: 367, startPoint y: 45, endPoint x: 237, endPoint y: 53, distance: 129.7
click at [238, 54] on input "763446WW" at bounding box center [504, 44] width 551 height 34
paste input "666113"
type input "666113WW"
click at [701, 118] on span "Save to List" at bounding box center [697, 121] width 58 height 25
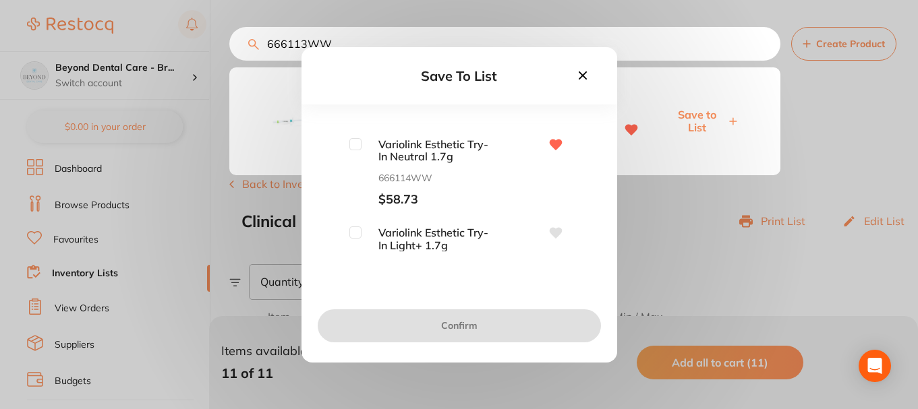
click at [357, 146] on input "checkbox" at bounding box center [355, 144] width 12 height 12
checkbox input "true"
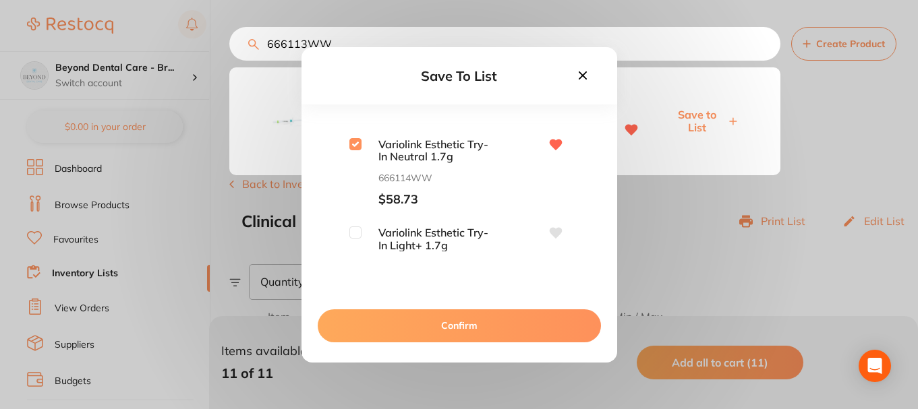
click at [425, 316] on button "Confirm" at bounding box center [459, 326] width 283 height 32
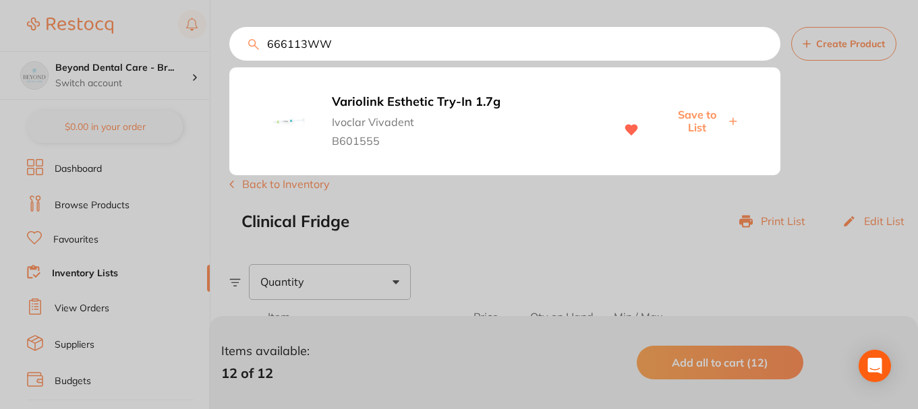
click at [229, 42] on div "666113WW Variolink Esthetic Try-In 1.7g Ivoclar Vivadent B601555 Save to List" at bounding box center [504, 44] width 551 height 34
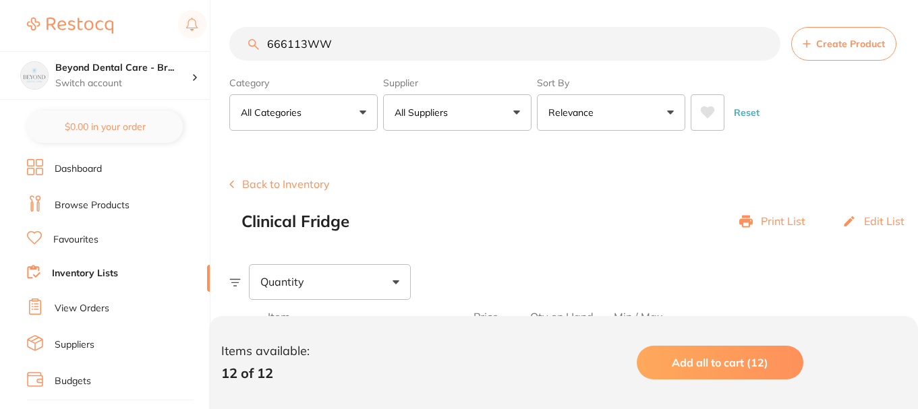
paste input "745762"
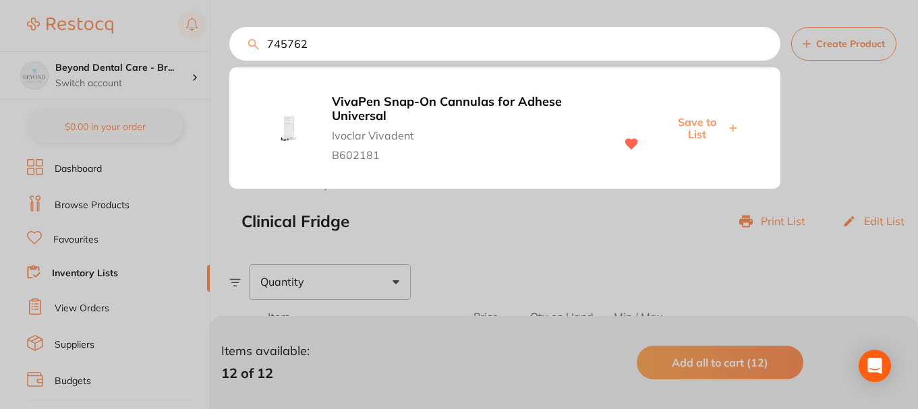
type input "745762"
click at [702, 120] on span "Save to List" at bounding box center [697, 128] width 58 height 25
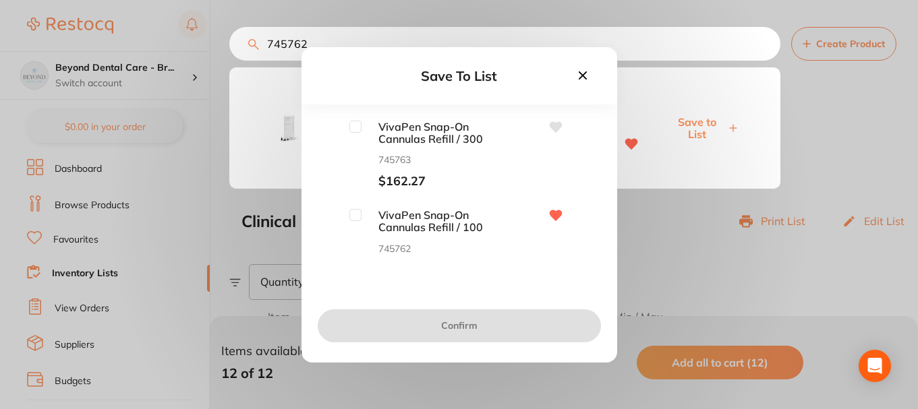
drag, startPoint x: 352, startPoint y: 214, endPoint x: 365, endPoint y: 246, distance: 34.8
click at [352, 216] on input "checkbox" at bounding box center [355, 215] width 12 height 12
checkbox input "true"
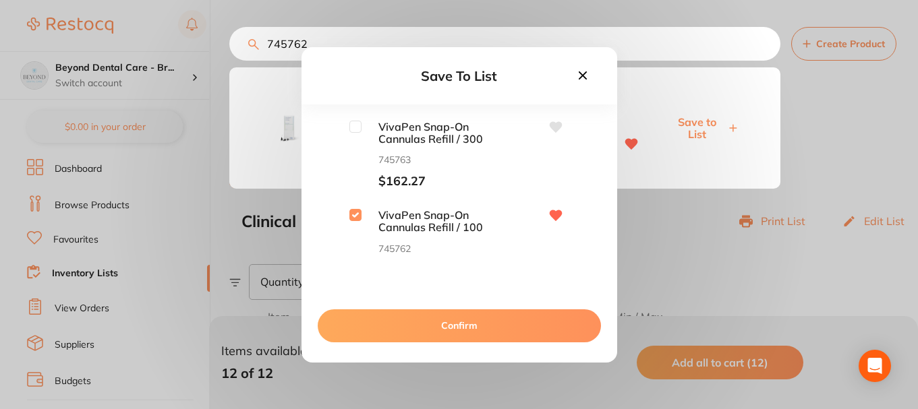
click at [434, 326] on button "Confirm" at bounding box center [459, 326] width 283 height 32
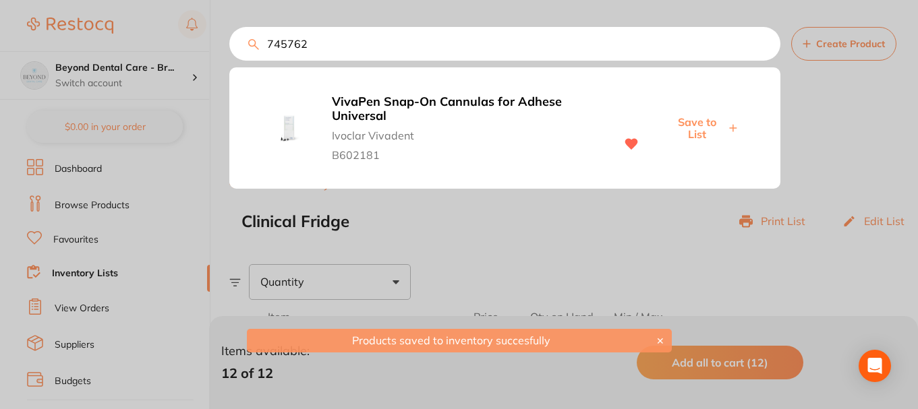
drag, startPoint x: 323, startPoint y: 45, endPoint x: 237, endPoint y: 27, distance: 88.2
click at [237, 27] on div "745762 VivaPen Snap-On Cannulas for Adhese Universal Ivoclar Vivadent B602181 S…" at bounding box center [504, 44] width 551 height 34
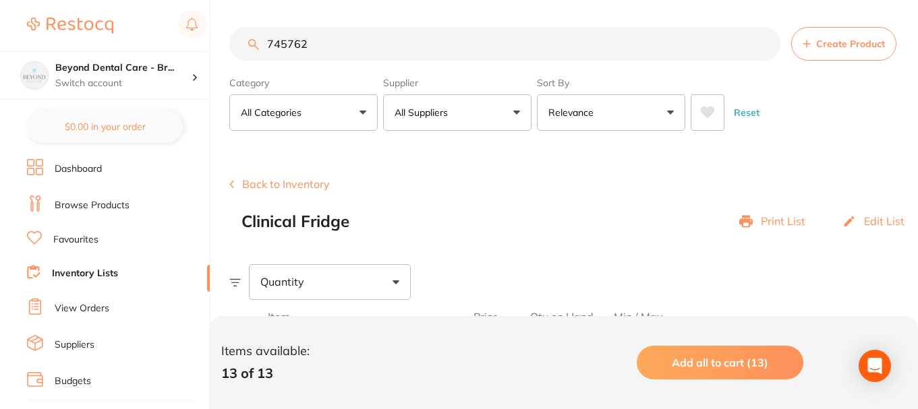
paste input "VIV513"
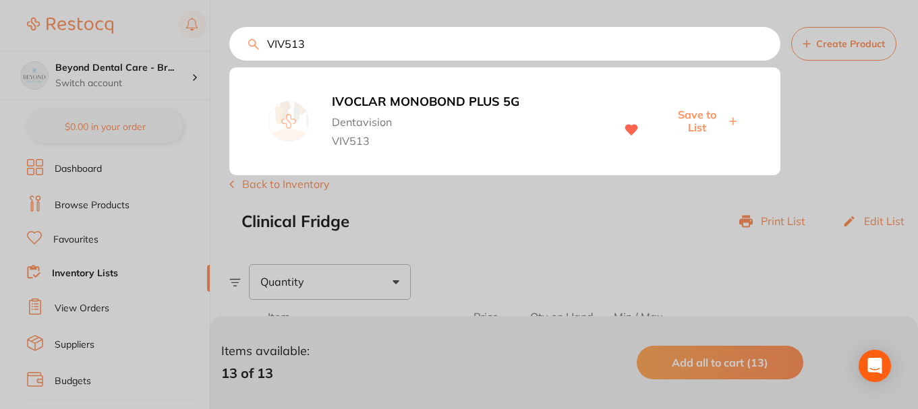
click at [694, 114] on span "Save to List" at bounding box center [697, 121] width 58 height 25
drag, startPoint x: 314, startPoint y: 45, endPoint x: 255, endPoint y: 45, distance: 58.7
click at [243, 48] on input "VIV513" at bounding box center [504, 44] width 551 height 34
paste input "DL1511"
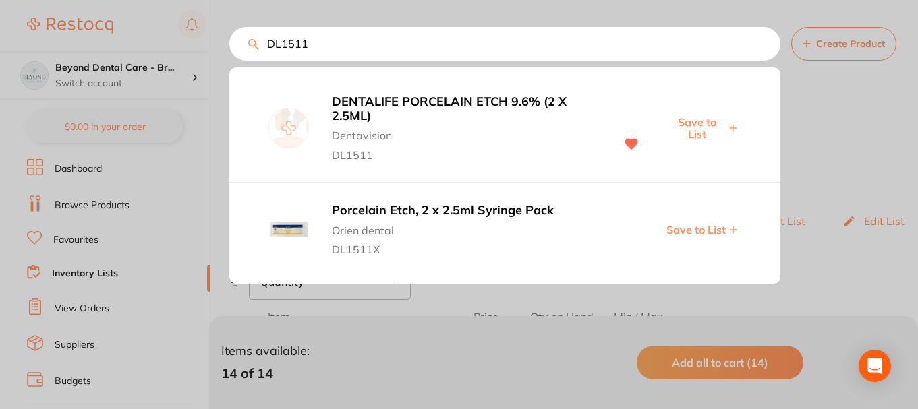
click at [695, 123] on span "Save to List" at bounding box center [697, 128] width 58 height 25
click at [229, 46] on div "DL1511 DENTALIFE PORCELAIN ETCH 9.6% (2 X 2.5ML) Dentavision DL1511 Saved Porce…" at bounding box center [504, 44] width 551 height 34
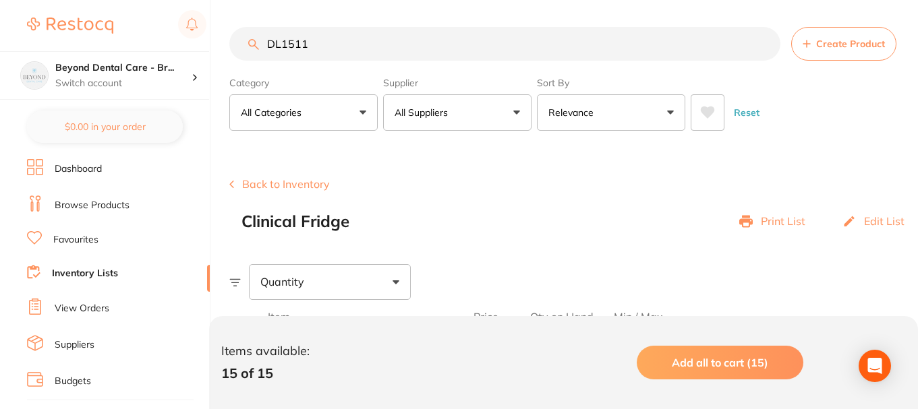
paste input "637568AN"
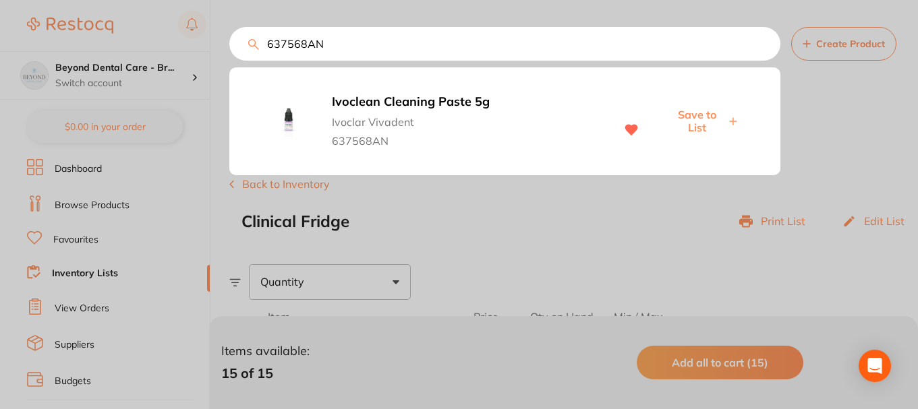
click at [703, 116] on span "Save to List" at bounding box center [697, 121] width 58 height 25
click at [259, 45] on input "637568AN" at bounding box center [504, 44] width 551 height 34
paste input "KY-282110"
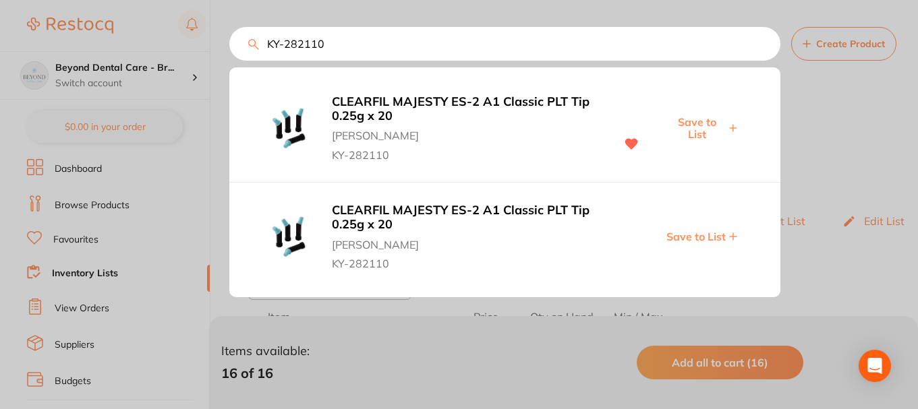
click at [701, 124] on span "Save to List" at bounding box center [697, 128] width 58 height 25
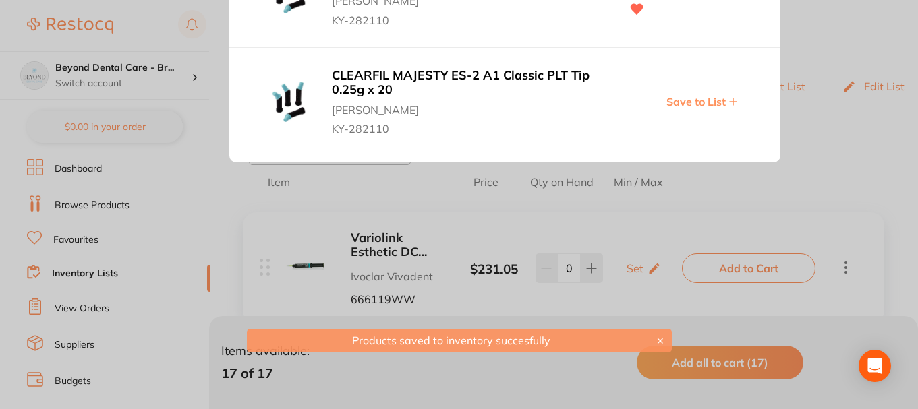
scroll to position [0, 0]
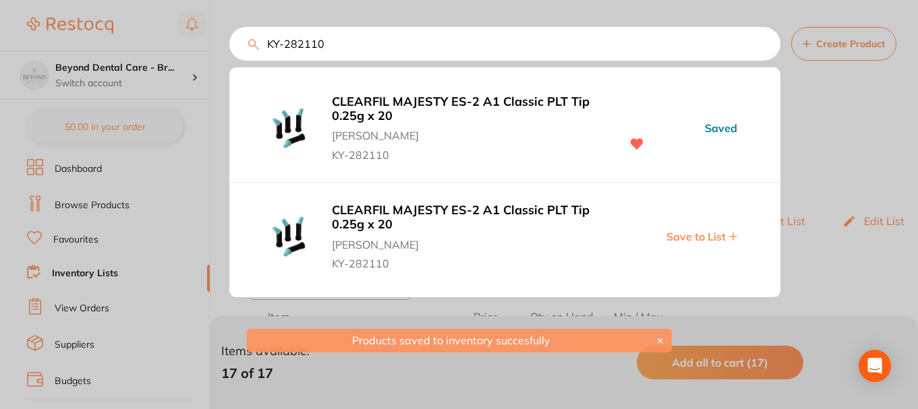
drag, startPoint x: 346, startPoint y: 42, endPoint x: 225, endPoint y: 48, distance: 121.6
click at [229, 48] on div "KY-282110 CLEARFIL MAJESTY ES-2 A1 Classic PLT Tip 0.25g x 20 [PERSON_NAME] KY-…" at bounding box center [504, 44] width 551 height 34
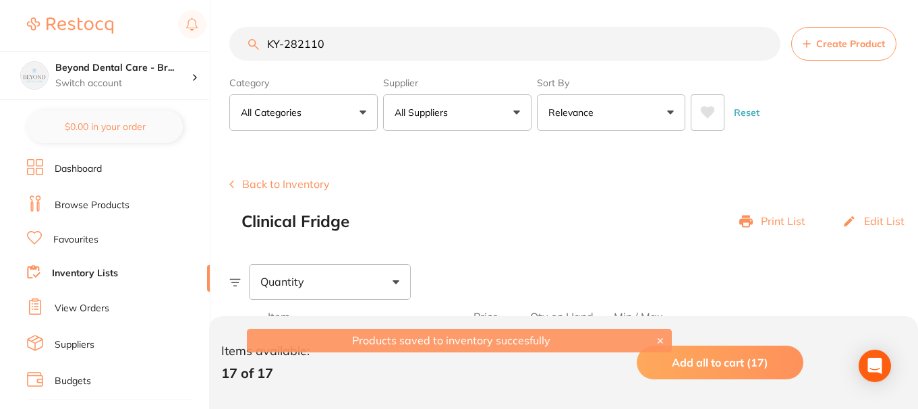
paste input "2"
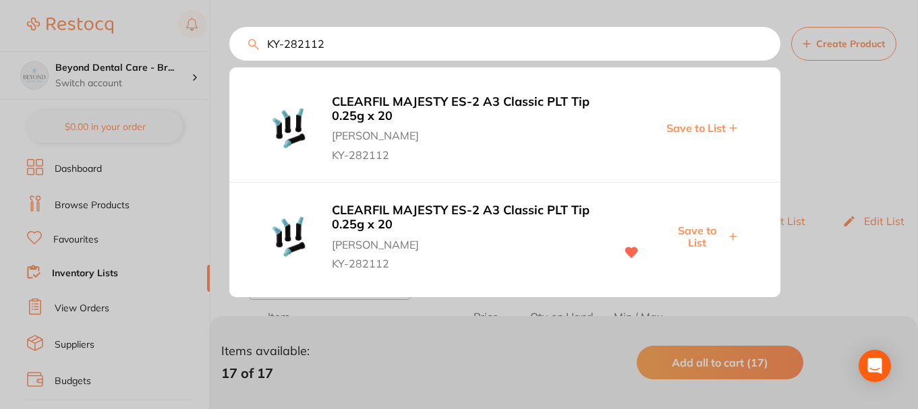
click at [699, 129] on span "Save to List" at bounding box center [695, 128] width 59 height 12
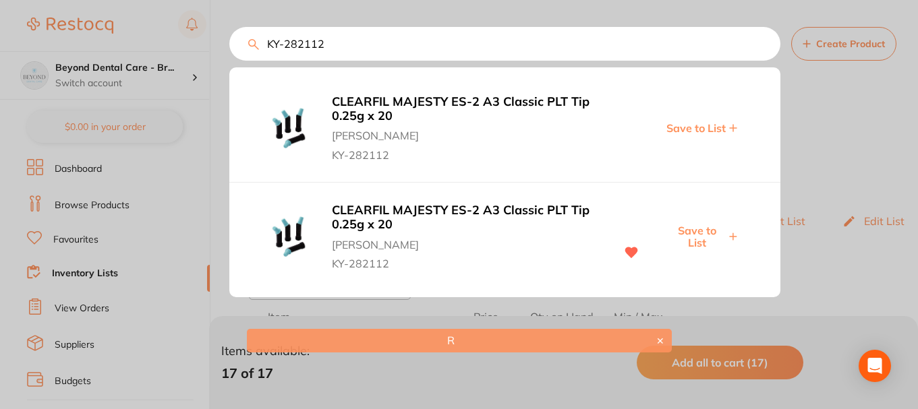
click at [718, 238] on span "Save to List" at bounding box center [697, 237] width 58 height 25
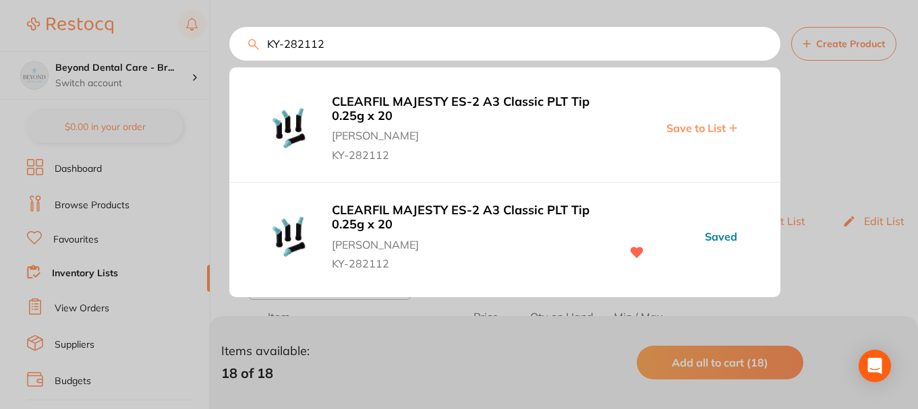
click at [327, 45] on input "KY-282112" at bounding box center [504, 44] width 551 height 34
click at [687, 119] on span "Save to List" at bounding box center [697, 128] width 58 height 25
click at [261, 45] on input "KY-282111" at bounding box center [504, 44] width 551 height 34
paste input "3"
click at [704, 123] on span "Save to List" at bounding box center [697, 128] width 58 height 25
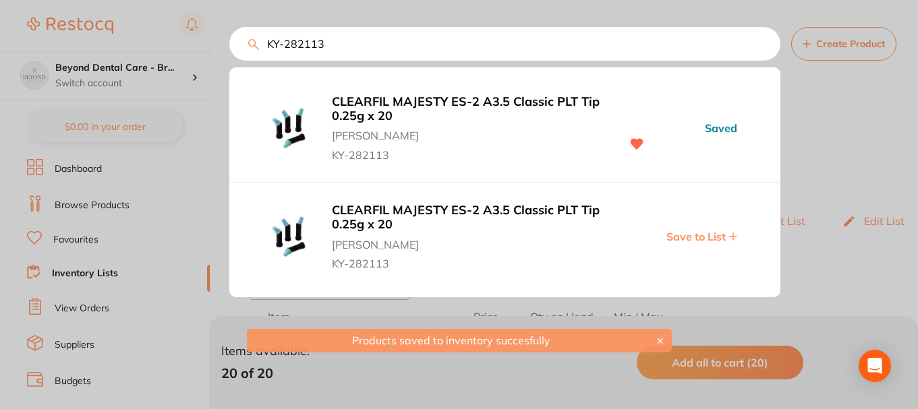
click at [229, 47] on div "KY-282113 CLEARFIL MAJESTY ES-2 A3.5 Classic PLT Tip 0.25g x 20 [PERSON_NAME] K…" at bounding box center [504, 44] width 551 height 34
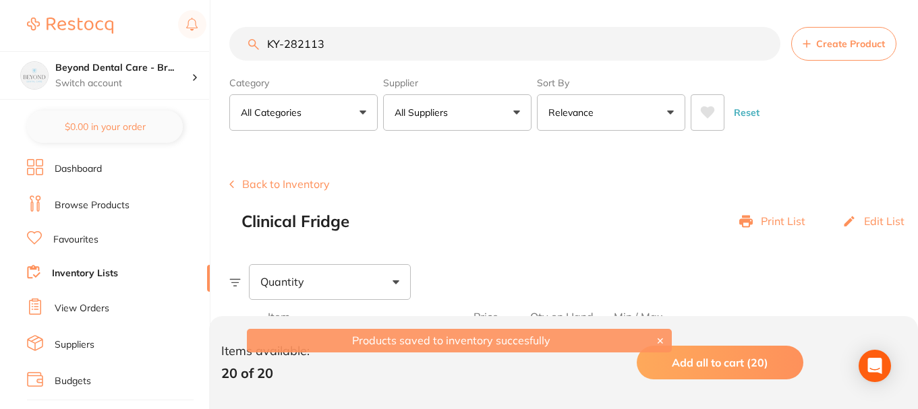
paste input "6"
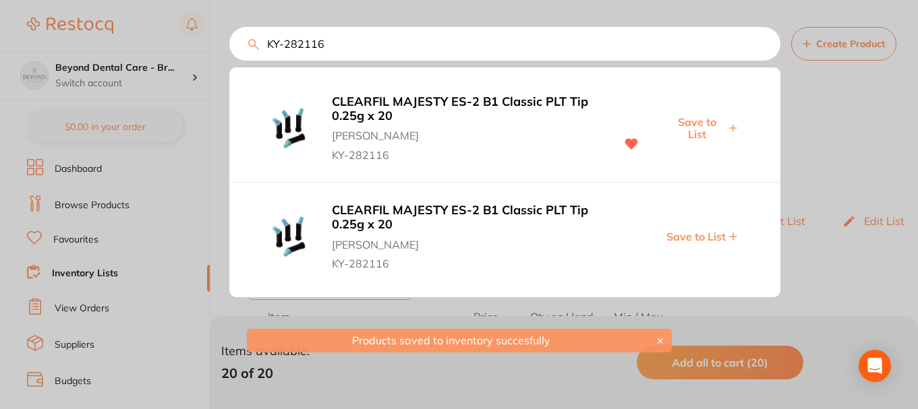
click at [701, 126] on span "Save to List" at bounding box center [697, 128] width 58 height 25
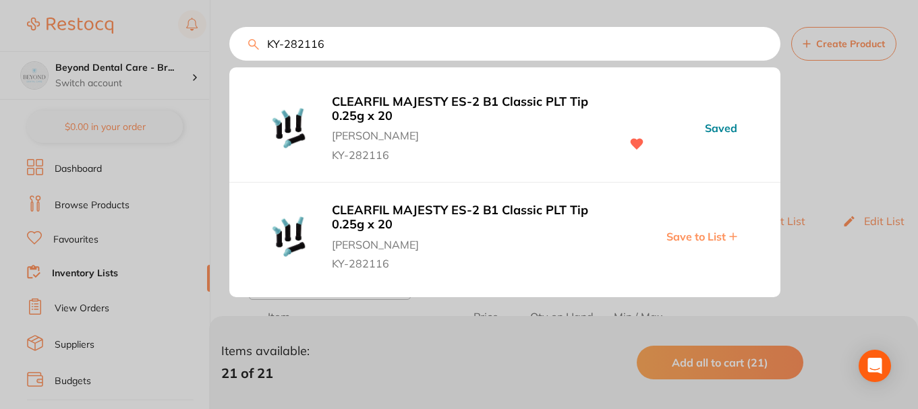
drag, startPoint x: 343, startPoint y: 38, endPoint x: 239, endPoint y: 31, distance: 104.1
click at [244, 38] on input "KY-282116" at bounding box center [504, 44] width 551 height 34
paste input "1611"
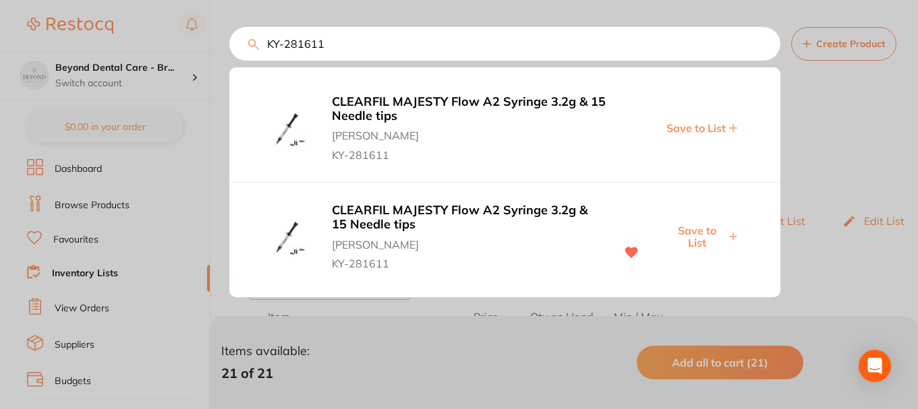
click at [693, 235] on span "Save to List" at bounding box center [697, 237] width 58 height 25
drag, startPoint x: 346, startPoint y: 35, endPoint x: 376, endPoint y: 70, distance: 46.4
click at [247, 38] on input "KY-281611" at bounding box center [504, 44] width 551 height 34
paste input "2"
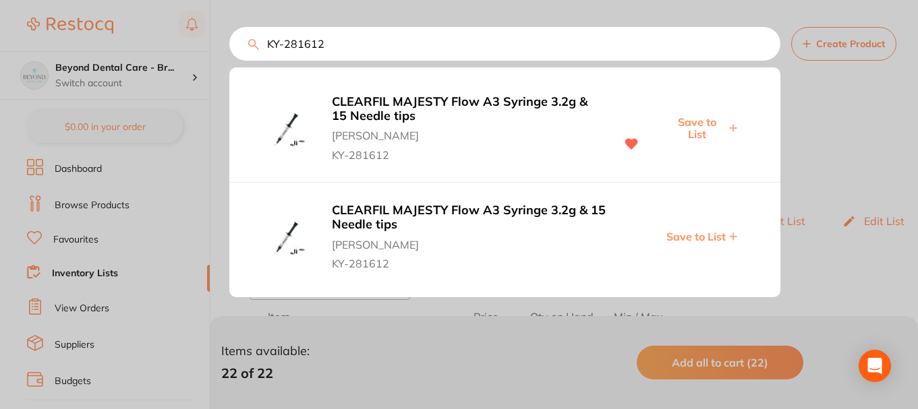
click at [699, 120] on span "Save to List" at bounding box center [697, 128] width 58 height 25
drag, startPoint x: 335, startPoint y: 43, endPoint x: 270, endPoint y: 44, distance: 64.8
click at [257, 43] on div "KY-281612 CLEARFIL MAJESTY Flow A3 Syringe 3.2g & 15 Needle tips [PERSON_NAME] …" at bounding box center [573, 44] width 689 height 34
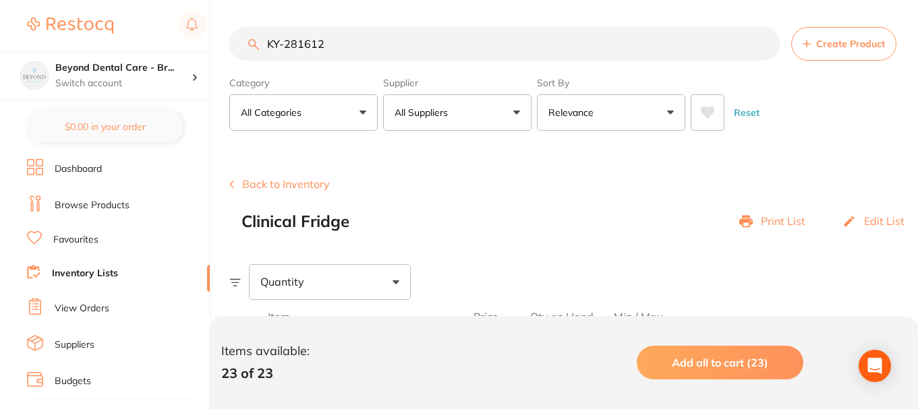
paste input "­282307"
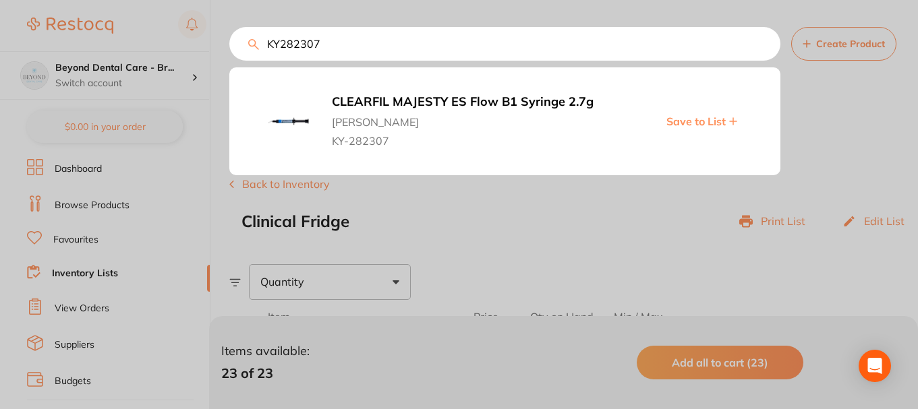
click at [697, 122] on span "Save to List" at bounding box center [695, 121] width 59 height 12
drag, startPoint x: 373, startPoint y: 45, endPoint x: 246, endPoint y: 38, distance: 127.6
click at [246, 38] on input "KY­282307" at bounding box center [504, 44] width 551 height 34
paste input "-281610"
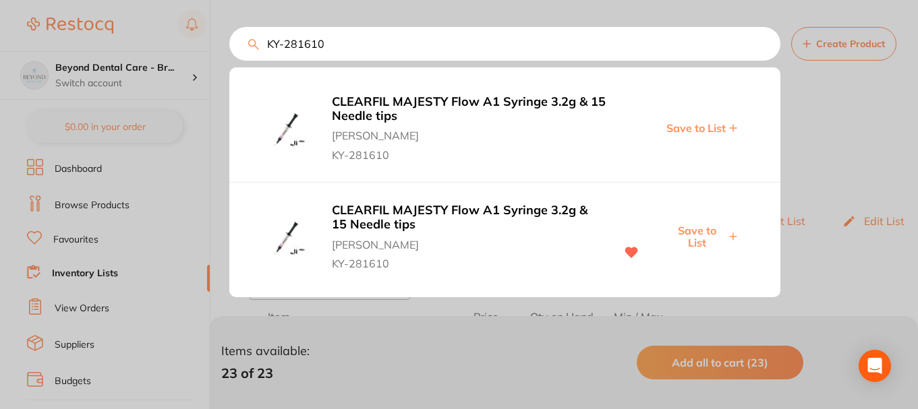
click at [695, 234] on span "Save to List" at bounding box center [697, 237] width 58 height 25
click at [235, 48] on input "KY-281610" at bounding box center [504, 44] width 551 height 34
paste input "2281"
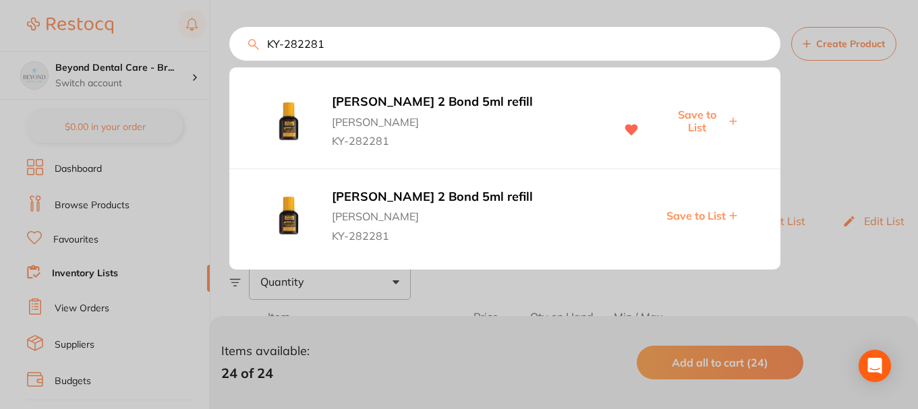
drag, startPoint x: 689, startPoint y: 117, endPoint x: 660, endPoint y: 125, distance: 30.1
click at [689, 117] on span "Save to List" at bounding box center [697, 121] width 58 height 25
click at [256, 45] on div "KY-282281 [PERSON_NAME] 2 Bond 5ml refill [PERSON_NAME] KY-282281 Saved [PERSON…" at bounding box center [573, 44] width 689 height 34
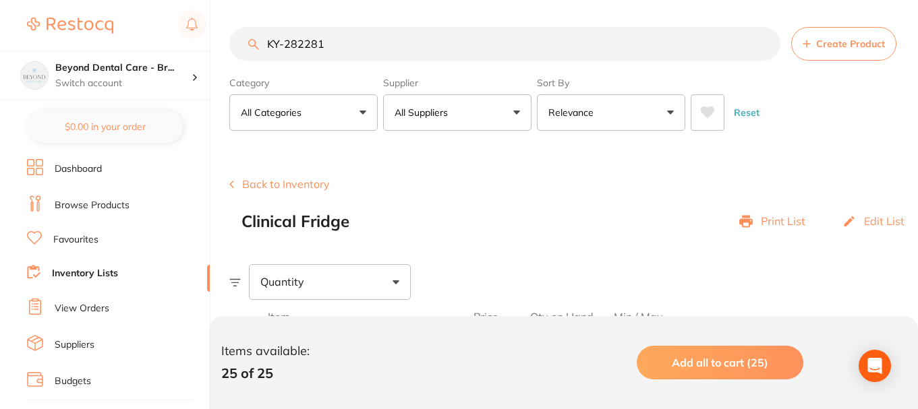
paste input "2"
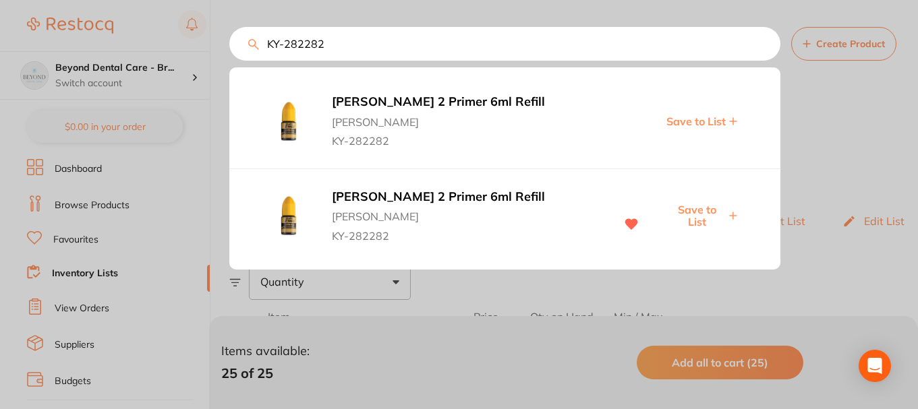
type input "KY-282282"
click at [701, 209] on span "Save to List" at bounding box center [697, 216] width 58 height 25
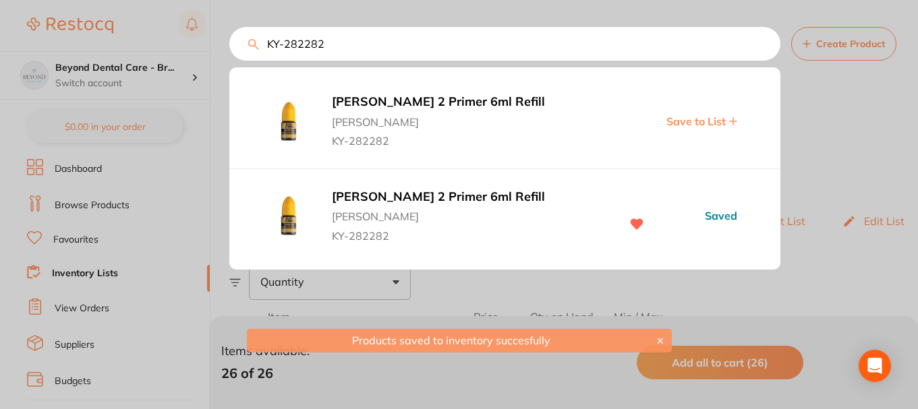
click at [198, 105] on div at bounding box center [459, 204] width 918 height 409
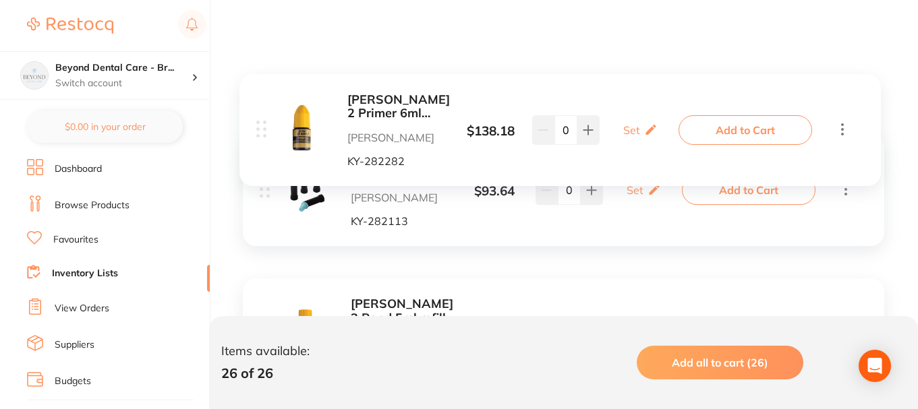
scroll to position [3658, 0]
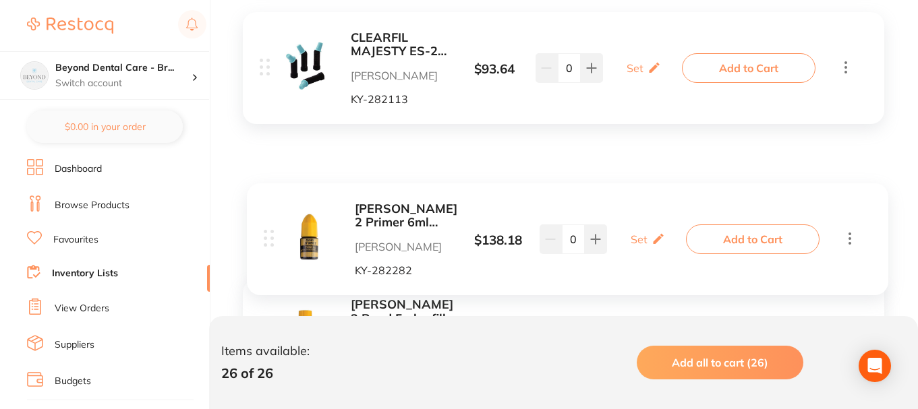
drag, startPoint x: 273, startPoint y: 66, endPoint x: 276, endPoint y: 208, distance: 141.7
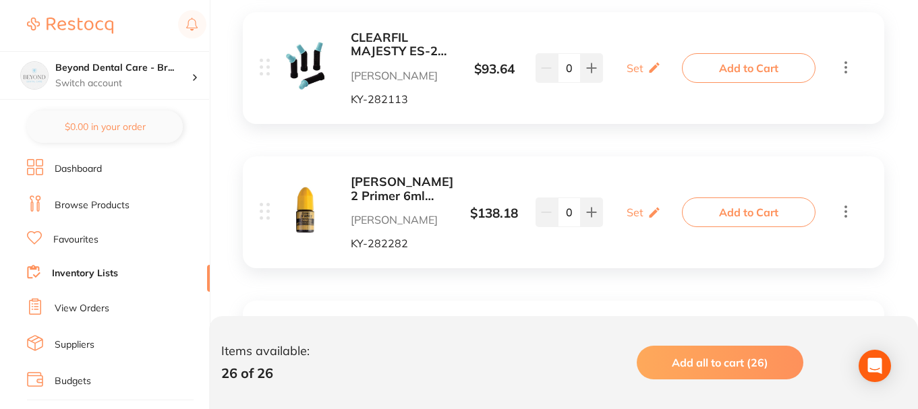
scroll to position [3523, 0]
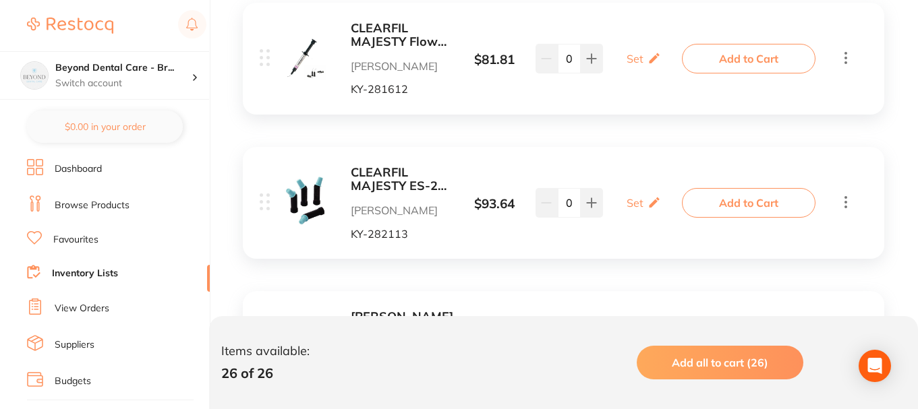
click at [270, 203] on div at bounding box center [271, 203] width 22 height 19
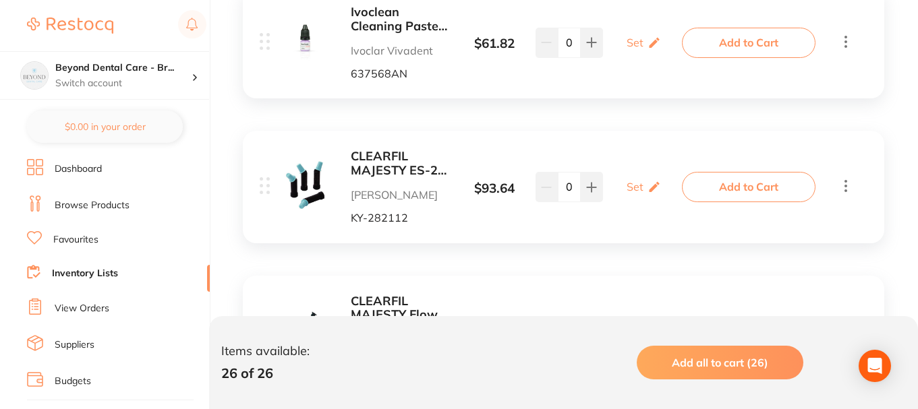
scroll to position [3253, 0]
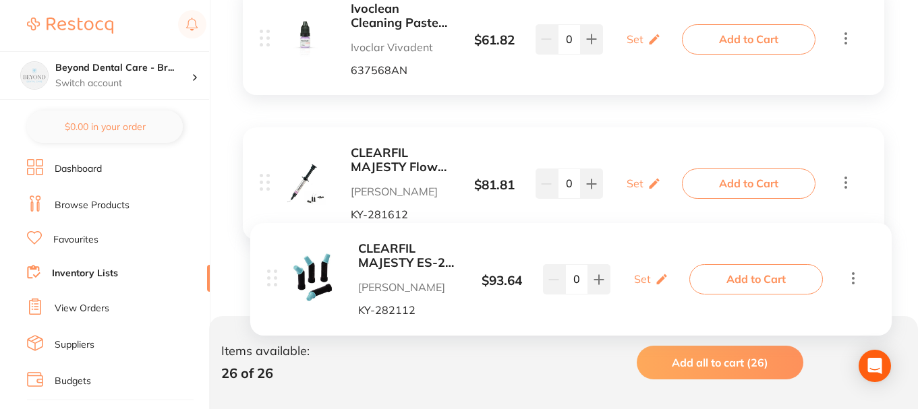
drag, startPoint x: 268, startPoint y: 175, endPoint x: 275, endPoint y: 277, distance: 102.1
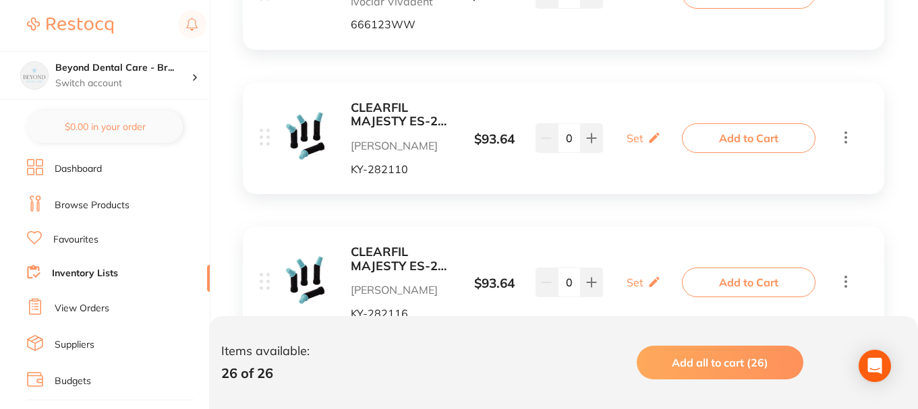
scroll to position [1702, 0]
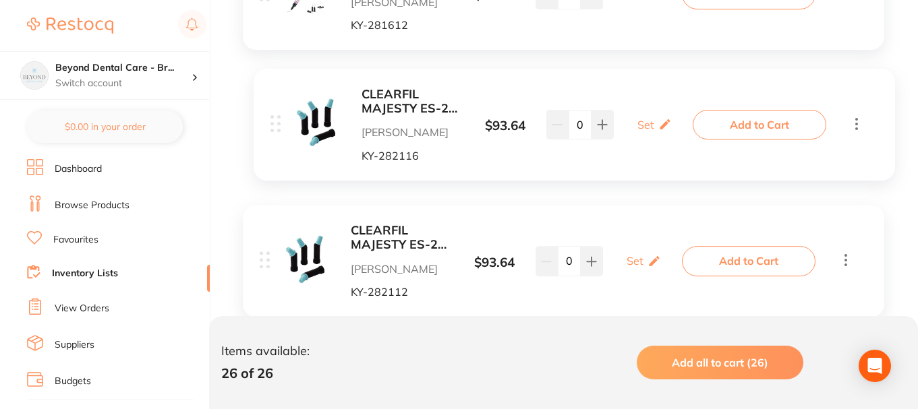
drag, startPoint x: 263, startPoint y: 281, endPoint x: 275, endPoint y: 118, distance: 163.0
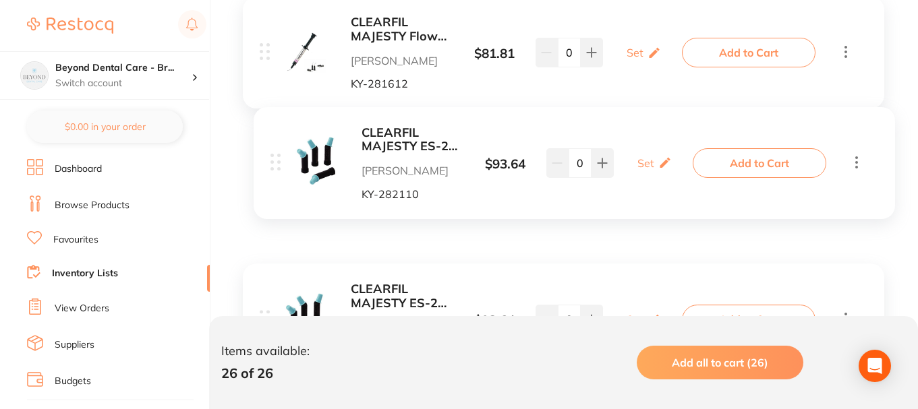
scroll to position [3163, 0]
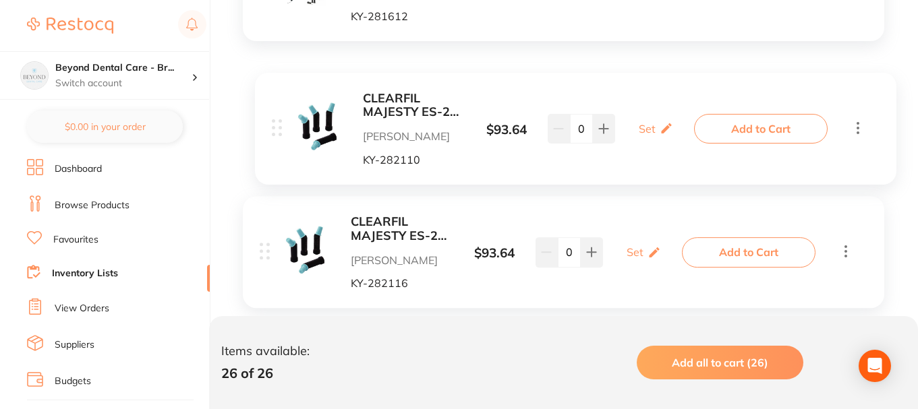
drag, startPoint x: 264, startPoint y: 98, endPoint x: 276, endPoint y: 129, distance: 33.9
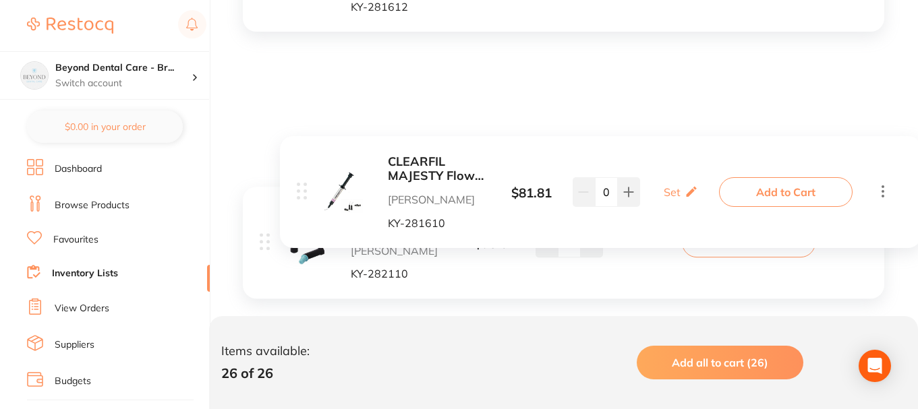
scroll to position [2893, 0]
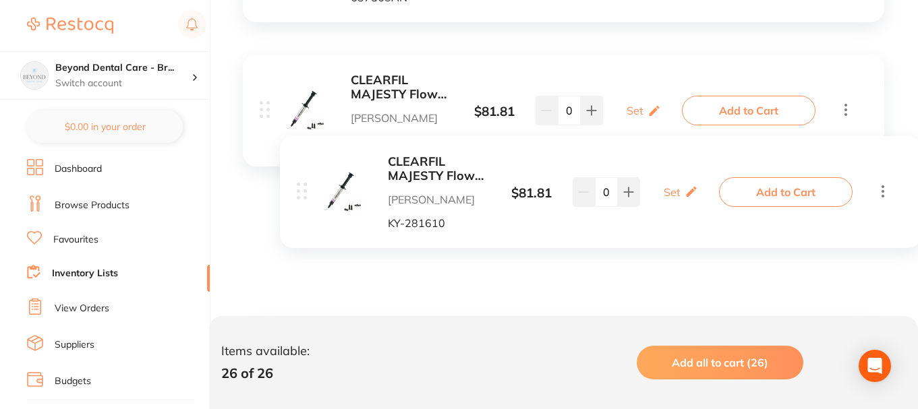
drag, startPoint x: 263, startPoint y: 177, endPoint x: 281, endPoint y: 217, distance: 43.5
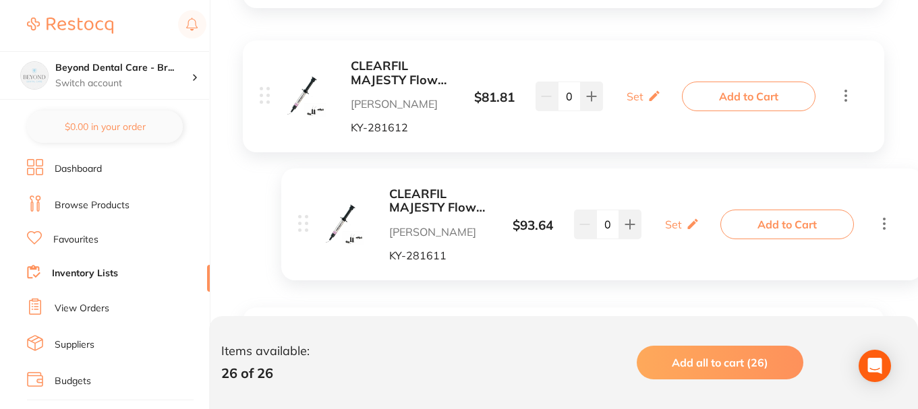
scroll to position [2825, 0]
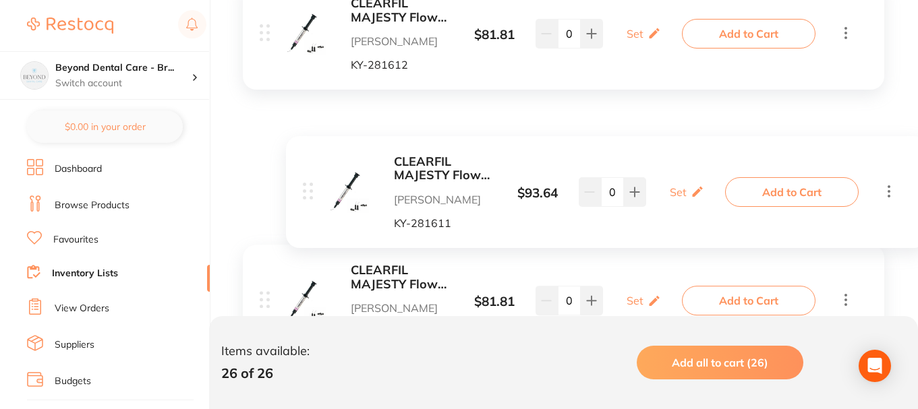
drag, startPoint x: 262, startPoint y: 165, endPoint x: 315, endPoint y: 190, distance: 58.8
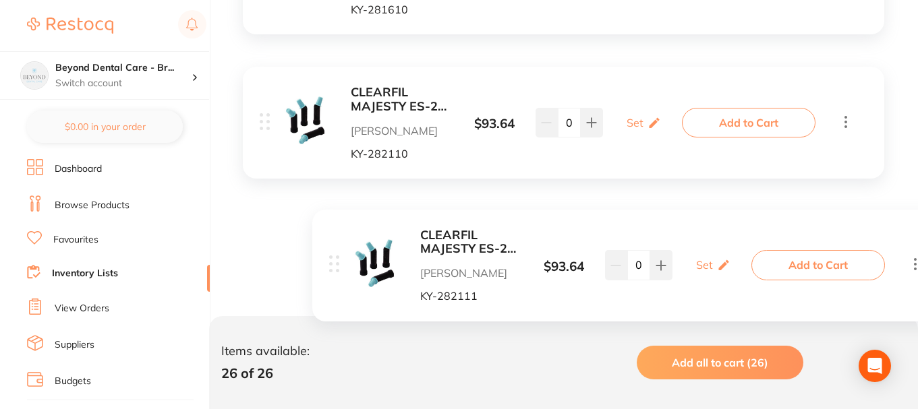
scroll to position [3028, 0]
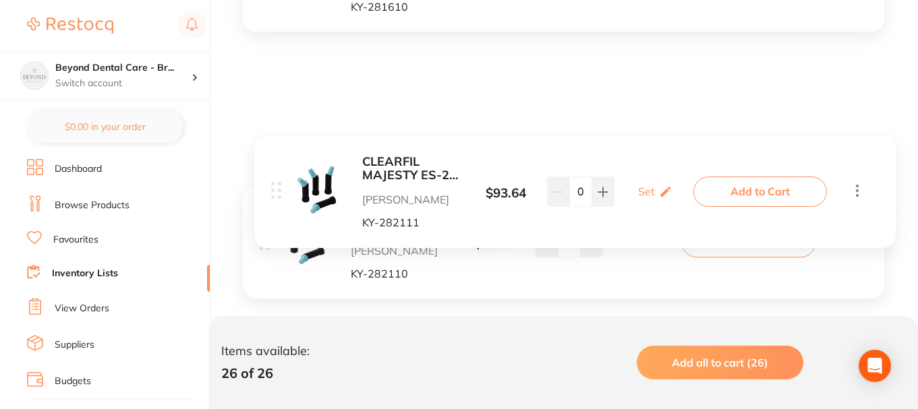
drag, startPoint x: 267, startPoint y: 221, endPoint x: 309, endPoint y: 213, distance: 42.6
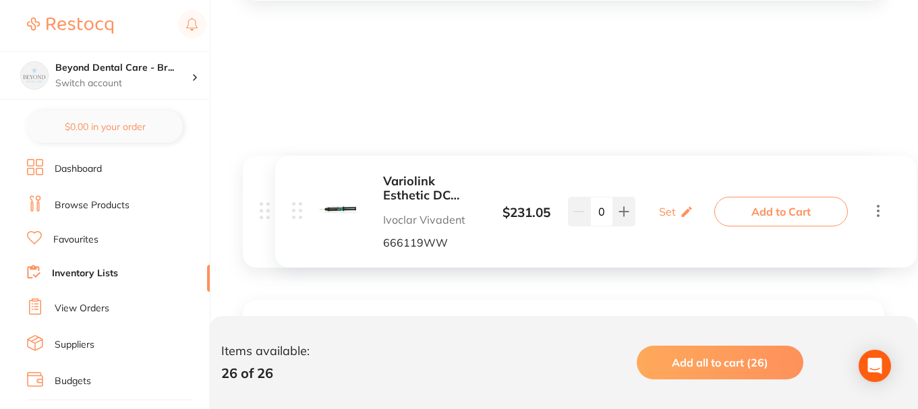
scroll to position [1274, 0]
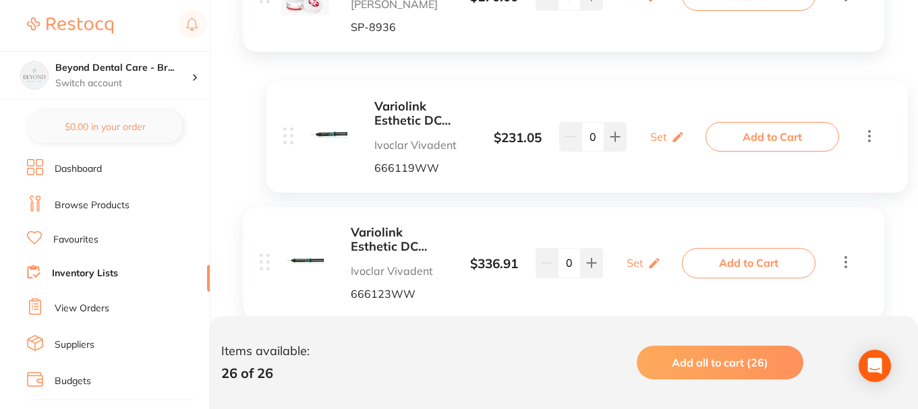
drag, startPoint x: 268, startPoint y: 203, endPoint x: 322, endPoint y: 155, distance: 72.1
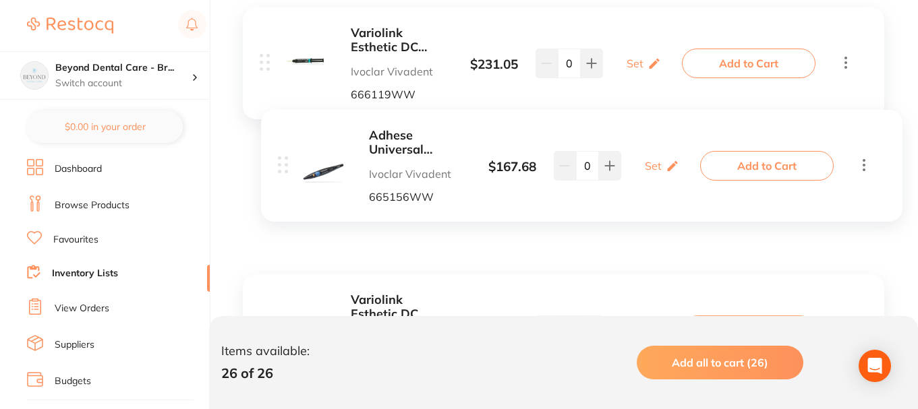
scroll to position [1139, 0]
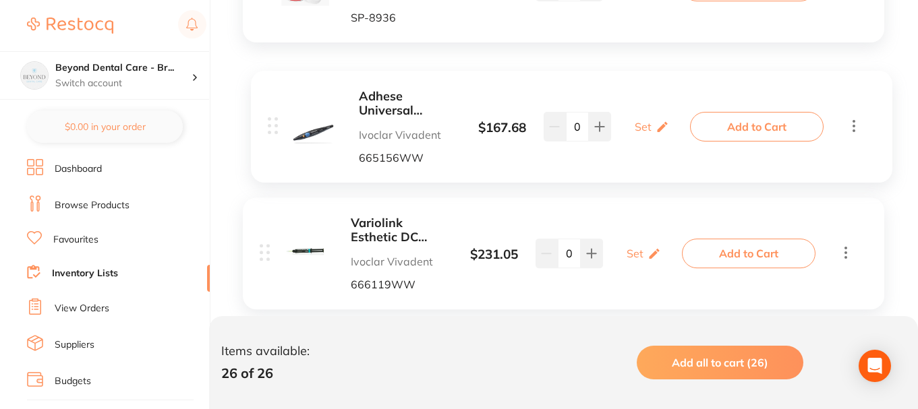
drag, startPoint x: 265, startPoint y: 139, endPoint x: 288, endPoint y: 144, distance: 23.4
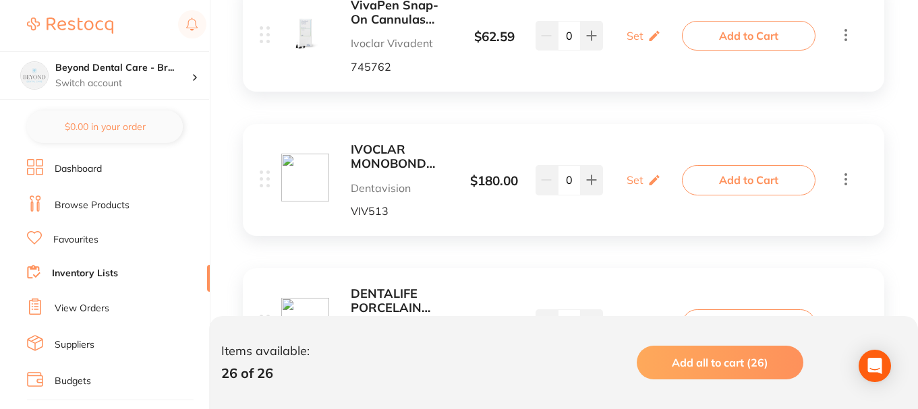
scroll to position [2218, 0]
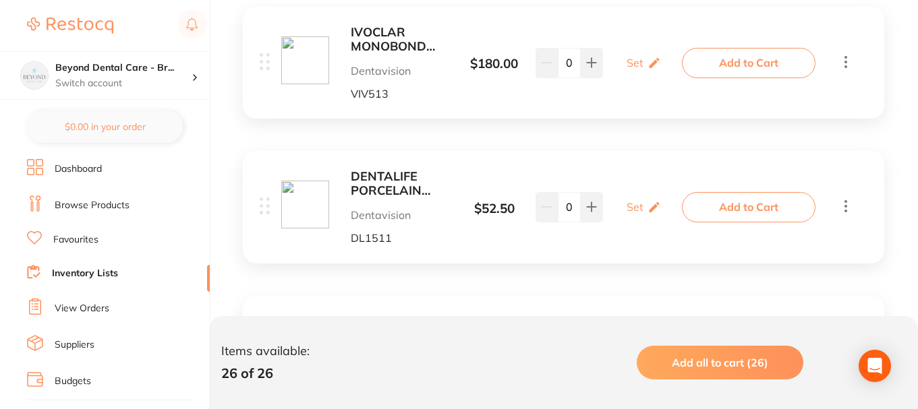
click at [105, 264] on ul "Dashboard Browse Products Favourites Inventory Lists View Orders Suppliers Budg…" at bounding box center [118, 391] width 183 height 465
click at [100, 270] on link "Inventory Lists" at bounding box center [85, 273] width 66 height 13
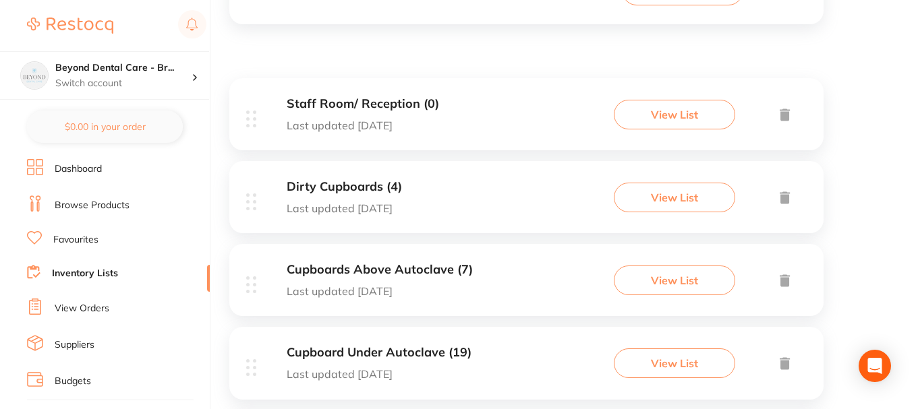
scroll to position [337, 0]
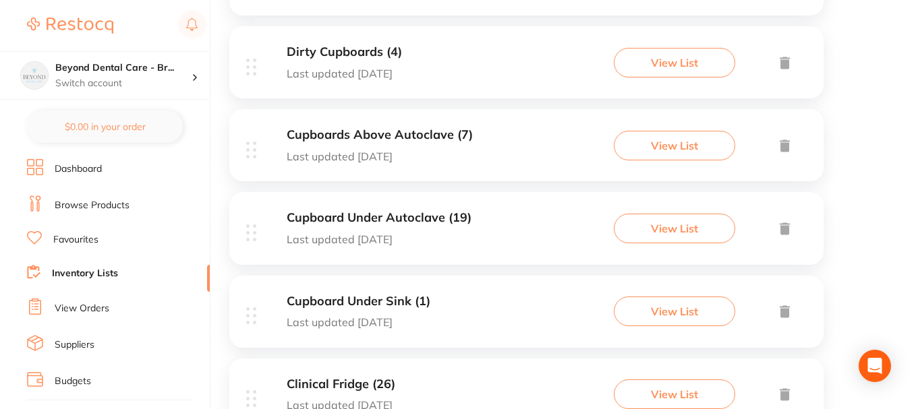
click at [455, 319] on div "Cupboard Under Sink (1) Last updated [DATE] View List" at bounding box center [526, 312] width 594 height 72
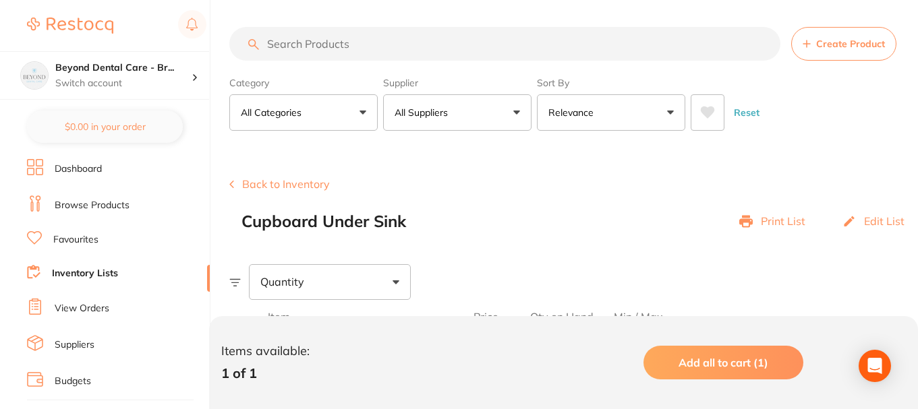
click at [350, 40] on input "search" at bounding box center [504, 44] width 551 height 34
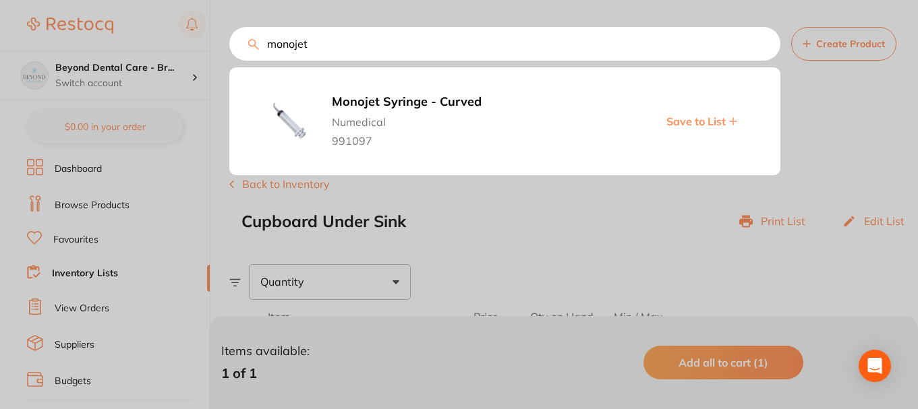
type input "monojet"
